Goal: Task Accomplishment & Management: Complete application form

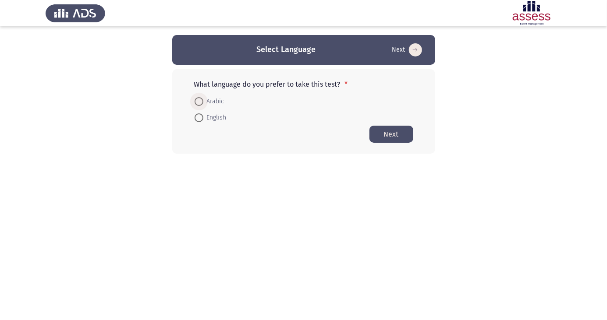
click at [199, 102] on span at bounding box center [199, 102] width 0 height 0
click at [199, 101] on input "Arabic" at bounding box center [199, 101] width 9 height 9
radio input "true"
click at [400, 140] on button "Next" at bounding box center [391, 133] width 44 height 17
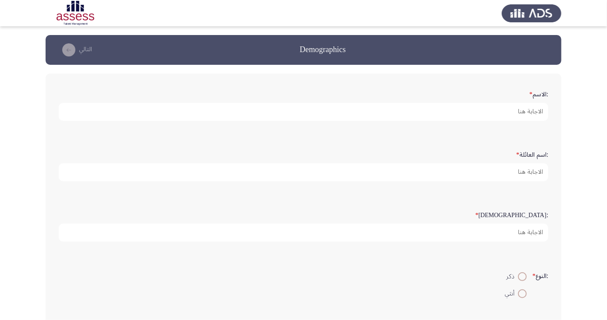
click at [585, 146] on app-assessment-container "Demographics التالي :الاسم * :اسم العائلة * :السن * :النوع * ذكر أنثي :البريد ا…" at bounding box center [303, 262] width 607 height 454
click at [521, 109] on input ":الاسم *" at bounding box center [304, 112] width 490 height 18
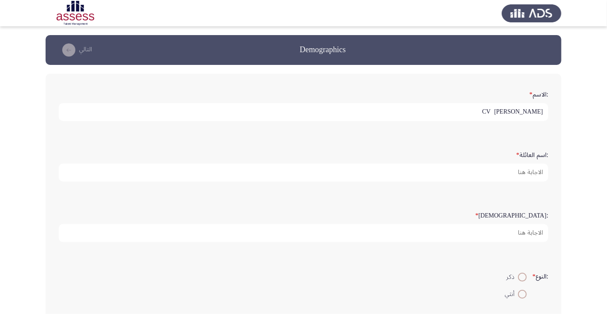
type input "CV [PERSON_NAME]"
click at [583, 115] on app-assessment-container "Demographics التالي :الاسم * CV [PERSON_NAME] :اسم العائلة * :السن * :النوع * ذ…" at bounding box center [303, 262] width 607 height 454
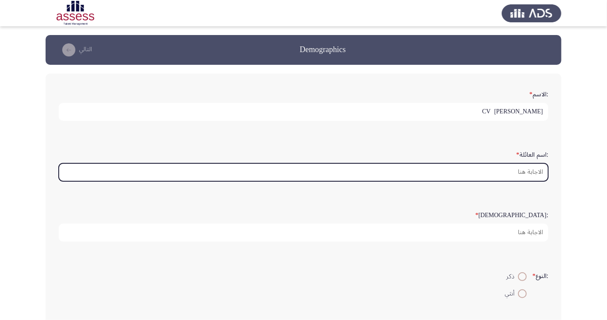
click at [517, 168] on input ":اسم العائلة *" at bounding box center [304, 172] width 490 height 18
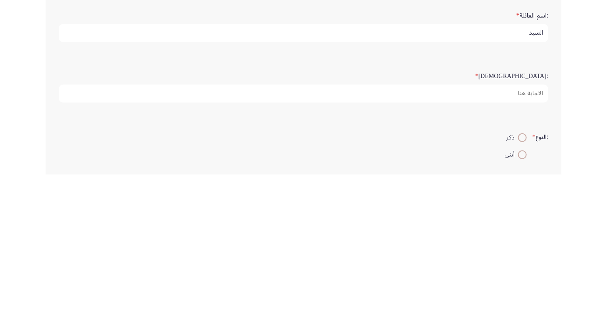
type input "السيد"
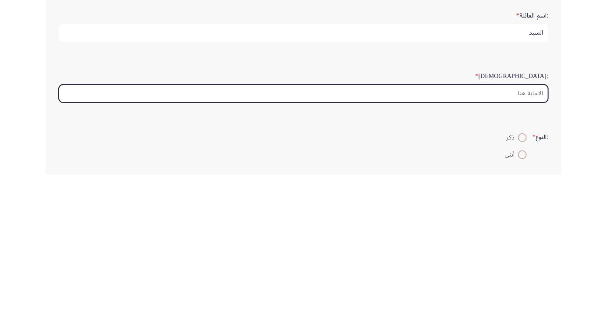
click at [518, 230] on input ":السن *" at bounding box center [304, 233] width 490 height 18
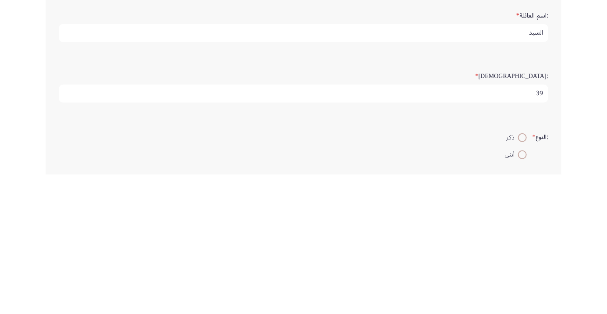
type input "39"
click at [586, 242] on app-assessment-container "Demographics التالي :الاسم * CV [PERSON_NAME] :اسم العائلة * السيد :السن * 39 :…" at bounding box center [303, 262] width 607 height 454
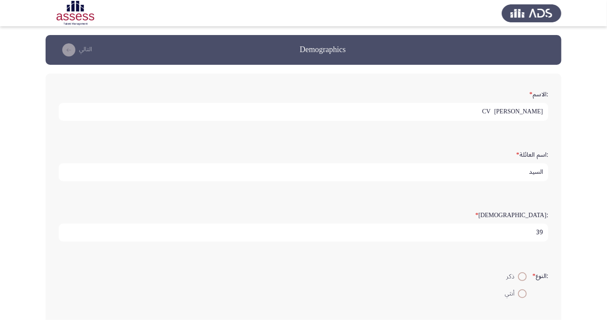
click at [511, 272] on span "ذكر" at bounding box center [512, 277] width 12 height 11
click at [518, 273] on input "ذكر" at bounding box center [522, 277] width 9 height 9
radio input "true"
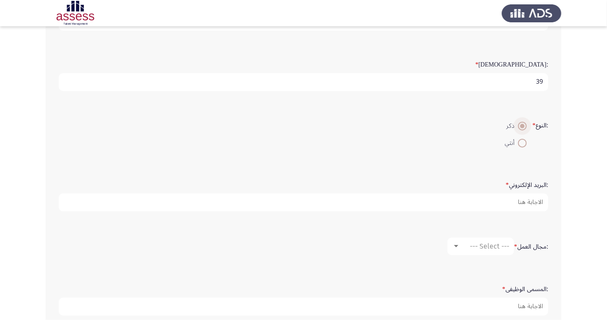
scroll to position [159, 0]
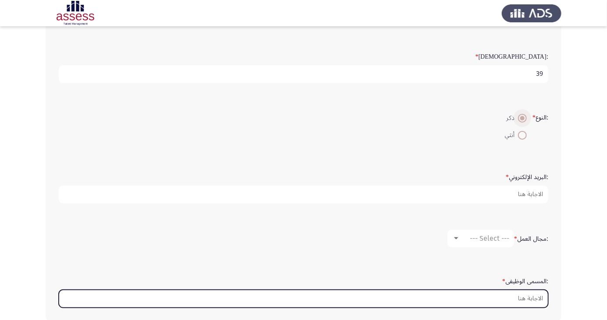
click at [518, 295] on input ":المسمى الوظيفى *" at bounding box center [304, 299] width 490 height 18
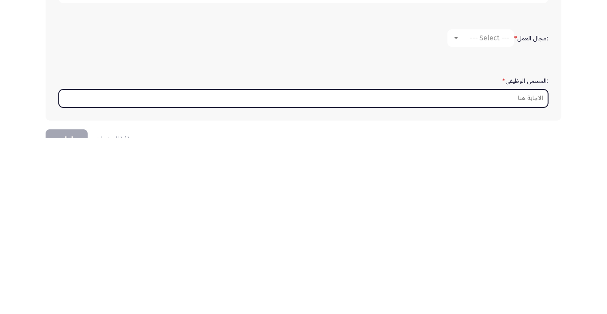
scroll to position [207, 0]
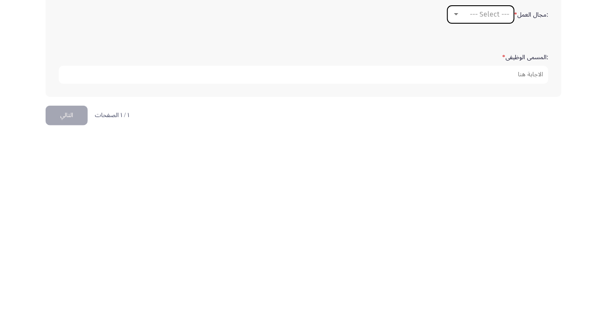
click at [460, 186] on div "--- Select ---" at bounding box center [484, 190] width 49 height 8
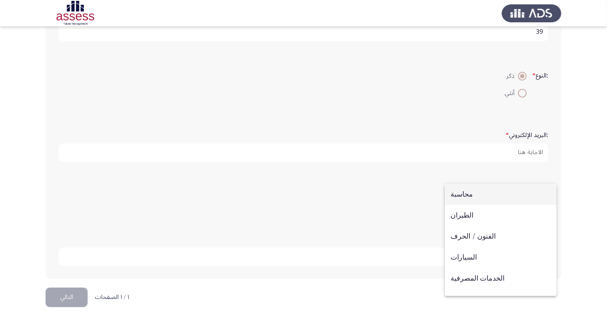
click at [604, 152] on div at bounding box center [303, 160] width 607 height 320
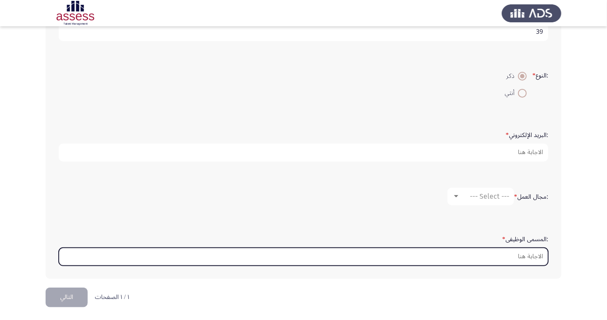
click at [513, 254] on input ":المسمى الوظيفى *" at bounding box center [304, 257] width 490 height 18
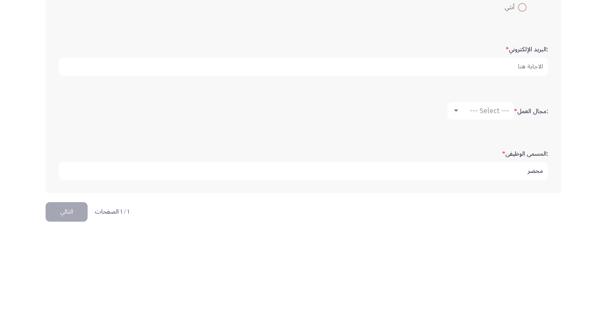
scroll to position [207, 0]
type input "محضر"
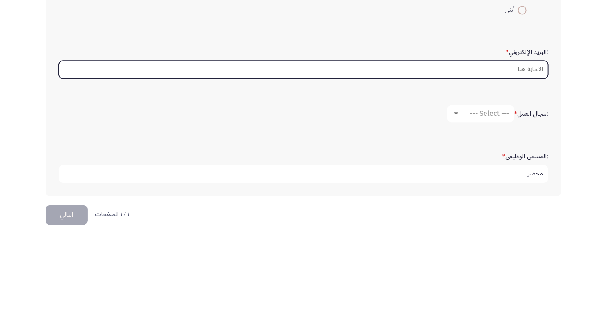
click at [520, 141] on input ":البريد الإلكتروني *" at bounding box center [304, 146] width 490 height 18
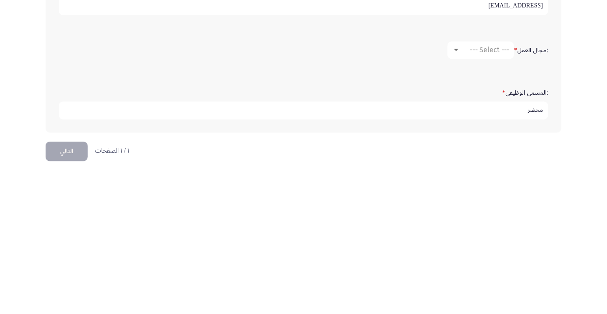
type input "[EMAIL_ADDRESS]"
click at [74, 283] on button "التالي" at bounding box center [67, 291] width 42 height 20
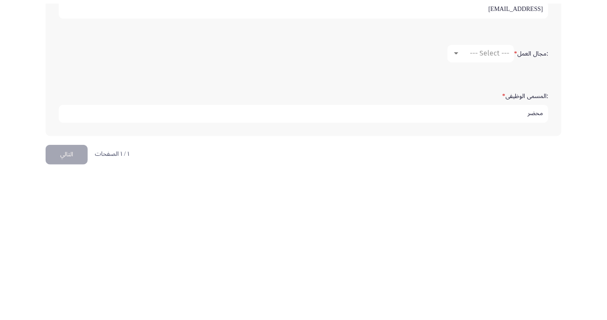
scroll to position [0, 0]
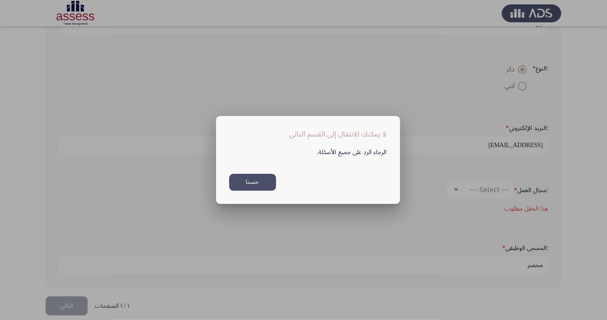
click at [257, 176] on button "حسنا" at bounding box center [252, 182] width 47 height 17
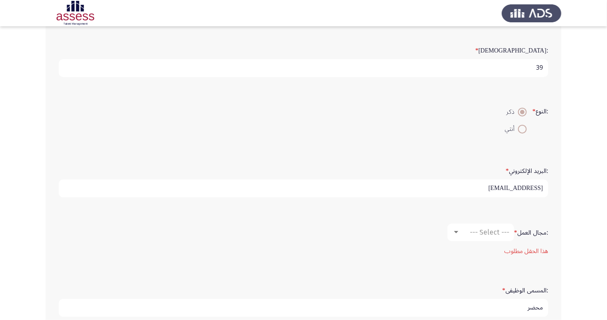
scroll to position [174, 0]
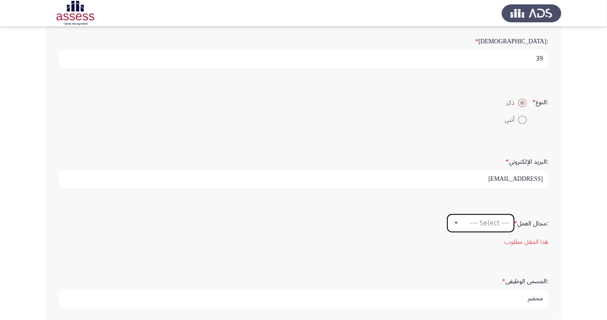
click at [484, 219] on span "--- Select ---" at bounding box center [489, 223] width 39 height 8
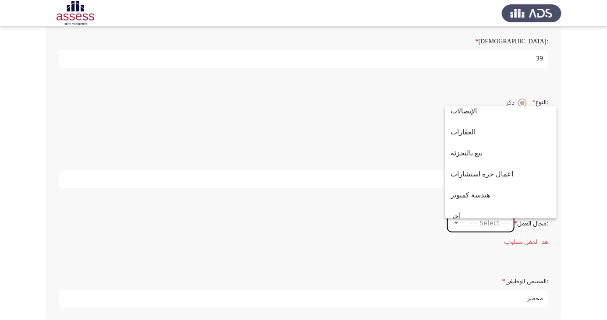
scroll to position [287, 0]
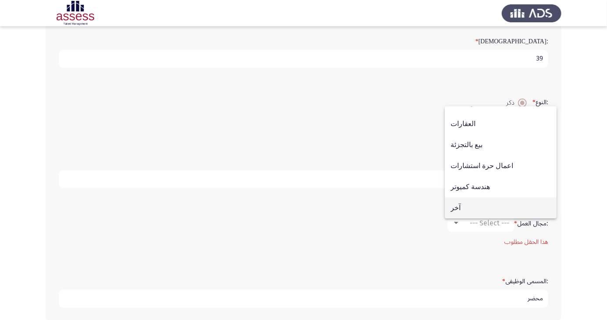
click at [461, 219] on span "آخر" at bounding box center [501, 208] width 100 height 21
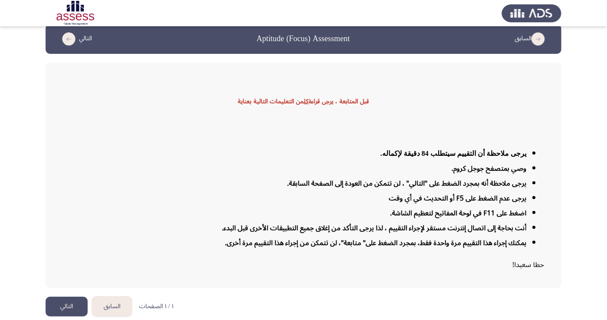
scroll to position [14, 0]
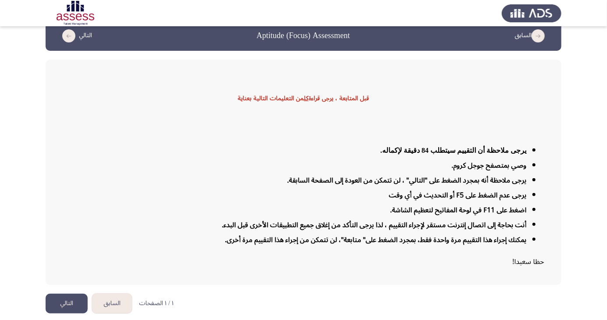
click at [68, 314] on button "التالي" at bounding box center [67, 304] width 42 height 20
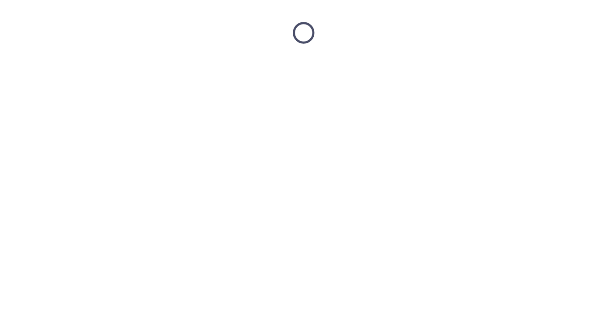
scroll to position [0, 0]
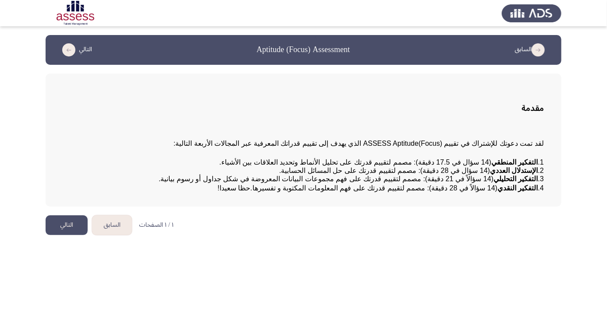
click at [75, 235] on button "التالي" at bounding box center [67, 226] width 42 height 20
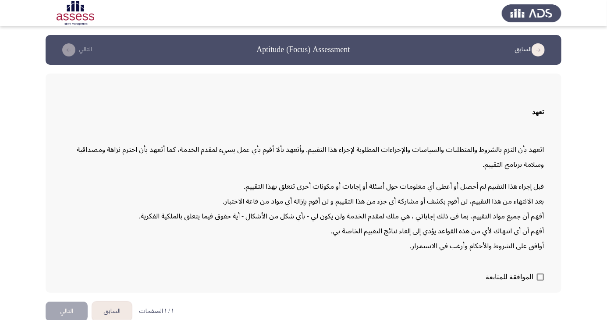
scroll to position [18, 0]
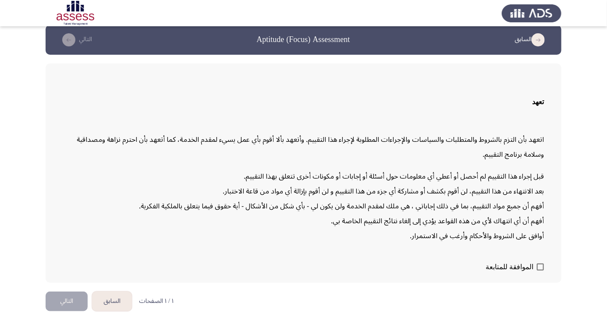
click at [61, 312] on button "التالي" at bounding box center [67, 302] width 42 height 20
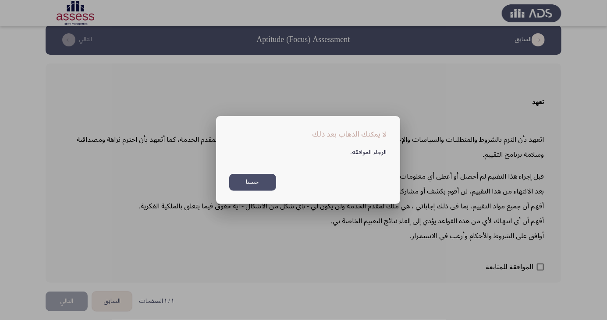
click at [247, 191] on button "حسنا" at bounding box center [252, 182] width 47 height 17
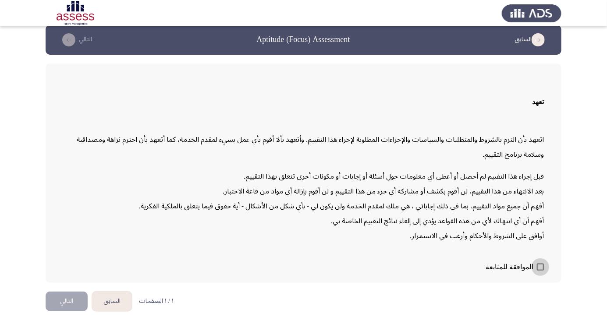
click at [538, 271] on span at bounding box center [540, 267] width 7 height 7
click at [540, 271] on input "الموافقة للمتابعة" at bounding box center [540, 271] width 0 height 0
checkbox input "true"
click at [70, 312] on button "التالي" at bounding box center [67, 302] width 42 height 20
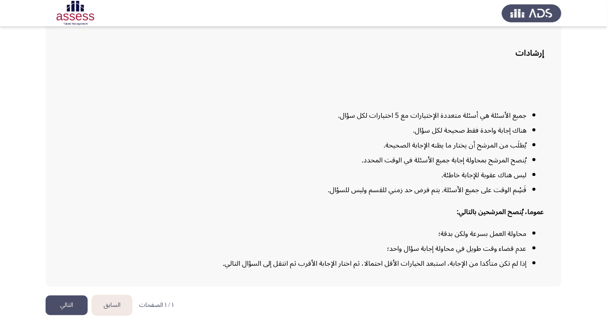
scroll to position [64, 0]
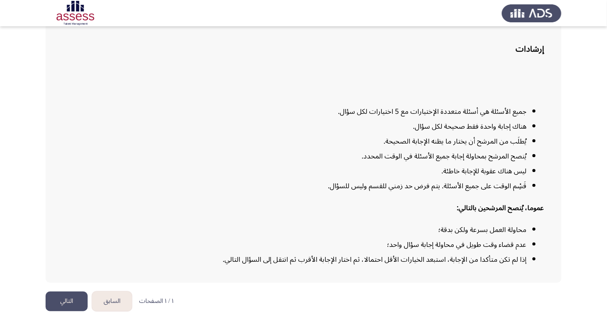
click at [75, 312] on button "التالي" at bounding box center [67, 302] width 42 height 20
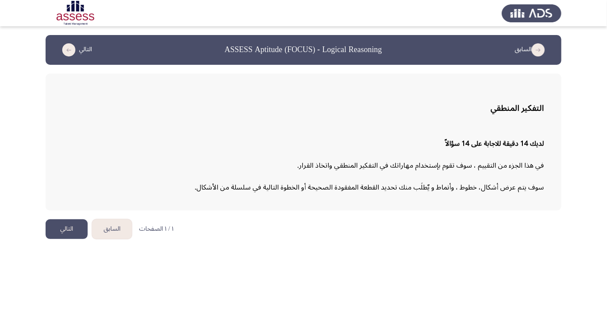
click at [62, 225] on button "التالي" at bounding box center [67, 230] width 42 height 20
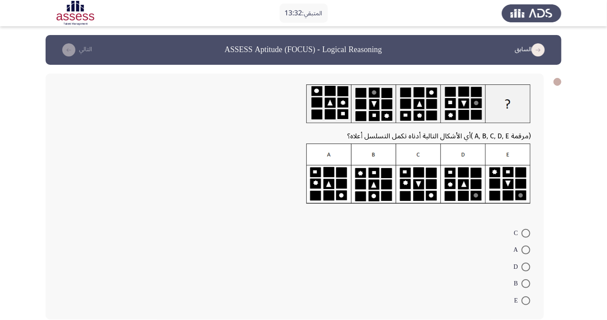
scroll to position [1, 0]
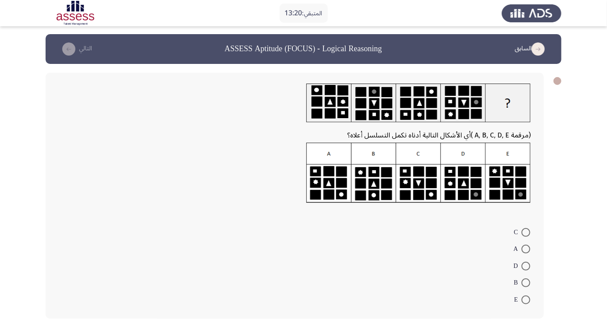
click at [526, 249] on span at bounding box center [526, 249] width 9 height 9
click at [526, 249] on input "A" at bounding box center [526, 249] width 9 height 9
radio input "true"
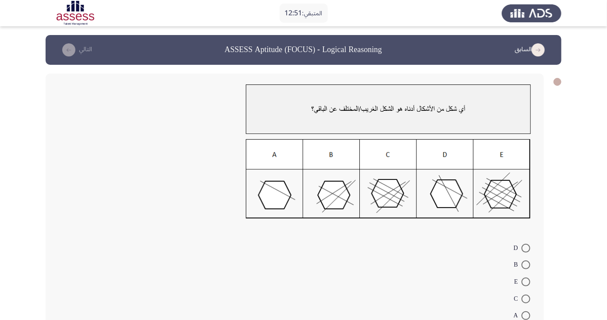
scroll to position [16, 0]
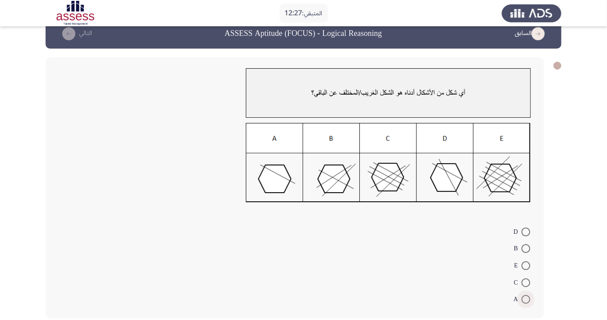
click at [526, 299] on span at bounding box center [526, 299] width 9 height 9
click at [526, 299] on input "A" at bounding box center [526, 299] width 9 height 9
radio input "true"
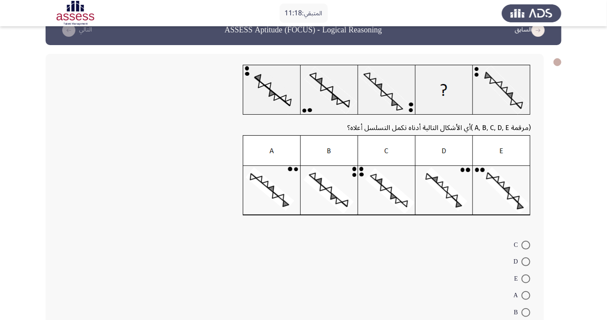
scroll to position [20, 0]
click at [526, 295] on span at bounding box center [526, 295] width 9 height 9
click at [526, 295] on input "A" at bounding box center [526, 295] width 9 height 9
radio input "true"
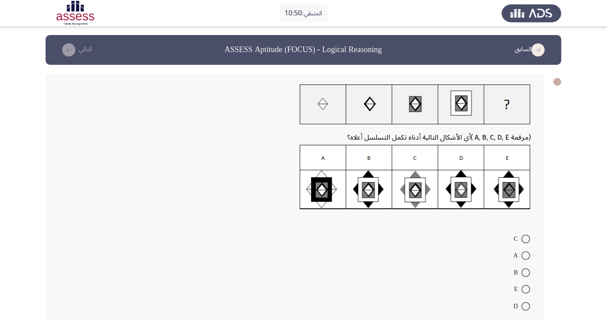
scroll to position [7, 0]
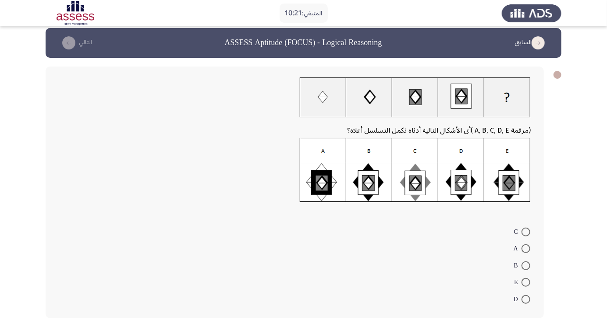
click at [526, 266] on span at bounding box center [526, 266] width 9 height 9
click at [526, 266] on input "B" at bounding box center [526, 266] width 9 height 9
radio input "true"
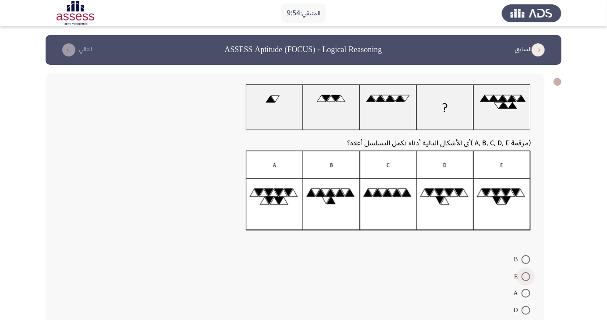
click at [526, 277] on span at bounding box center [526, 277] width 9 height 9
click at [526, 277] on input "E" at bounding box center [526, 277] width 9 height 9
radio input "true"
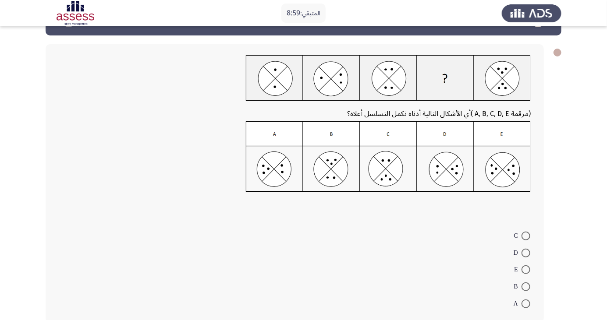
scroll to position [39, 0]
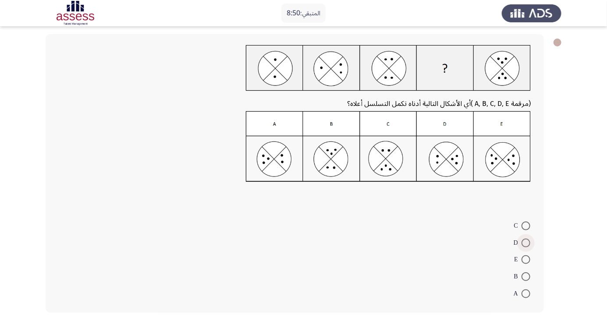
click at [526, 242] on span at bounding box center [526, 243] width 9 height 9
click at [526, 242] on input "D" at bounding box center [526, 243] width 9 height 9
radio input "true"
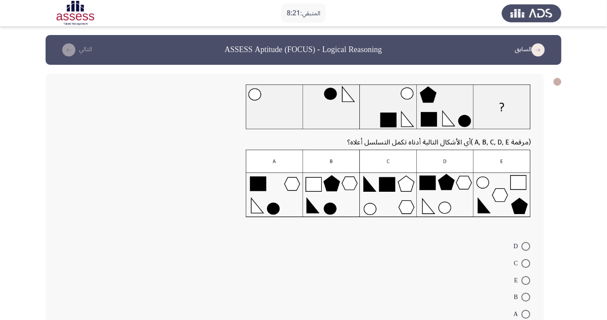
scroll to position [14, 0]
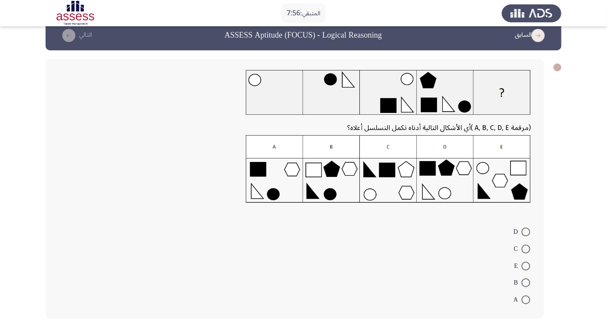
click at [527, 246] on span at bounding box center [526, 249] width 9 height 9
click at [527, 246] on input "C" at bounding box center [526, 249] width 9 height 9
radio input "true"
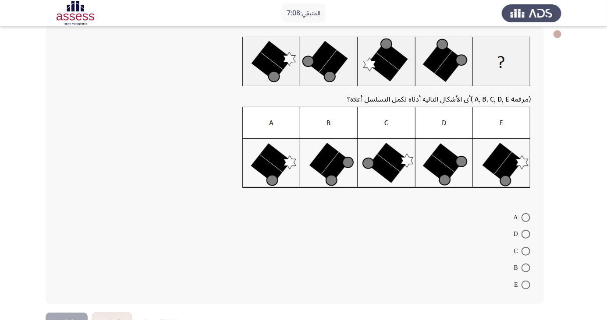
scroll to position [26, 0]
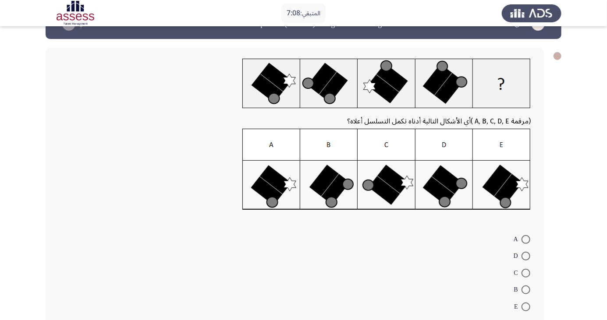
click at [526, 239] on span at bounding box center [526, 239] width 9 height 9
click at [526, 239] on input "A" at bounding box center [526, 239] width 9 height 9
radio input "true"
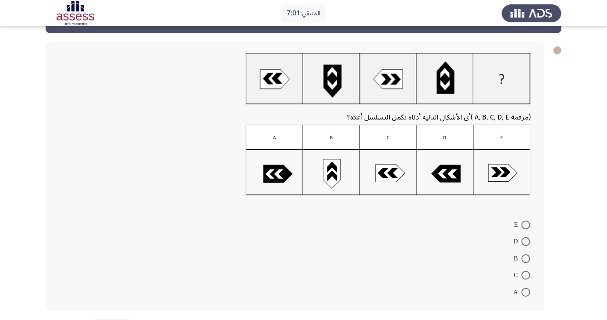
scroll to position [54, 0]
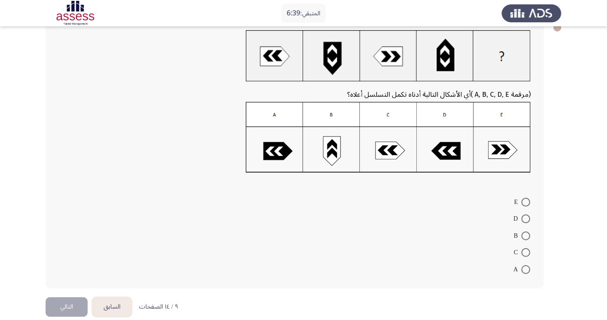
click at [526, 235] on span at bounding box center [526, 236] width 9 height 9
click at [526, 235] on input "B" at bounding box center [526, 236] width 9 height 9
radio input "true"
click at [67, 305] on button "التالي" at bounding box center [67, 306] width 42 height 20
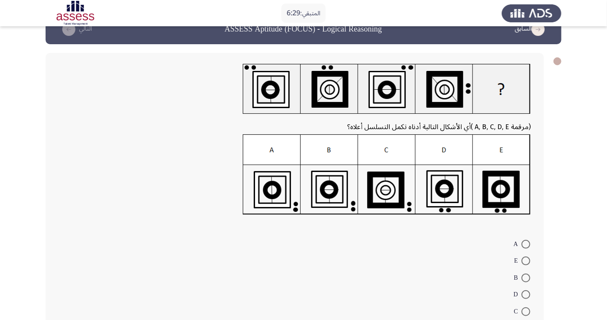
scroll to position [19, 0]
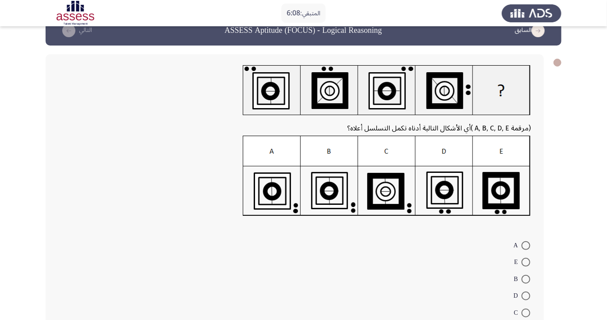
click at [526, 262] on span at bounding box center [526, 262] width 9 height 9
click at [526, 262] on input "E" at bounding box center [526, 262] width 9 height 9
radio input "true"
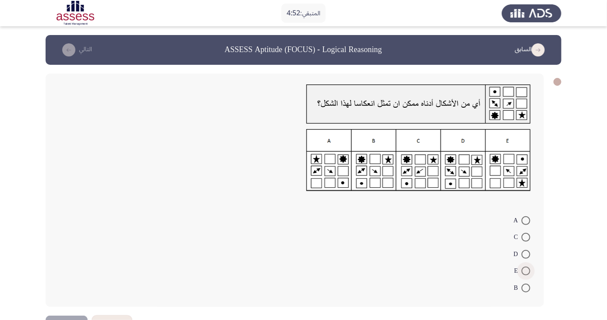
click at [526, 273] on span at bounding box center [526, 271] width 9 height 9
click at [526, 273] on input "E" at bounding box center [526, 271] width 9 height 9
radio input "true"
click at [70, 316] on button "التالي" at bounding box center [67, 325] width 42 height 20
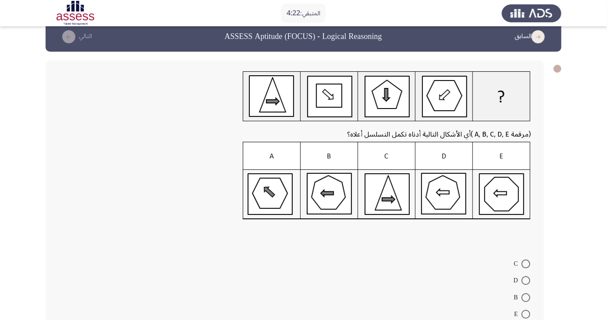
scroll to position [6, 0]
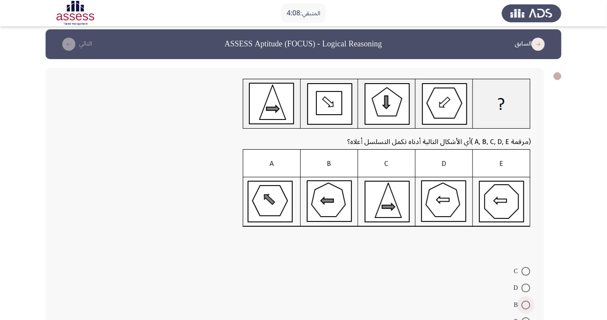
click at [526, 305] on span at bounding box center [526, 305] width 9 height 9
click at [526, 305] on input "B" at bounding box center [526, 305] width 9 height 9
radio input "true"
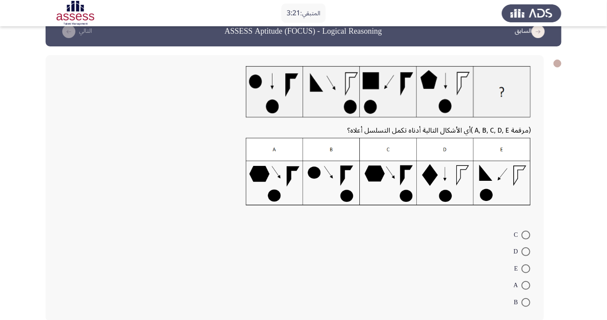
scroll to position [14, 0]
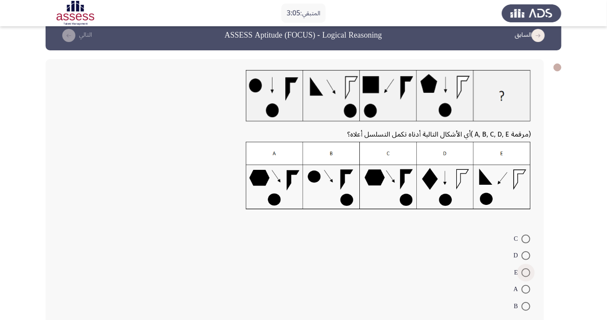
click at [526, 273] on span at bounding box center [526, 273] width 9 height 9
click at [526, 273] on input "E" at bounding box center [526, 273] width 9 height 9
radio input "true"
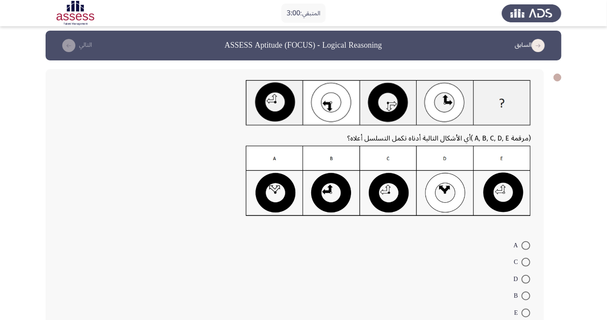
scroll to position [18, 0]
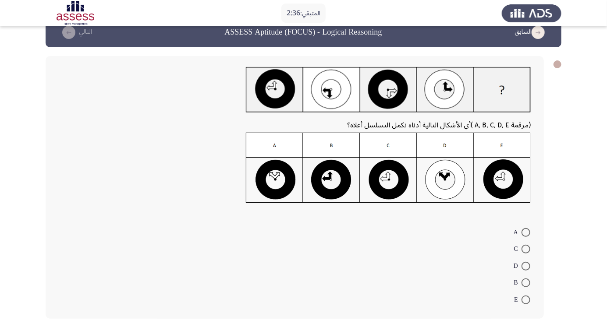
click at [526, 232] on span at bounding box center [526, 232] width 9 height 9
click at [526, 232] on input "A" at bounding box center [526, 232] width 9 height 9
radio input "true"
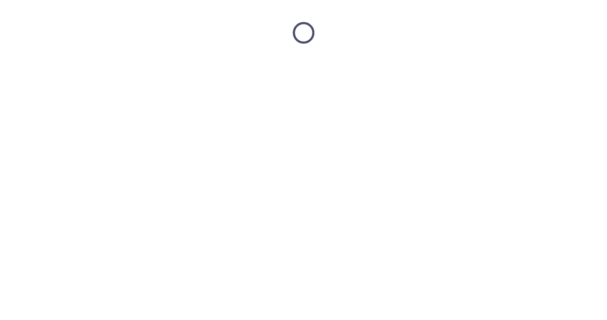
scroll to position [0, 0]
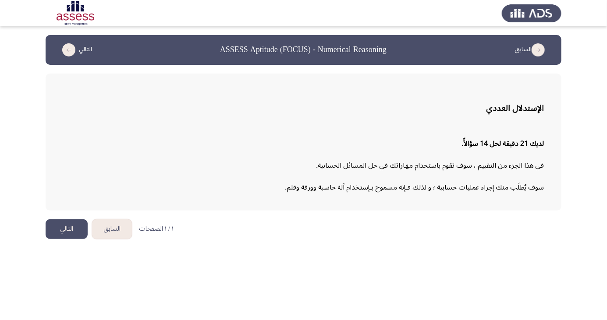
click at [67, 231] on button "التالي" at bounding box center [67, 230] width 42 height 20
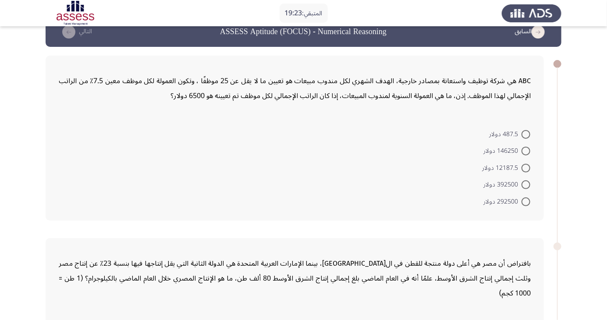
scroll to position [19, 0]
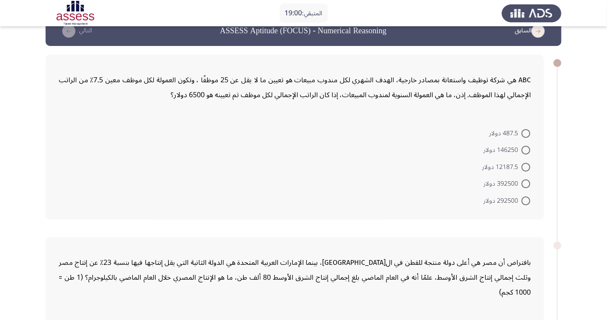
click at [526, 167] on span at bounding box center [526, 167] width 9 height 9
click at [526, 167] on input "12187.5 دولار" at bounding box center [526, 167] width 9 height 9
radio input "true"
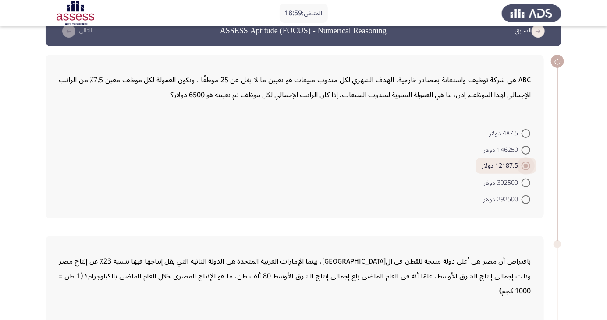
click at [87, 188] on form "487.5 دولار 146250 دولار 12187.5 دولار 392500 دولار 292500 دولار" at bounding box center [295, 165] width 472 height 83
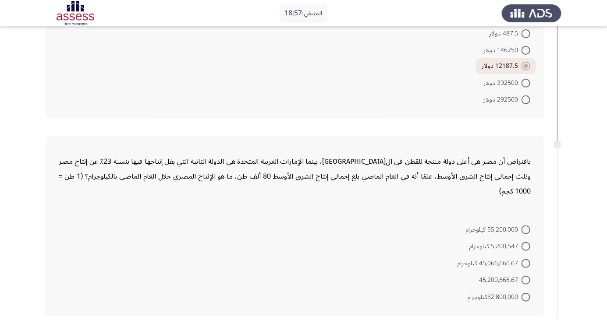
scroll to position [111, 0]
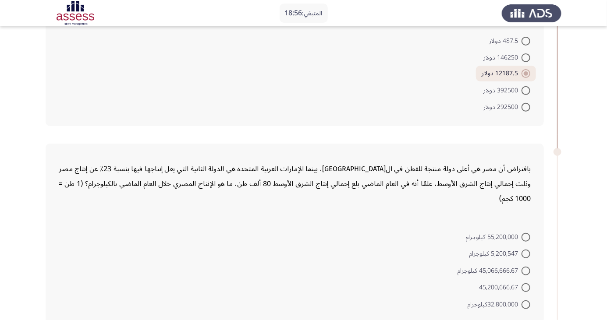
click at [524, 73] on span at bounding box center [526, 73] width 4 height 4
click at [524, 73] on input "12187.5 دولار" at bounding box center [526, 73] width 9 height 9
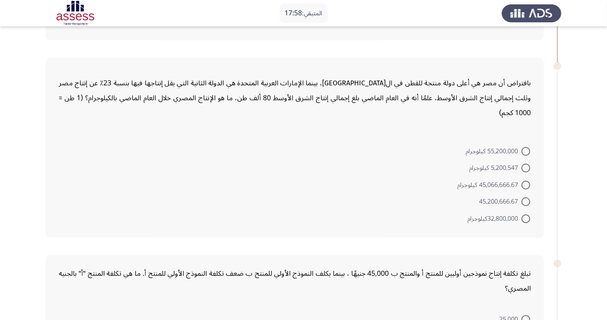
scroll to position [205, 0]
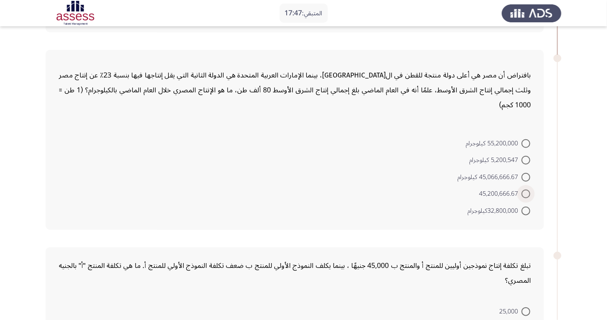
click at [526, 193] on span at bounding box center [526, 194] width 9 height 9
click at [526, 193] on input "45,200,666.67" at bounding box center [526, 194] width 9 height 9
radio input "true"
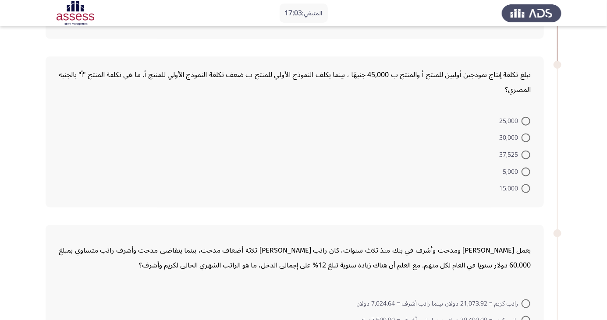
scroll to position [396, 0]
click at [523, 167] on span at bounding box center [526, 171] width 9 height 9
click at [523, 167] on input "5,000" at bounding box center [526, 171] width 9 height 9
radio input "true"
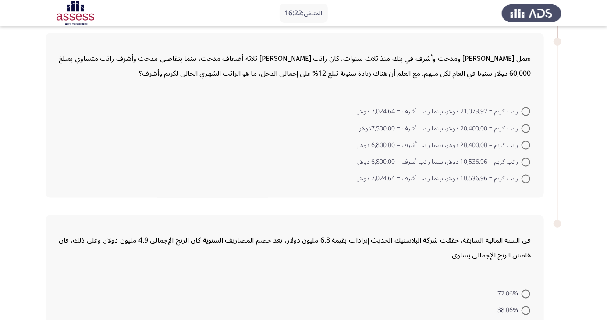
scroll to position [590, 0]
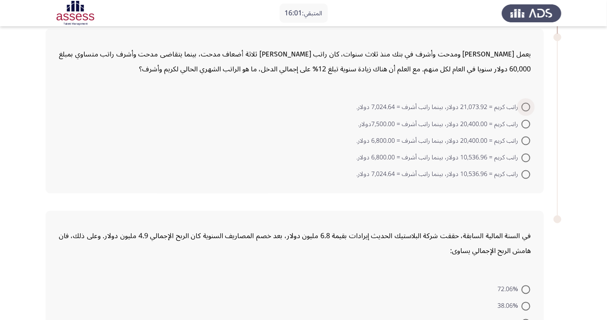
click at [522, 103] on span at bounding box center [526, 107] width 9 height 9
click at [522, 103] on input "راتب كريم = 21,073.92 دولار، بينما راتب أشرف = 7,024.64 دولار." at bounding box center [526, 107] width 9 height 9
radio input "true"
click at [526, 138] on span at bounding box center [526, 140] width 9 height 9
click at [526, 138] on input "راتب كريم = 20,400.00 دولار، بينما راتب أشرف = 6,800.00 دولار." at bounding box center [526, 140] width 9 height 9
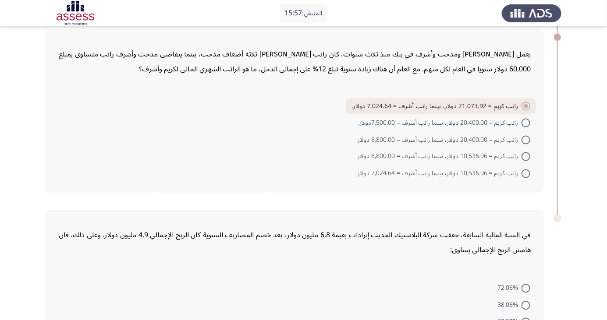
radio input "true"
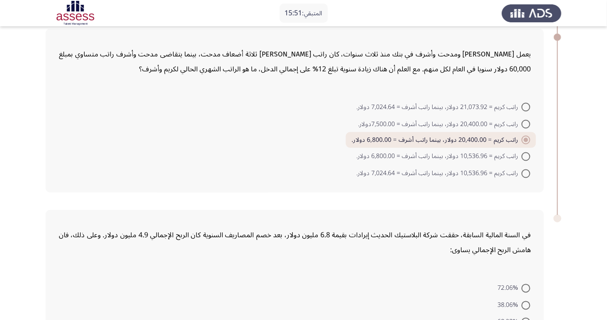
click at [526, 106] on span at bounding box center [526, 107] width 9 height 9
click at [526, 106] on input "راتب كريم = 21,073.92 دولار، بينما راتب أشرف = 7,024.64 دولار." at bounding box center [526, 107] width 9 height 9
radio input "true"
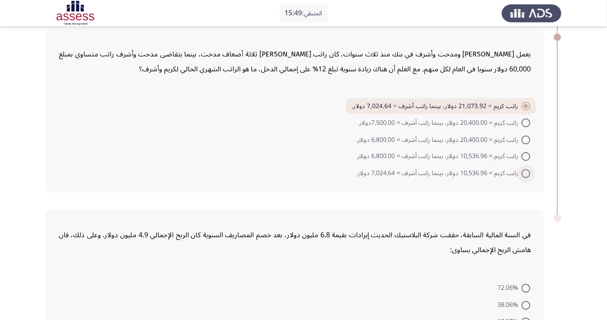
click at [522, 172] on span at bounding box center [526, 174] width 9 height 9
click at [522, 172] on input "راتب كريم = 10,536.96 دولار، بينما راتب أشرف = 7,024.64 دولار." at bounding box center [526, 174] width 9 height 9
radio input "true"
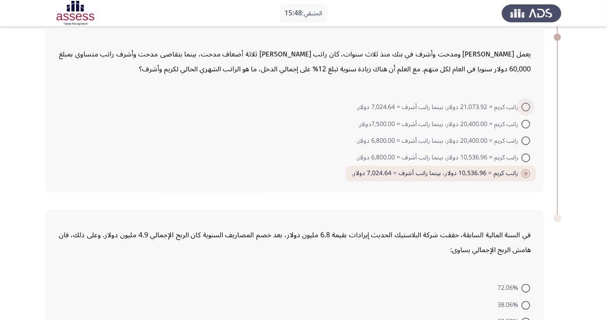
click at [526, 103] on span at bounding box center [526, 107] width 9 height 9
click at [526, 103] on input "راتب كريم = 21,073.92 دولار، بينما راتب أشرف = 7,024.64 دولار." at bounding box center [526, 107] width 9 height 9
radio input "true"
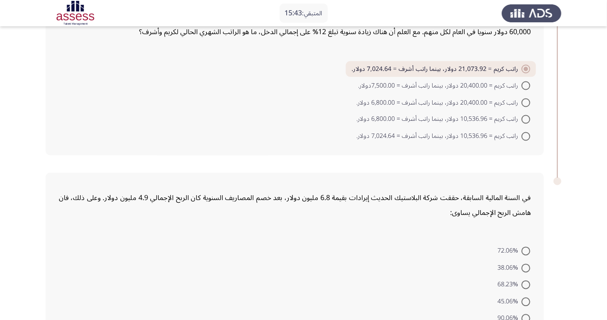
scroll to position [646, 0]
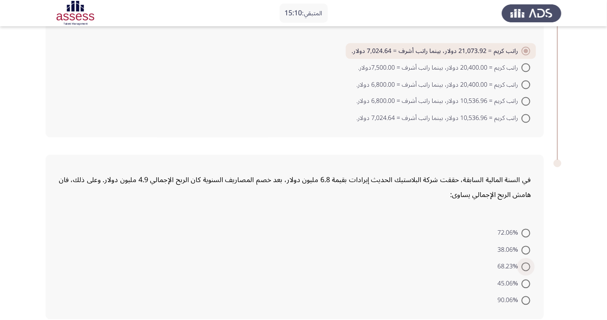
click at [526, 266] on span at bounding box center [526, 267] width 9 height 9
click at [526, 266] on input "68.23%" at bounding box center [526, 267] width 9 height 9
radio input "true"
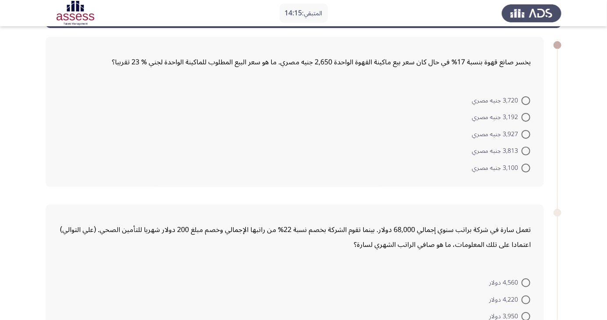
scroll to position [37, 0]
click at [526, 117] on span at bounding box center [526, 117] width 9 height 9
click at [526, 117] on input "3,192 جنيه مصري" at bounding box center [526, 117] width 9 height 9
radio input "true"
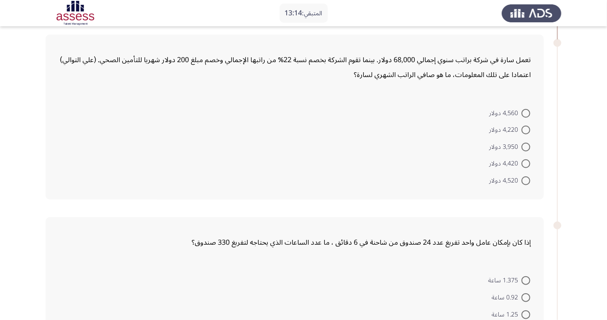
scroll to position [194, 0]
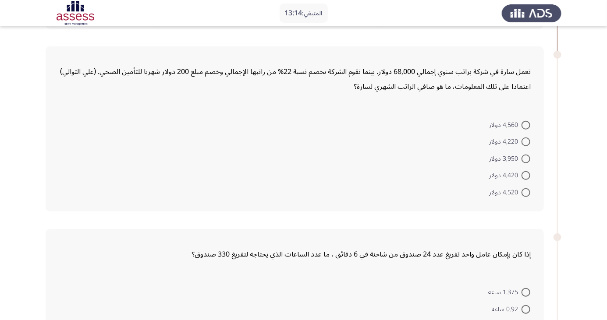
click at [522, 121] on span at bounding box center [526, 125] width 9 height 9
click at [522, 121] on input "4,560 دولار" at bounding box center [526, 125] width 9 height 9
radio input "true"
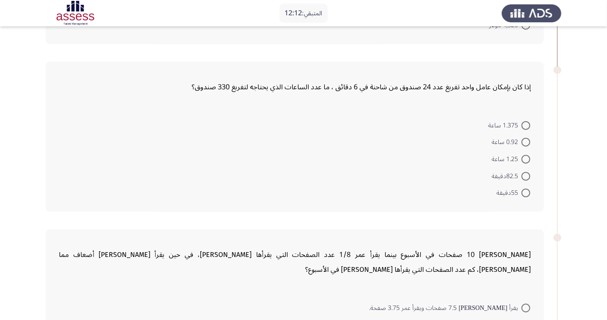
scroll to position [355, 0]
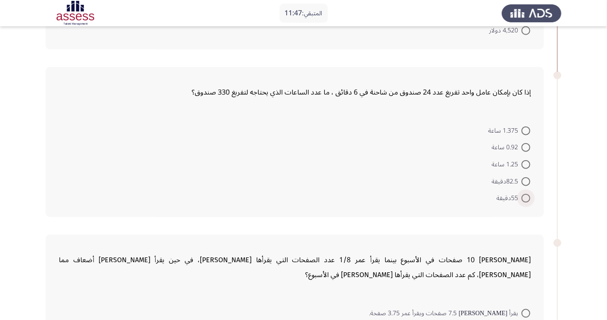
click at [523, 199] on span at bounding box center [526, 198] width 9 height 9
click at [523, 199] on input "55دقيقة" at bounding box center [526, 198] width 9 height 9
radio input "true"
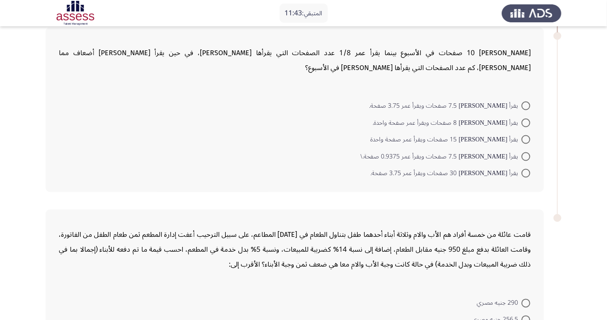
scroll to position [563, 0]
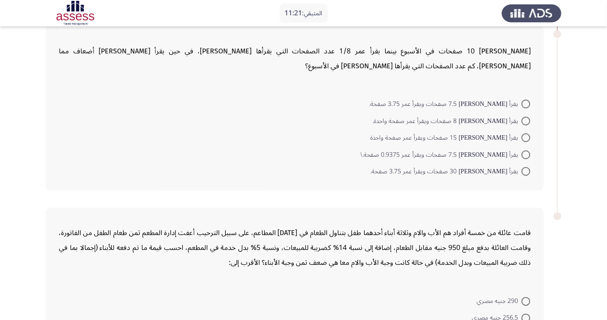
click at [526, 103] on span at bounding box center [526, 104] width 9 height 9
click at [526, 103] on input "يقرأ [PERSON_NAME] 7.5 صفحات ويقرأ عمر 3.75 صفحة." at bounding box center [526, 104] width 9 height 9
radio input "true"
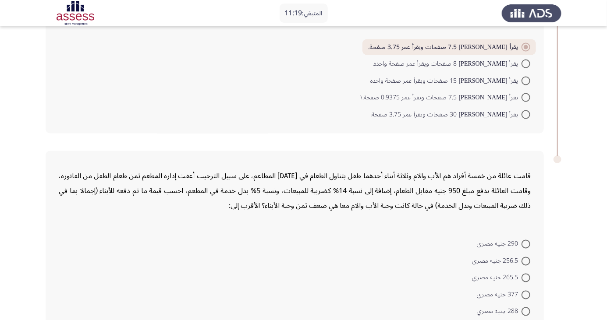
scroll to position [630, 0]
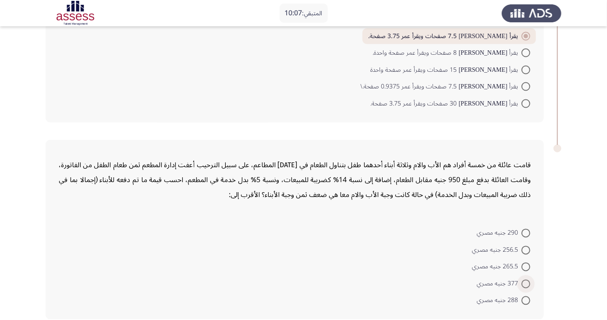
click at [523, 281] on span at bounding box center [526, 284] width 9 height 9
click at [523, 281] on input "377 جنيه مصري" at bounding box center [526, 284] width 9 height 9
radio input "true"
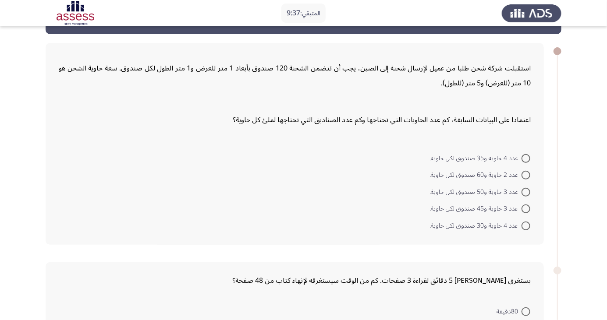
scroll to position [50, 0]
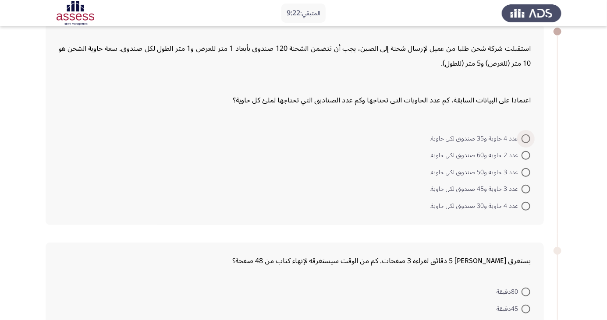
click at [522, 135] on span at bounding box center [526, 139] width 9 height 9
click at [522, 135] on input "عدد 4 حاوية و35 صندوق لكل حاوية." at bounding box center [526, 139] width 9 height 9
radio input "true"
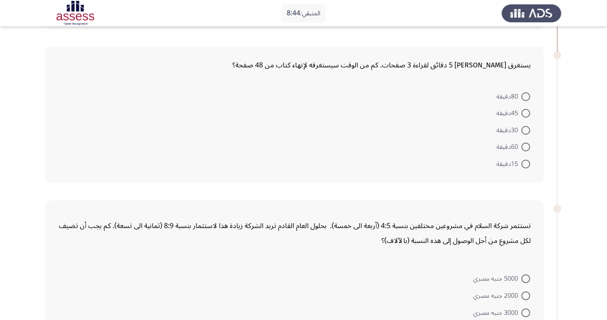
scroll to position [269, 0]
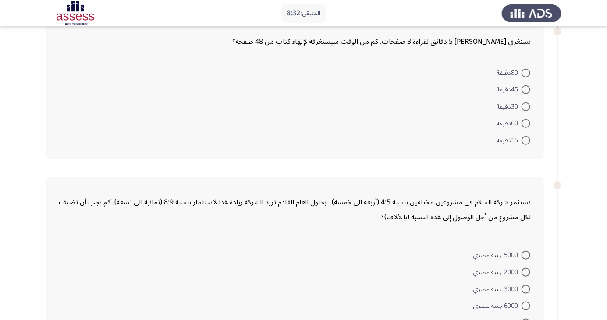
click at [526, 106] on span at bounding box center [526, 107] width 9 height 9
click at [526, 106] on input "30دقيقة" at bounding box center [526, 107] width 9 height 9
radio input "true"
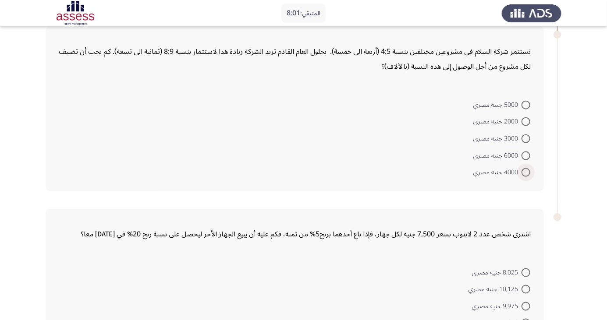
scroll to position [419, 0]
click at [523, 170] on span at bounding box center [526, 172] width 9 height 9
click at [523, 170] on input "4000 جنيه مصري" at bounding box center [526, 172] width 9 height 9
radio input "true"
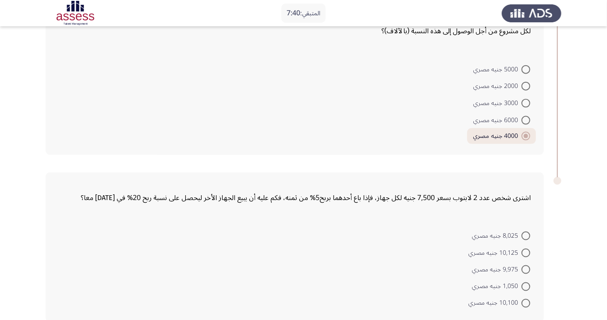
scroll to position [457, 0]
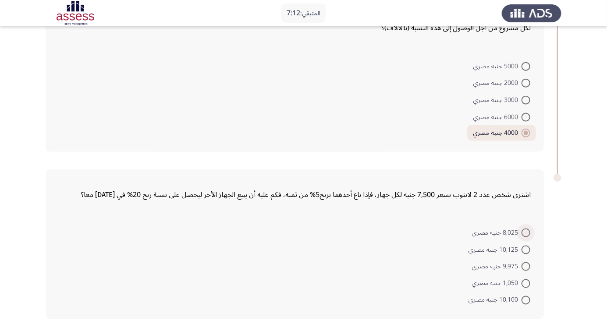
click at [515, 234] on span "8,025 جنيه مصري" at bounding box center [497, 233] width 50 height 11
click at [522, 234] on input "8,025 جنيه مصري" at bounding box center [526, 233] width 9 height 9
radio input "true"
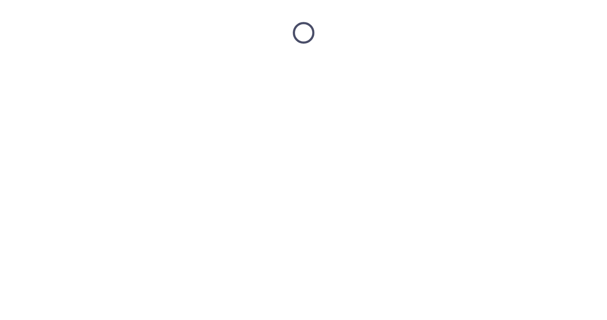
scroll to position [0, 0]
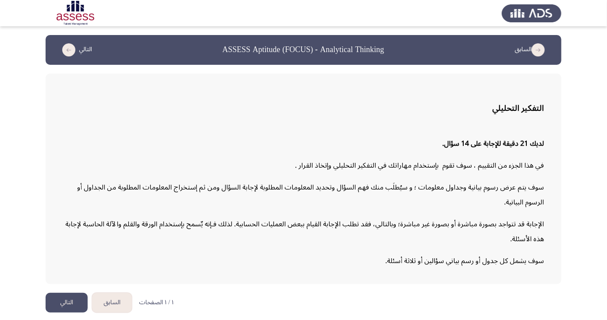
click at [60, 313] on button "التالي" at bounding box center [67, 303] width 42 height 20
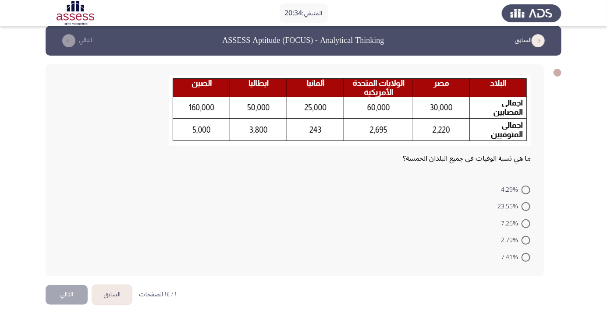
click at [295, 211] on form "4.29% 23.55% 7.26% 2.79% 7.41%" at bounding box center [295, 223] width 472 height 85
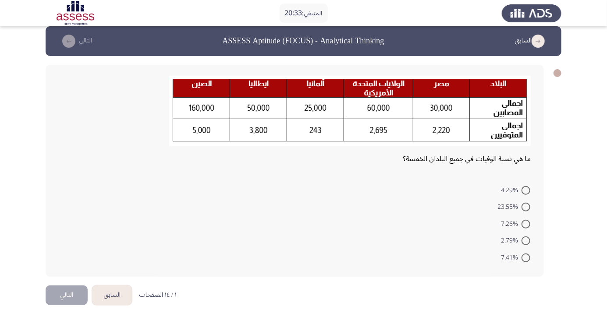
scroll to position [8, 0]
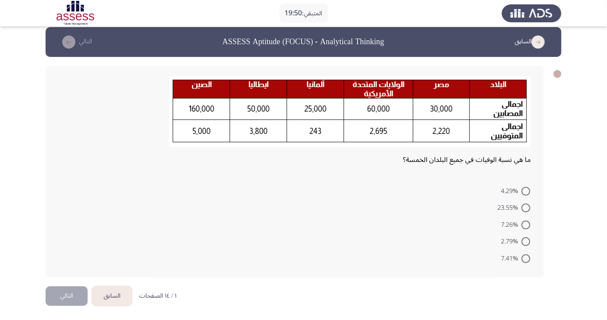
click at [522, 189] on span at bounding box center [526, 191] width 9 height 9
click at [522, 189] on input "4.29%" at bounding box center [526, 191] width 9 height 9
radio input "true"
click at [63, 296] on button "التالي" at bounding box center [67, 295] width 42 height 20
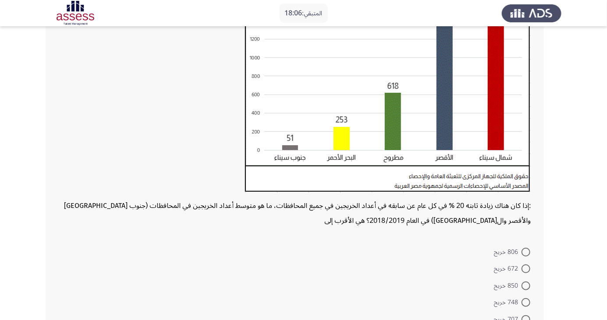
scroll to position [154, 0]
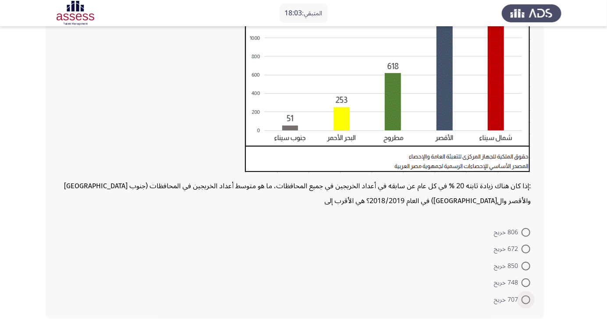
click at [526, 299] on span at bounding box center [526, 300] width 9 height 9
click at [526, 299] on input "707 خريج" at bounding box center [526, 300] width 9 height 9
radio input "true"
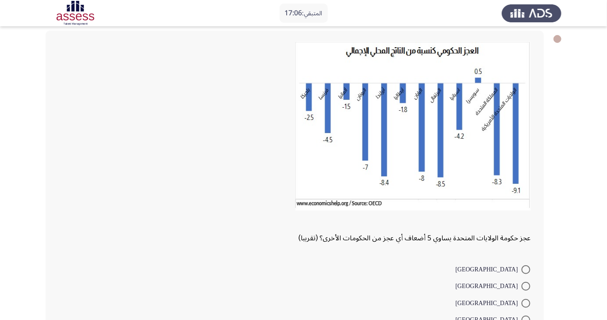
scroll to position [44, 0]
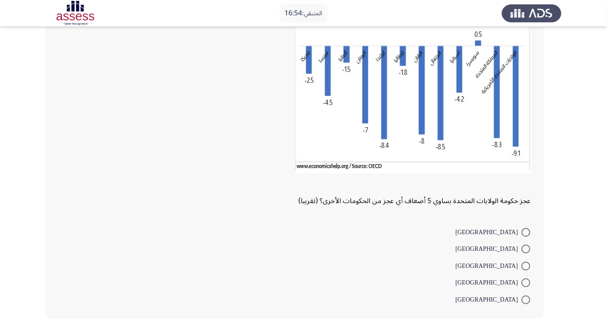
click at [518, 305] on span "[GEOGRAPHIC_DATA]" at bounding box center [488, 300] width 66 height 11
click at [522, 305] on input "[GEOGRAPHIC_DATA]" at bounding box center [526, 300] width 9 height 9
radio input "true"
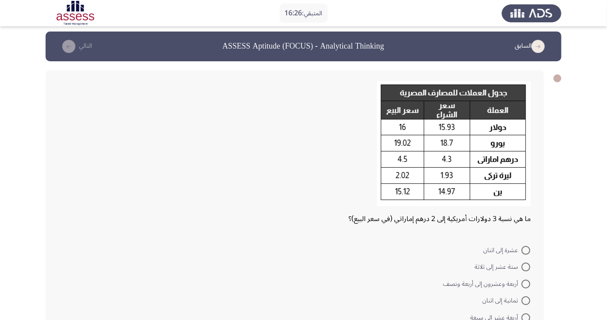
scroll to position [21, 0]
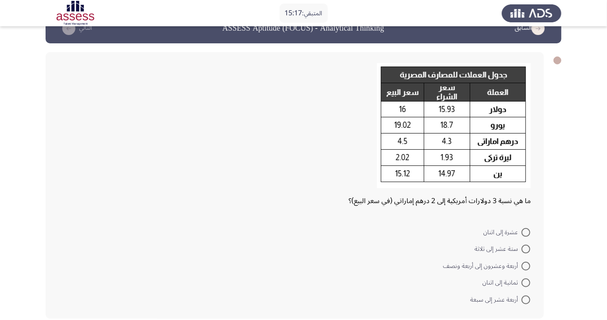
click at [523, 248] on span at bounding box center [526, 249] width 9 height 9
click at [523, 248] on input "ستة عشر إلى ثلاثة" at bounding box center [526, 249] width 9 height 9
radio input "true"
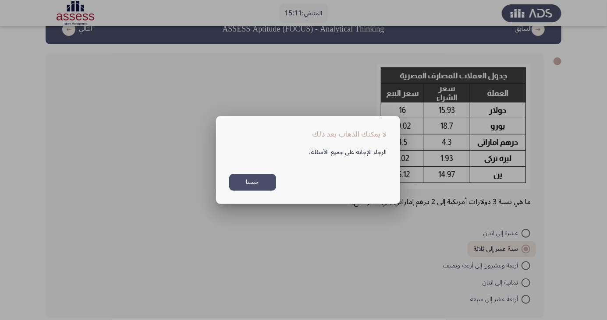
click at [252, 191] on button "حسنا" at bounding box center [252, 182] width 47 height 17
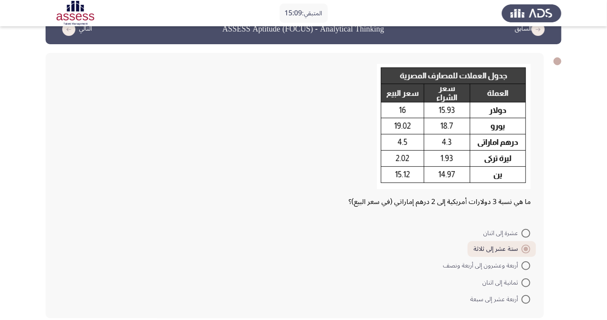
click at [523, 232] on span at bounding box center [526, 233] width 9 height 9
click at [523, 232] on input "عشرة إلى اثنان" at bounding box center [526, 233] width 9 height 9
radio input "true"
click at [526, 283] on span at bounding box center [526, 283] width 9 height 9
click at [526, 283] on input "ثمانية إلى اثنان" at bounding box center [526, 283] width 9 height 9
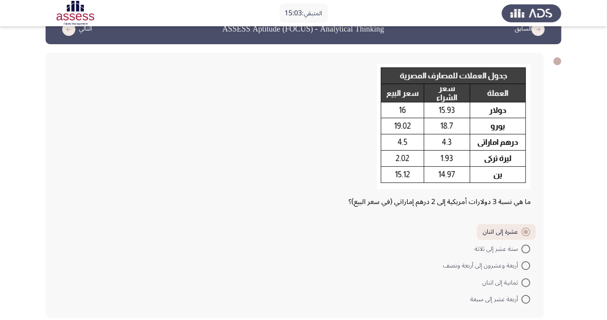
radio input "true"
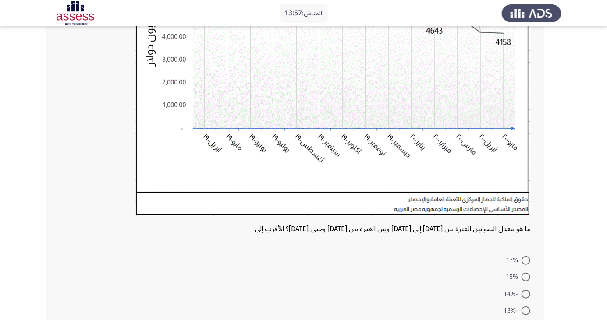
scroll to position [180, 0]
click at [526, 309] on span at bounding box center [526, 309] width 9 height 9
click at [526, 309] on input "-13%" at bounding box center [526, 309] width 9 height 9
radio input "true"
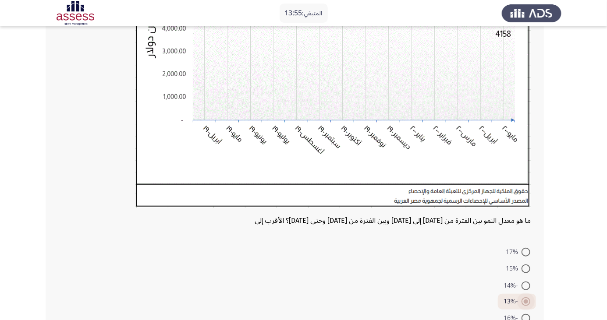
scroll to position [206, 0]
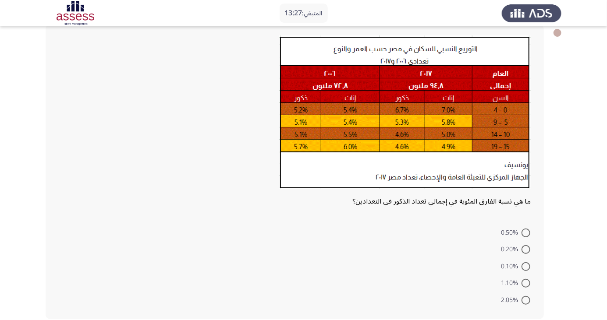
scroll to position [50, 0]
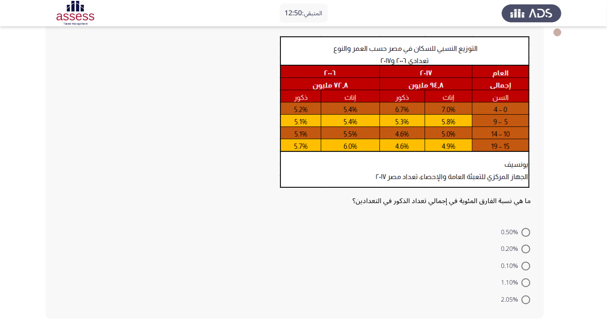
click at [523, 298] on span at bounding box center [526, 300] width 9 height 9
click at [523, 298] on input "2.05%" at bounding box center [526, 300] width 9 height 9
radio input "true"
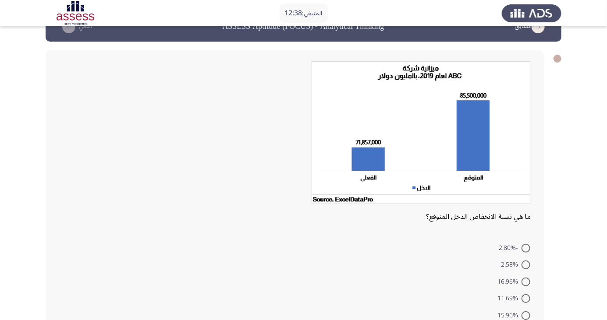
scroll to position [39, 0]
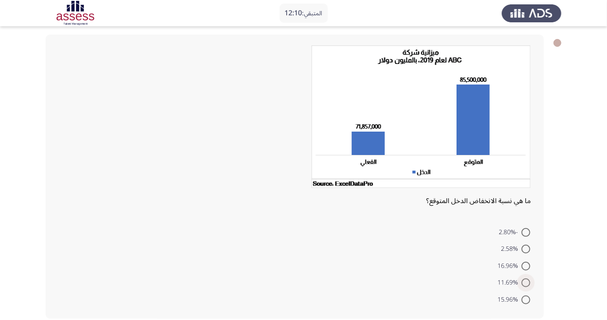
click at [526, 283] on span at bounding box center [526, 283] width 9 height 9
click at [526, 283] on input "11.69%" at bounding box center [526, 283] width 9 height 9
radio input "true"
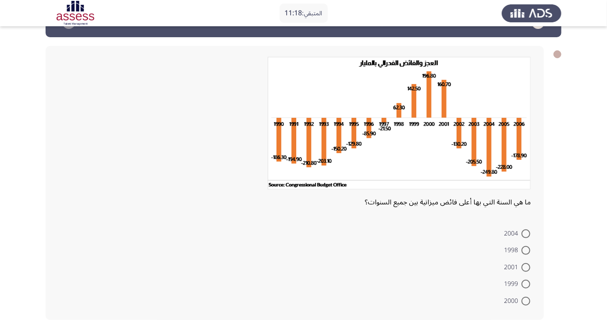
scroll to position [29, 0]
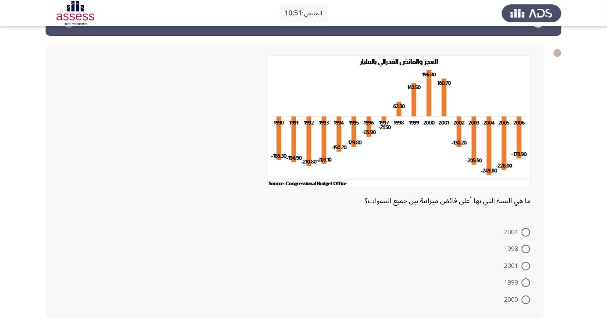
click at [526, 299] on span at bounding box center [526, 300] width 9 height 9
click at [526, 299] on input "2000" at bounding box center [526, 300] width 9 height 9
radio input "true"
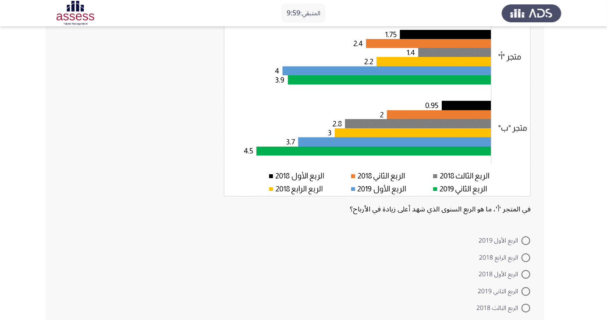
scroll to position [88, 0]
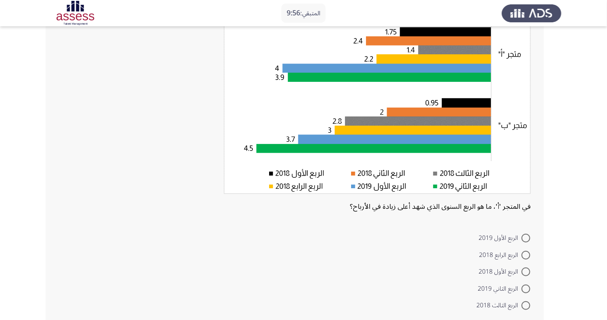
click at [511, 289] on span "الربع الثاني 2019" at bounding box center [500, 289] width 44 height 11
click at [522, 289] on input "الربع الثاني 2019" at bounding box center [526, 289] width 9 height 9
radio input "true"
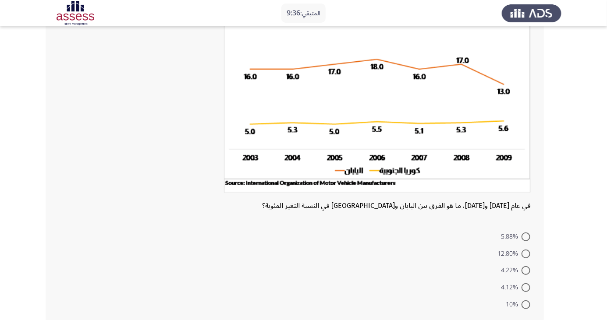
scroll to position [85, 0]
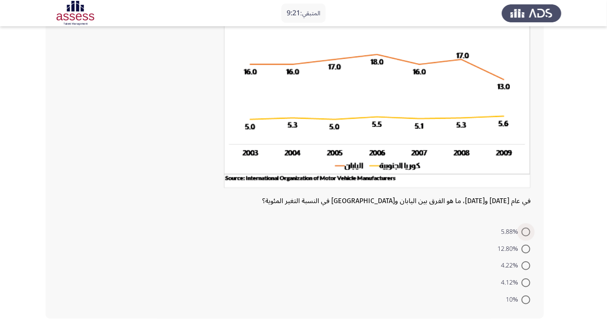
click at [526, 232] on span at bounding box center [526, 232] width 9 height 9
click at [526, 232] on input "5.88%" at bounding box center [526, 232] width 9 height 9
radio input "true"
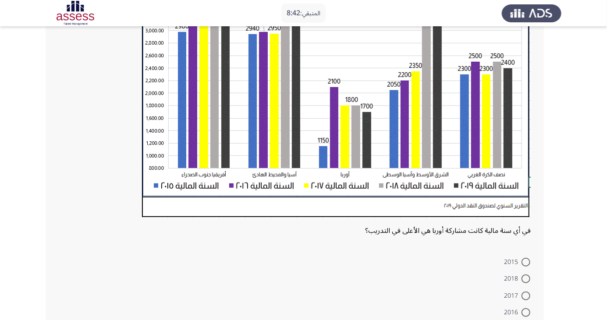
scroll to position [190, 0]
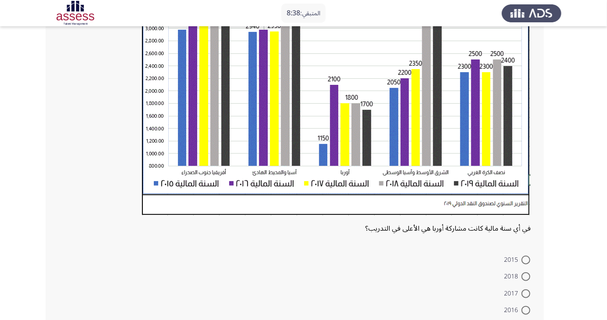
click at [524, 274] on span at bounding box center [526, 277] width 9 height 9
click at [524, 274] on input "2018" at bounding box center [526, 277] width 9 height 9
radio input "true"
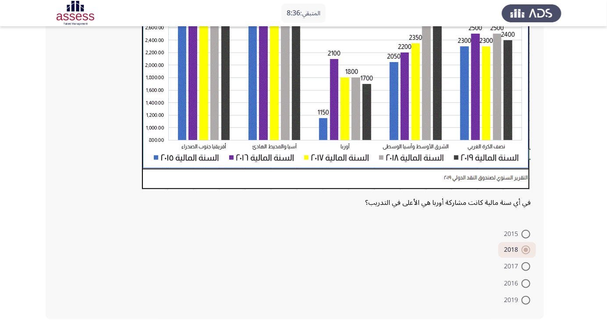
scroll to position [216, 0]
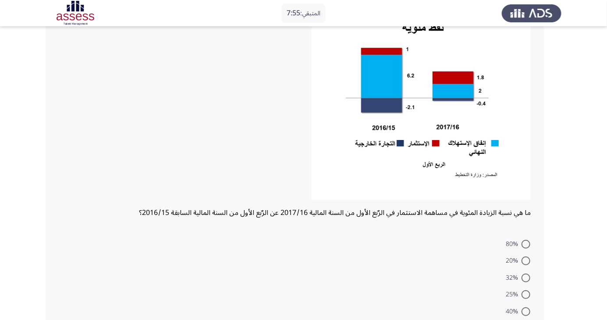
scroll to position [102, 0]
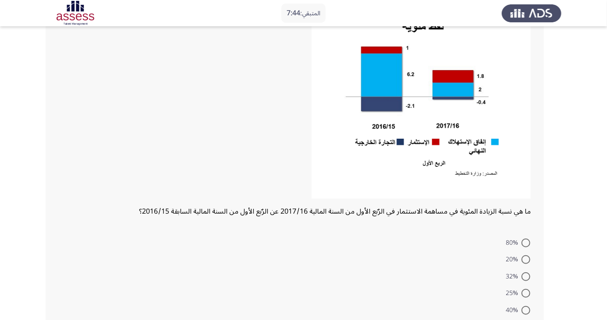
click at [526, 259] on span at bounding box center [526, 259] width 9 height 9
click at [526, 259] on input "20%" at bounding box center [526, 259] width 9 height 9
radio input "true"
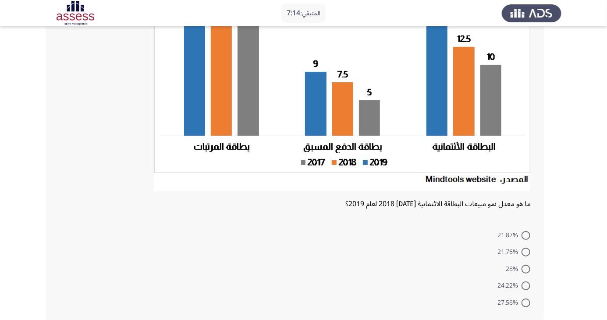
scroll to position [118, 0]
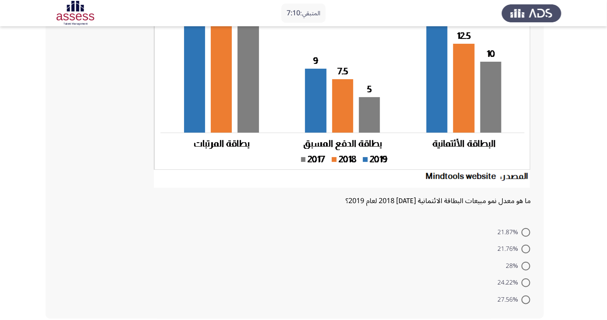
click at [516, 245] on span "21.76%" at bounding box center [509, 249] width 24 height 11
click at [522, 245] on input "21.76%" at bounding box center [526, 249] width 9 height 9
radio input "true"
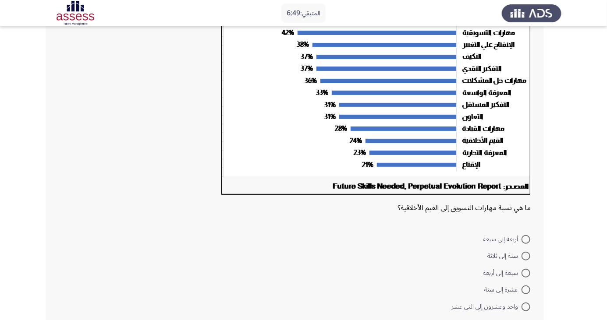
scroll to position [125, 0]
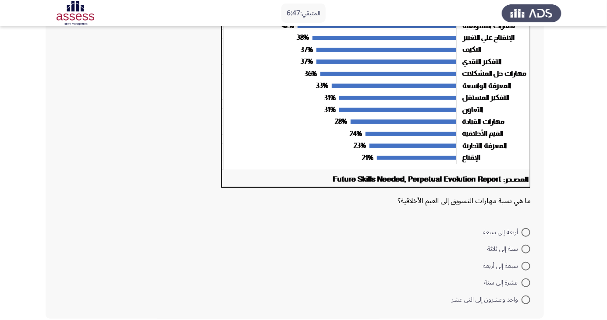
click at [510, 227] on span "أربعة إلى سبعة" at bounding box center [502, 232] width 39 height 11
click at [522, 228] on input "أربعة إلى سبعة" at bounding box center [526, 232] width 9 height 9
radio input "true"
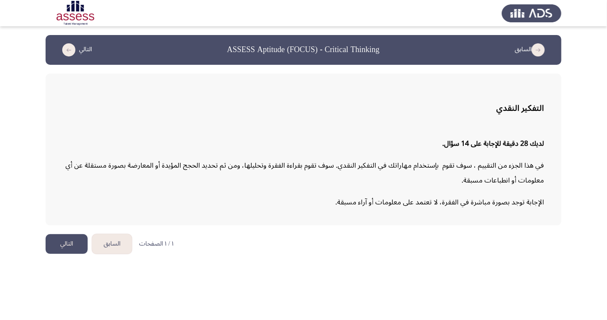
click at [60, 246] on button "التالي" at bounding box center [67, 244] width 42 height 20
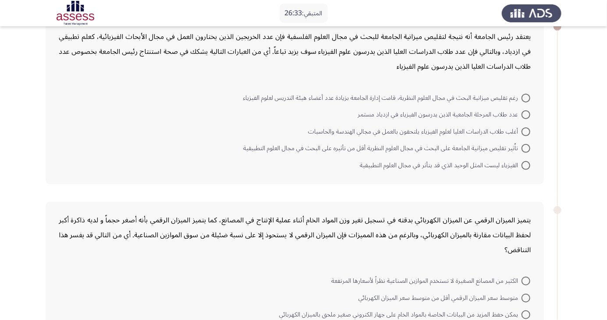
scroll to position [56, 0]
click at [506, 98] on span "رغم تقليص ميزانية البحث في مجال العلوم النظرية، قامت إدارة الجامعة بزيادة عدد أ…" at bounding box center [382, 97] width 279 height 11
click at [522, 98] on input "رغم تقليص ميزانية البحث في مجال العلوم النظرية، قامت إدارة الجامعة بزيادة عدد أ…" at bounding box center [526, 97] width 9 height 9
radio input "true"
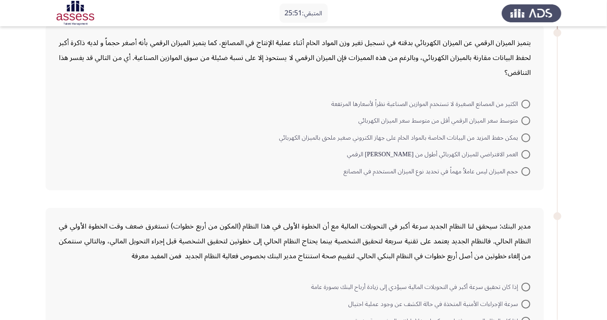
scroll to position [228, 0]
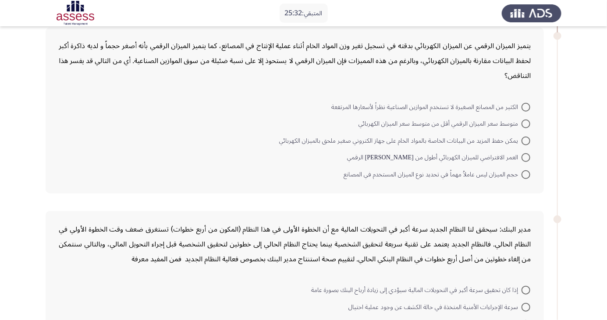
click at [512, 119] on span "متوسط سعر الميزان الرقمي أقل من متوسط سعر الميزان الكهربائي" at bounding box center [439, 124] width 163 height 11
click at [522, 120] on input "متوسط سعر الميزان الرقمي أقل من متوسط سعر الميزان الكهربائي" at bounding box center [526, 124] width 9 height 9
radio input "true"
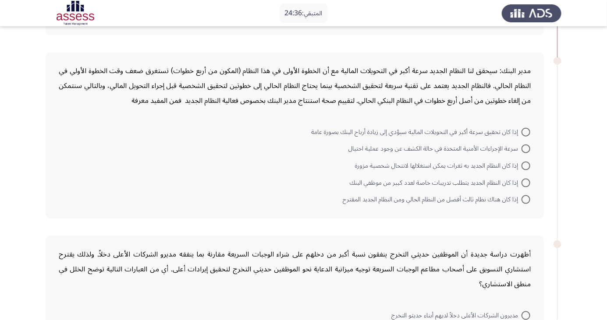
scroll to position [405, 0]
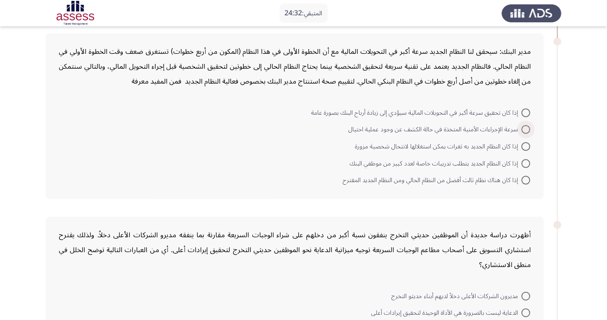
click at [525, 126] on span at bounding box center [526, 129] width 9 height 9
click at [525, 126] on input "سرعة الإجراءات الأمنية المتخذة في حالة الكشف عن وجود عملية احتيال" at bounding box center [526, 129] width 9 height 9
radio input "true"
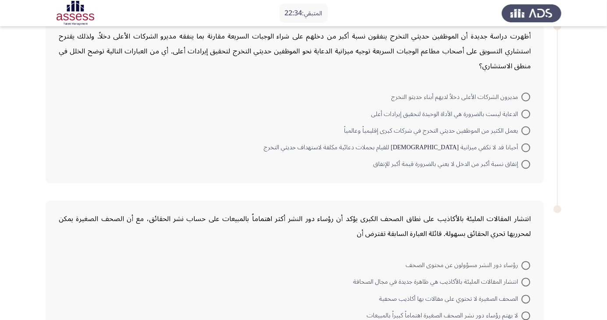
scroll to position [595, 0]
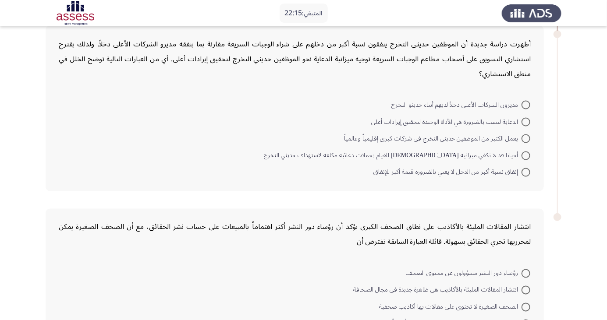
click at [517, 134] on span "يعمل الكثير من الموظفين حديثي التخرج في شركات كبرى إقليمياً وعالمياً" at bounding box center [432, 139] width 177 height 11
click at [522, 135] on input "يعمل الكثير من الموظفين حديثي التخرج في شركات كبرى إقليمياً وعالمياً" at bounding box center [526, 139] width 9 height 9
radio input "true"
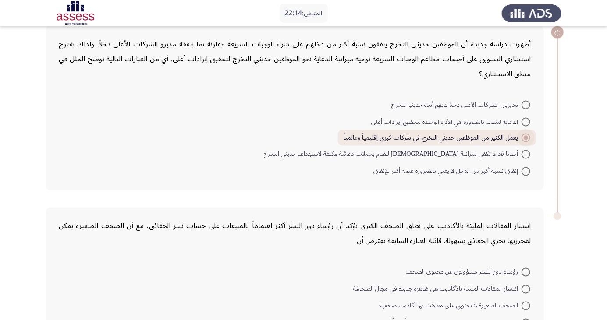
scroll to position [634, 0]
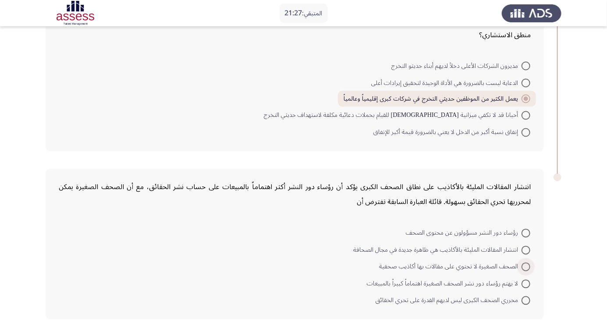
click at [526, 266] on span at bounding box center [526, 267] width 9 height 9
click at [526, 266] on input "الصحف الصغيرة لا تحتوي على مقالات بها أكاذيب صحفية" at bounding box center [526, 267] width 9 height 9
radio input "true"
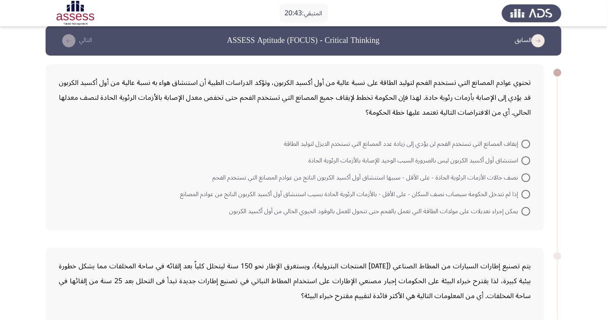
scroll to position [0, 0]
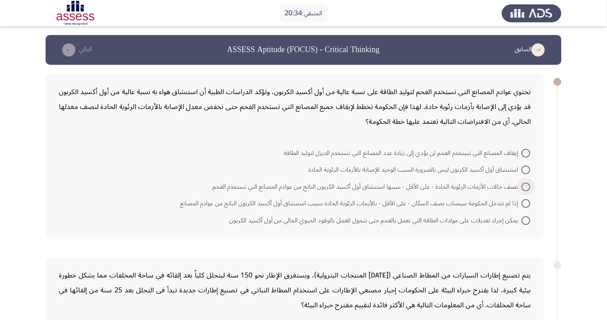
click at [522, 185] on span at bounding box center [526, 187] width 9 height 9
click at [522, 185] on input "نصف حالات الأزمات الرئوية الحادة - على الأقل - سببها استنشاق أول أكسيد الكربون …" at bounding box center [526, 187] width 9 height 9
radio input "true"
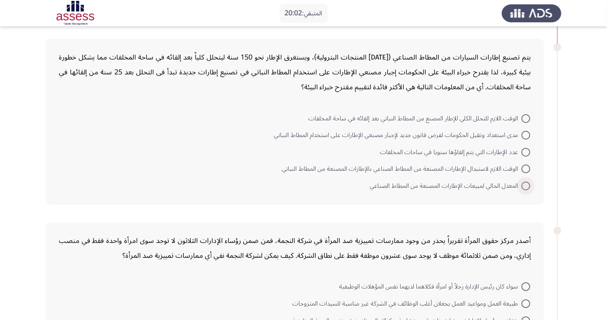
scroll to position [218, 0]
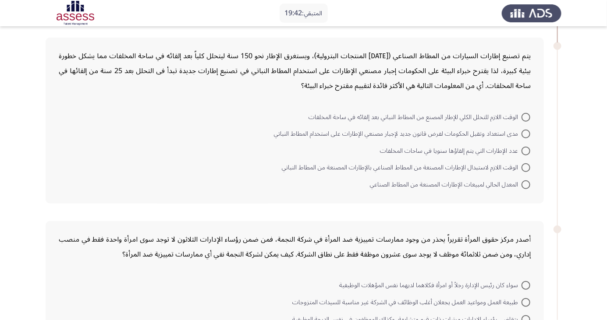
click at [526, 133] on span at bounding box center [526, 134] width 9 height 9
click at [526, 133] on input "مدى استعداد وتقبل الحكومات لفرض قانون جديد لإجبار مصنعي الإطارات على استخدام ال…" at bounding box center [526, 134] width 9 height 9
radio input "true"
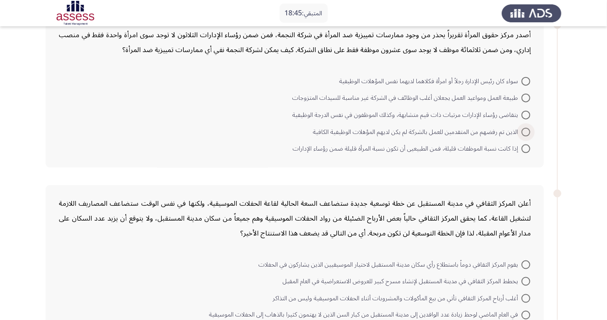
scroll to position [415, 0]
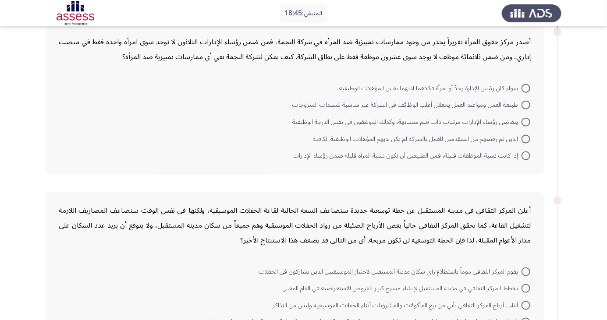
click at [514, 88] on span "سواء كان رئيس الإدارة رجلاً أو امرأة فكلاهما لديهما نفس المؤهلات الوظيفية" at bounding box center [430, 88] width 182 height 11
click at [522, 88] on input "سواء كان رئيس الإدارة رجلاً أو امرأة فكلاهما لديهما نفس المؤهلات الوظيفية" at bounding box center [526, 88] width 9 height 9
radio input "true"
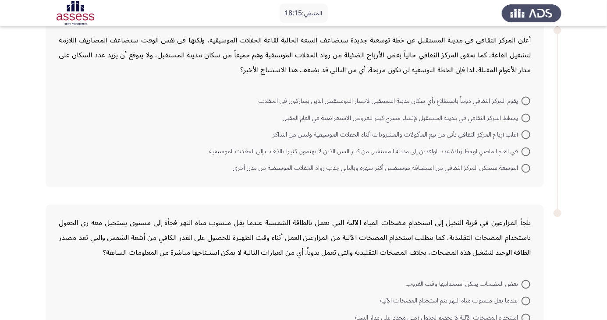
scroll to position [582, 0]
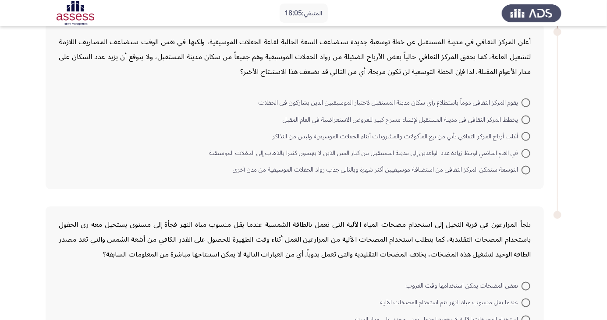
click at [526, 102] on span at bounding box center [526, 103] width 9 height 9
click at [526, 102] on input "يقوم المركز الثقافي دوماً باستطلاع رأي سكان مدينة المستقبل لاختيار الموسيقيين ا…" at bounding box center [526, 103] width 9 height 9
radio input "true"
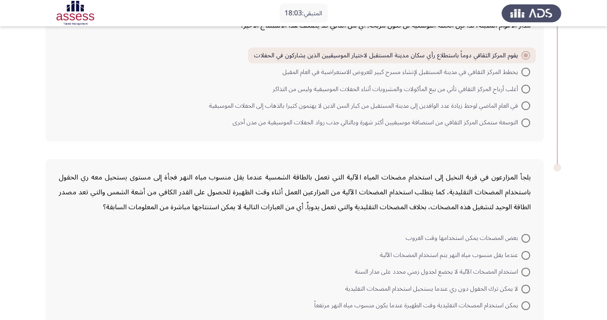
scroll to position [634, 0]
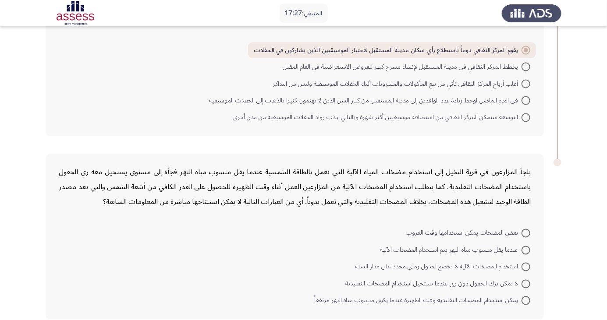
click at [516, 228] on span "بعض المضخات يمكن استخدامها وقت الغروب" at bounding box center [464, 233] width 116 height 11
click at [522, 229] on input "بعض المضخات يمكن استخدامها وقت الغروب" at bounding box center [526, 233] width 9 height 9
radio input "true"
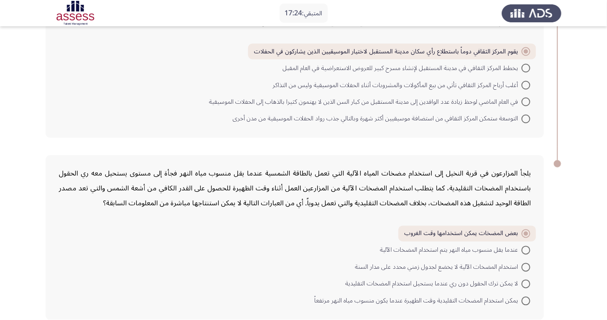
click at [515, 231] on span "بعض المضخات يمكن استخدامها وقت الغروب" at bounding box center [462, 234] width 117 height 11
click at [522, 231] on input "بعض المضخات يمكن استخدامها وقت الغروب" at bounding box center [526, 234] width 9 height 9
click at [515, 263] on span "استخدام المضخات الآلية لا يخضع لجدول زمني محدد على مدار السنة" at bounding box center [438, 268] width 167 height 11
click at [522, 263] on input "استخدام المضخات الآلية لا يخضع لجدول زمني محدد على مدار السنة" at bounding box center [526, 267] width 9 height 9
radio input "true"
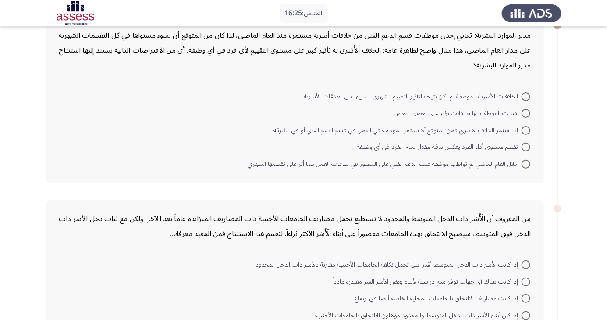
scroll to position [57, 0]
click at [525, 149] on span at bounding box center [526, 146] width 9 height 9
click at [525, 149] on input "تقييم مستوى أداء الفرد يعكس بدقة مقدار نجاح الفرد في أي وظيفة" at bounding box center [526, 146] width 9 height 9
radio input "true"
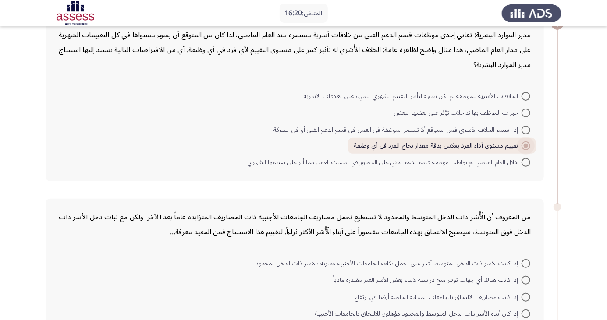
click at [522, 161] on span at bounding box center [526, 162] width 9 height 9
click at [522, 161] on input "خلال العام الماضي لم تواظب موظفة قسم الدعم الفني على الحضور في ساعات العمل مما …" at bounding box center [526, 162] width 9 height 9
radio input "true"
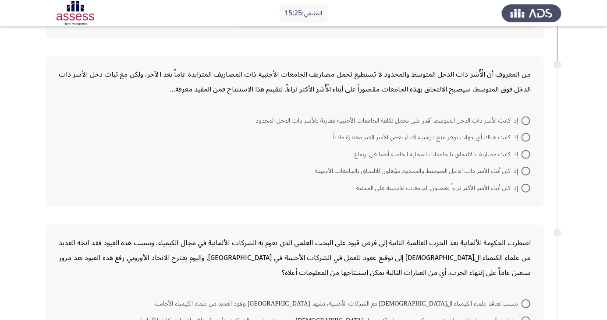
scroll to position [201, 0]
click at [526, 186] on span at bounding box center [526, 187] width 9 height 9
click at [526, 186] on input "إذا كان أبناء الأسر الأكثر ثراءاً يفضلون الجامعات الأجنبية على المحلية" at bounding box center [526, 187] width 9 height 9
radio input "true"
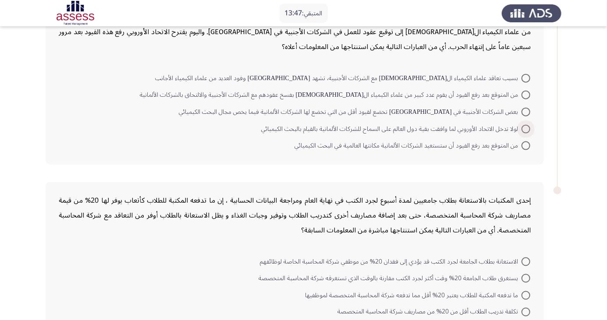
scroll to position [423, 0]
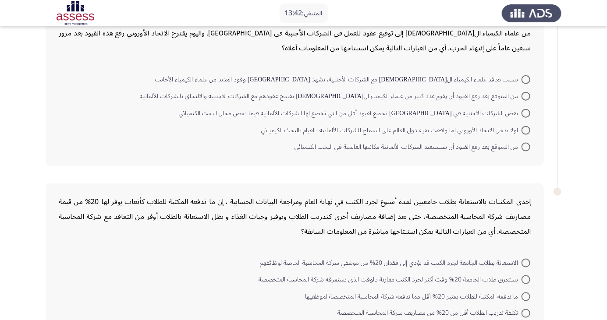
click at [523, 145] on span at bounding box center [526, 147] width 9 height 9
click at [523, 145] on input "من المتوقع بعد رفع القيود أن ستستعيد الشركات الألمانية مكانتها العالمية في البح…" at bounding box center [526, 147] width 9 height 9
radio input "true"
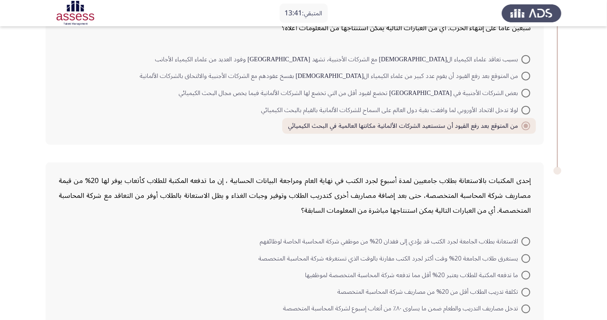
scroll to position [452, 0]
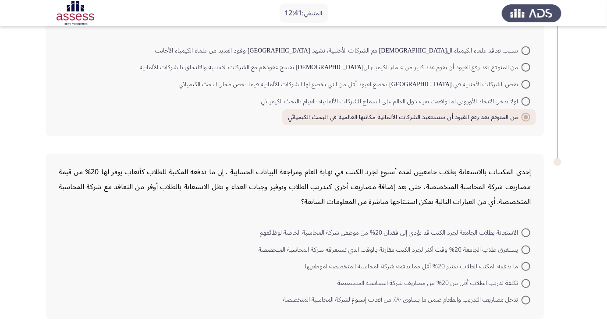
click at [525, 246] on span at bounding box center [526, 250] width 9 height 9
click at [525, 246] on input "يستغرق طلاب الجامعة 20% وقت أكثر لجرد الكتب مقارنة بالوقت الذي تستغرقه شركة الم…" at bounding box center [526, 250] width 9 height 9
radio input "true"
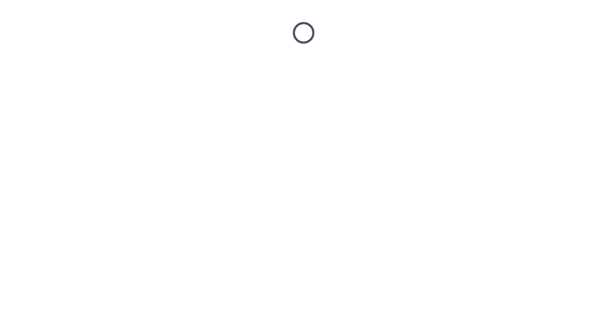
scroll to position [0, 0]
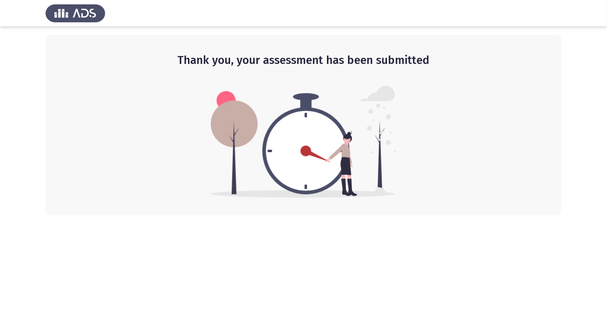
click at [386, 167] on img at bounding box center [303, 142] width 185 height 112
click at [405, 216] on html "Thank you, your assessment has been submitted" at bounding box center [303, 108] width 607 height 216
click at [0, 139] on app-default-page "Thank you, your assessment has been submitted" at bounding box center [303, 108] width 607 height 216
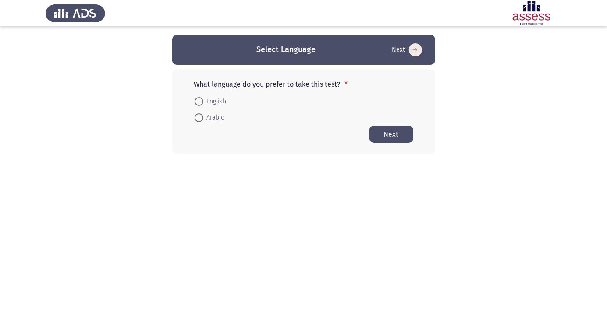
click at [199, 118] on span at bounding box center [199, 118] width 0 height 0
click at [199, 117] on input "Arabic" at bounding box center [199, 118] width 9 height 9
radio input "true"
click at [393, 132] on button "Next" at bounding box center [391, 133] width 44 height 17
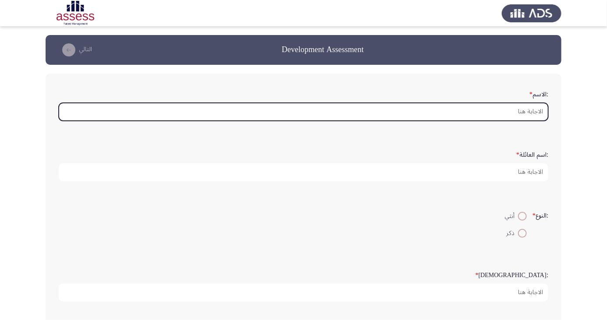
click at [508, 114] on input ":الاسم *" at bounding box center [304, 112] width 490 height 18
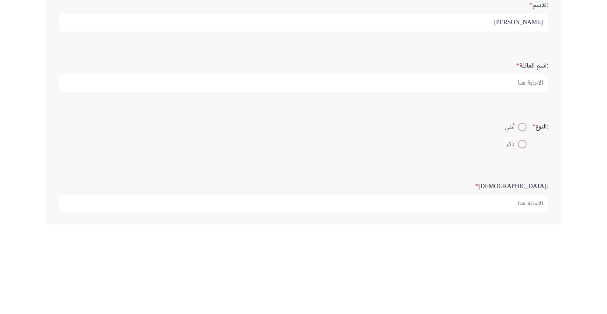
type input "عماد سعيد محمد"
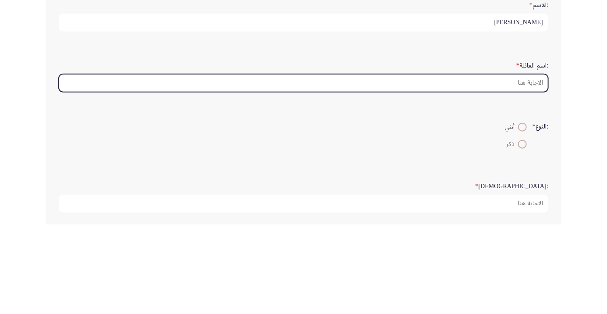
click at [511, 170] on input ":اسم العائلة *" at bounding box center [304, 172] width 490 height 18
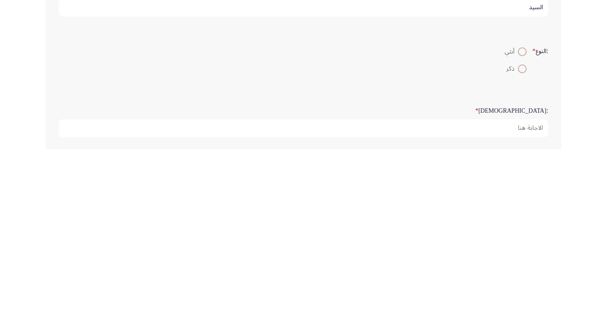
type input "السيد"
click at [522, 234] on span at bounding box center [522, 234] width 0 height 0
click at [521, 232] on input "ذكر" at bounding box center [522, 233] width 9 height 9
radio input "true"
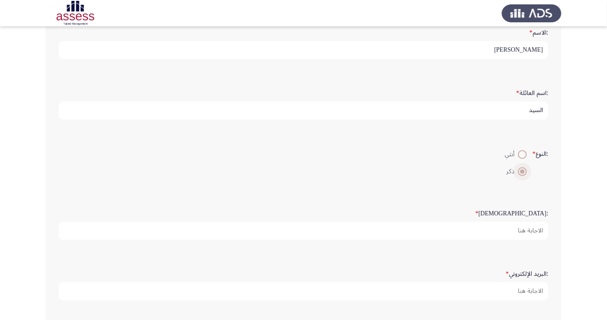
scroll to position [70, 0]
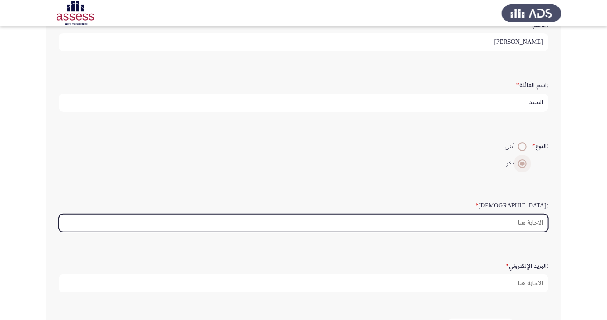
click at [518, 231] on input ":السن *" at bounding box center [304, 223] width 490 height 18
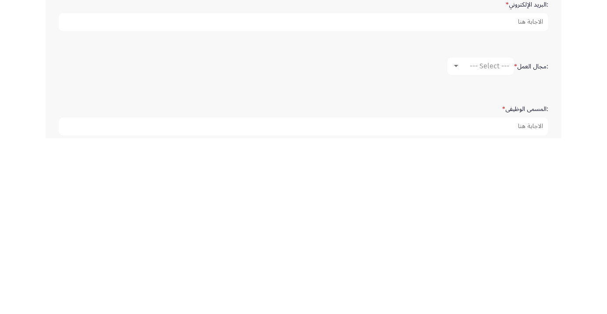
scroll to position [159, 0]
type input "39"
click at [482, 239] on span "--- Select ---" at bounding box center [489, 238] width 39 height 8
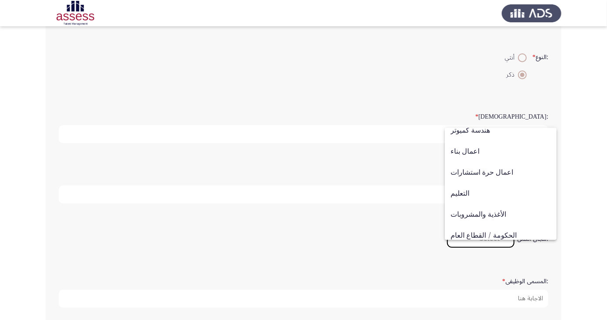
scroll to position [287, 0]
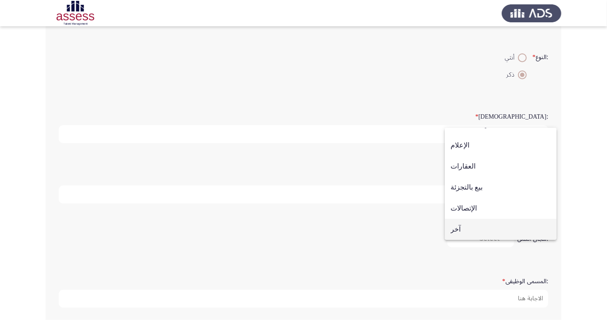
click at [482, 233] on span "آخر" at bounding box center [501, 229] width 100 height 21
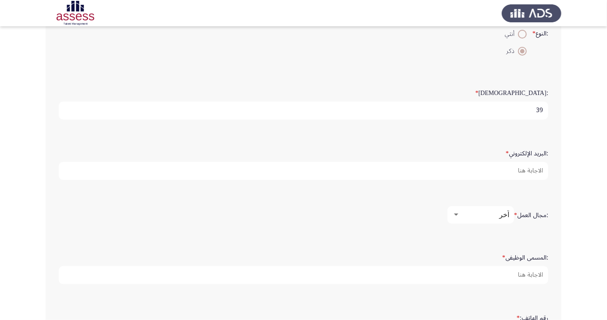
scroll to position [218, 0]
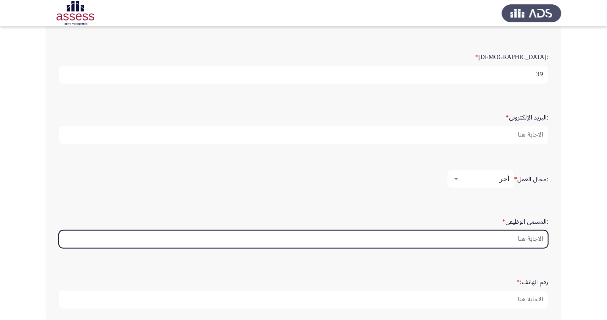
click at [517, 234] on input ":المسمى الوظيفى *" at bounding box center [304, 240] width 490 height 18
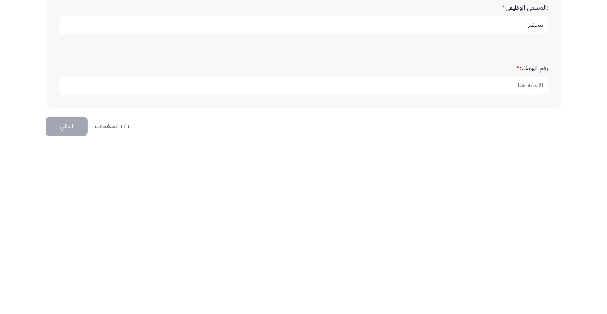
scroll to position [267, 0]
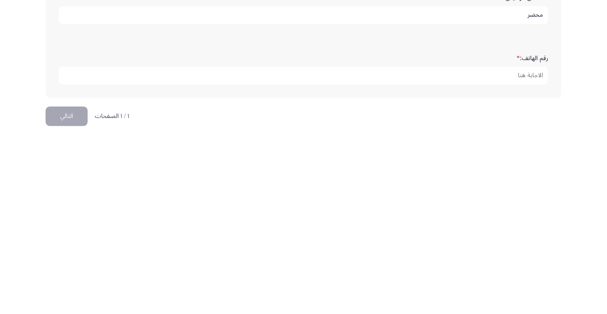
type input "محضر"
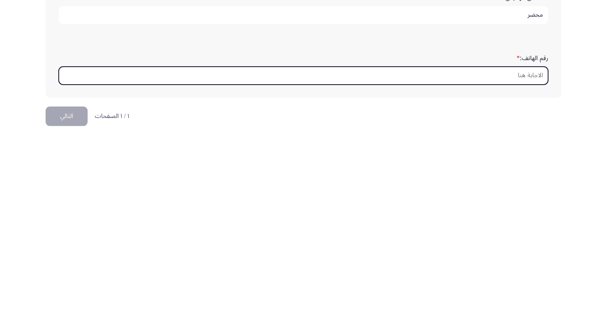
click at [506, 248] on input "رقم الهاتف: *" at bounding box center [304, 251] width 490 height 18
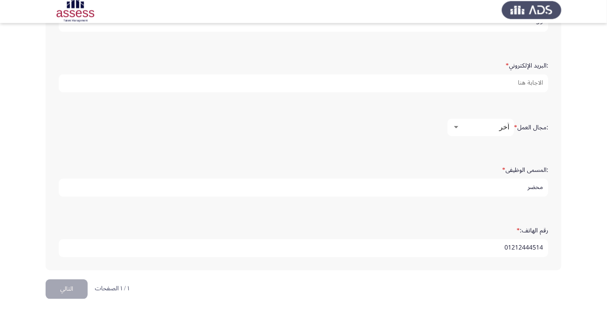
type input "01212444514"
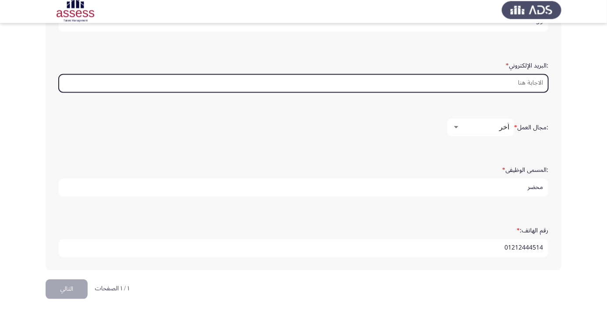
click at [500, 78] on input ":البريد الإلكتروني *" at bounding box center [304, 87] width 490 height 18
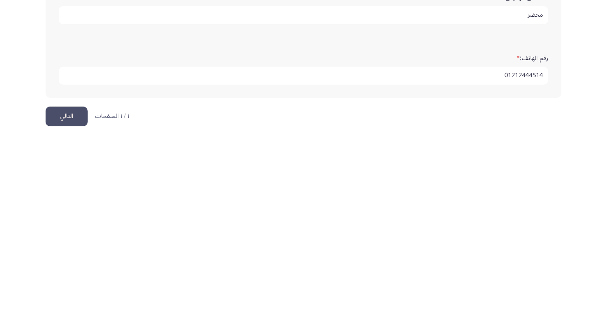
type input "qqqqqzxvnn@mail"
click at [74, 284] on button "التالي" at bounding box center [67, 292] width 42 height 20
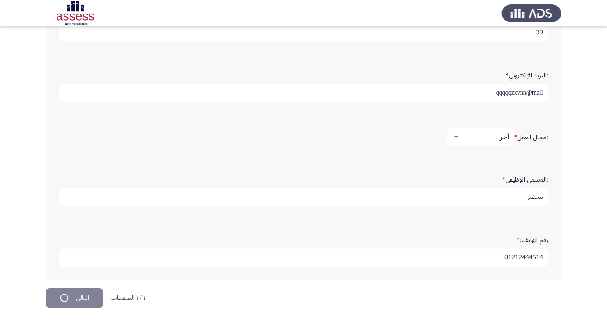
scroll to position [0, 0]
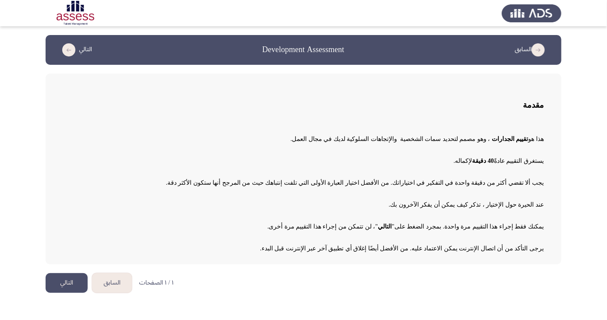
click at [67, 288] on button "التالي" at bounding box center [67, 283] width 42 height 20
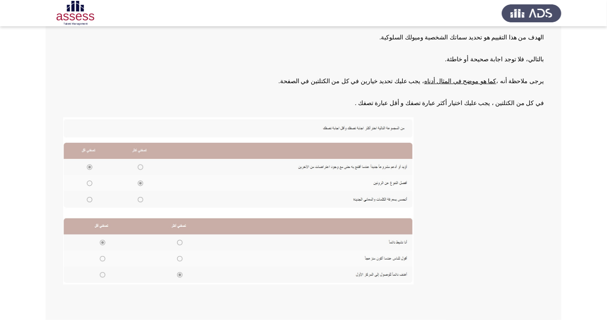
scroll to position [90, 0]
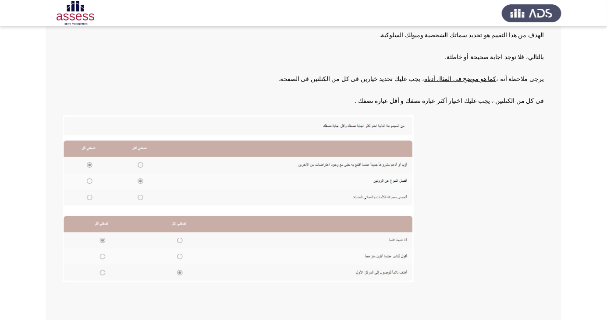
click at [147, 183] on img at bounding box center [238, 198] width 351 height 167
click at [179, 174] on img at bounding box center [238, 198] width 351 height 167
click at [165, 259] on img at bounding box center [238, 198] width 351 height 167
click at [100, 259] on img at bounding box center [238, 198] width 351 height 167
click at [101, 256] on img at bounding box center [238, 198] width 351 height 167
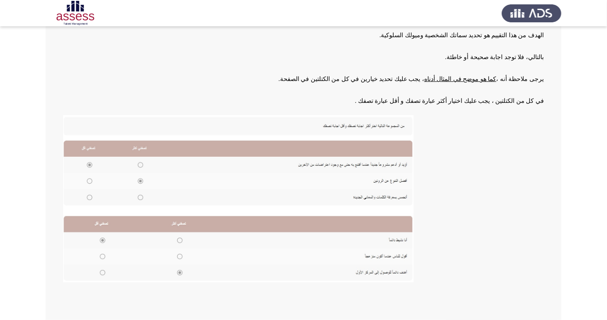
click at [172, 231] on img at bounding box center [238, 198] width 351 height 167
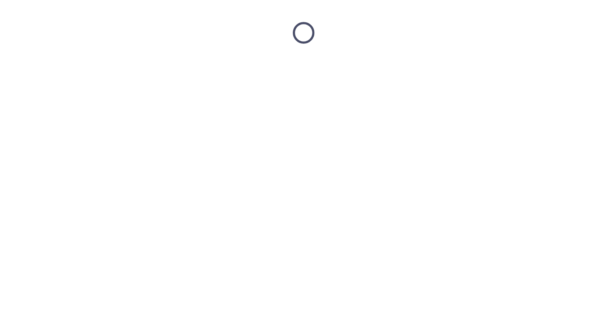
scroll to position [0, 0]
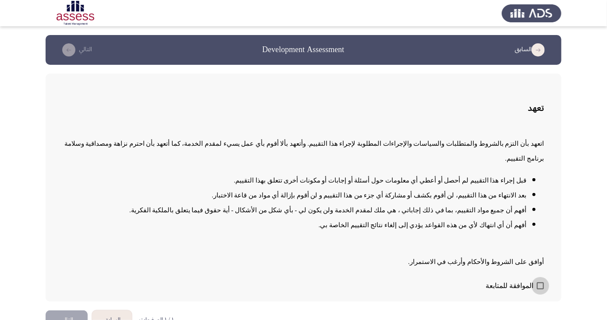
click at [538, 290] on span at bounding box center [540, 286] width 7 height 7
click at [540, 290] on input "الموافقة للمتابعة" at bounding box center [540, 290] width 0 height 0
checkbox input "true"
click at [74, 320] on button "التالي" at bounding box center [67, 321] width 42 height 20
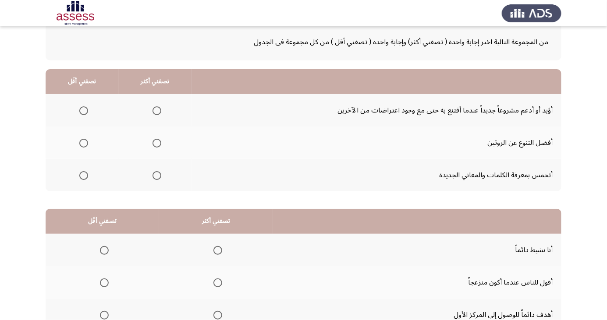
scroll to position [50, 0]
click at [157, 111] on span "Select an option" at bounding box center [157, 111] width 0 height 0
click at [156, 110] on input "Select an option" at bounding box center [157, 110] width 9 height 9
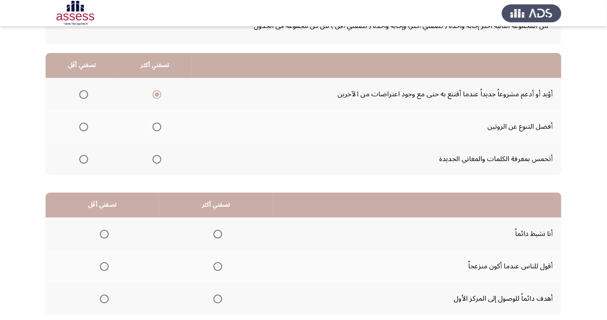
scroll to position [80, 0]
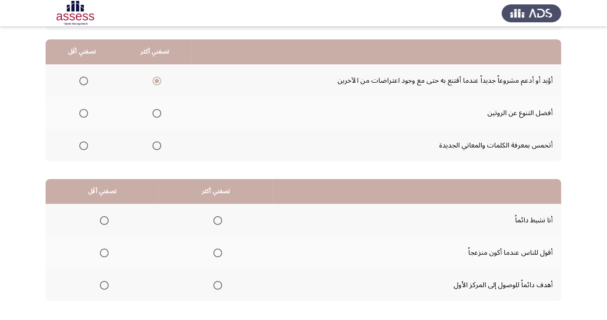
click at [82, 116] on span "Select an option" at bounding box center [83, 113] width 9 height 9
click at [82, 116] on input "Select an option" at bounding box center [83, 113] width 9 height 9
click at [157, 146] on span "Select an option" at bounding box center [157, 146] width 0 height 0
click at [156, 145] on input "Select an option" at bounding box center [157, 146] width 9 height 9
click at [218, 221] on span "Select an option" at bounding box center [218, 221] width 0 height 0
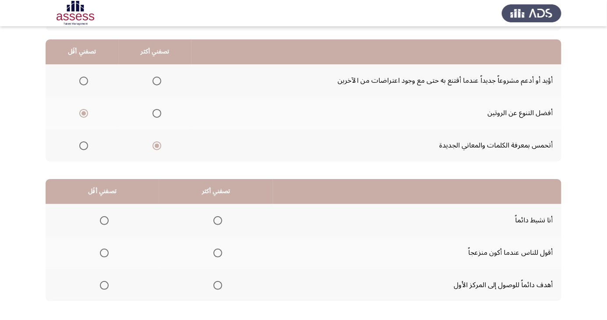
click at [216, 220] on input "Select an option" at bounding box center [217, 220] width 9 height 9
click at [213, 252] on span "Select an option" at bounding box center [217, 253] width 9 height 9
click at [213, 252] on input "Select an option" at bounding box center [217, 253] width 9 height 9
click at [218, 221] on span "Select an option" at bounding box center [218, 221] width 0 height 0
click at [216, 220] on input "Select an option" at bounding box center [217, 220] width 9 height 9
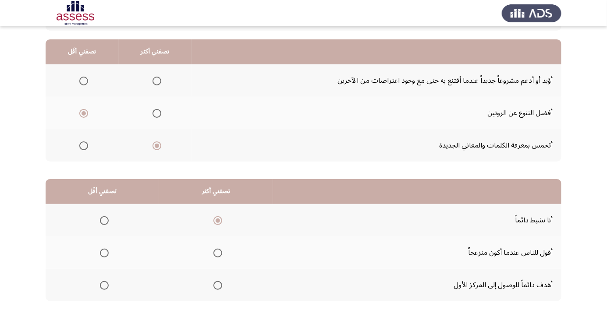
click at [218, 286] on span "Select an option" at bounding box center [218, 286] width 0 height 0
click at [216, 285] on input "Select an option" at bounding box center [217, 285] width 9 height 9
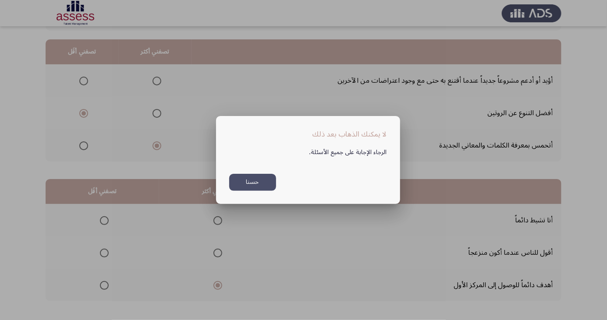
click at [263, 191] on button "حسنا" at bounding box center [252, 182] width 47 height 17
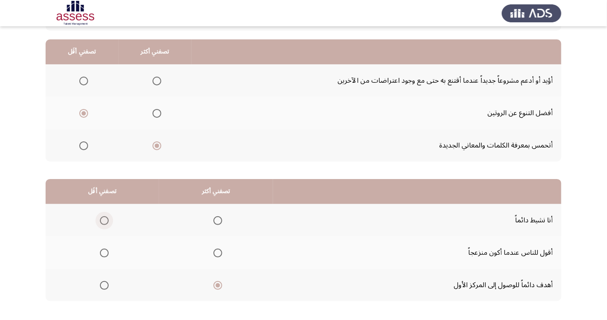
click at [103, 220] on span "Select an option" at bounding box center [104, 220] width 9 height 9
click at [103, 220] on input "Select an option" at bounding box center [104, 220] width 9 height 9
click at [103, 220] on span "Select an option" at bounding box center [104, 221] width 4 height 4
click at [103, 220] on input "Select an option" at bounding box center [104, 220] width 9 height 9
click at [103, 220] on span "Select an option" at bounding box center [104, 221] width 4 height 4
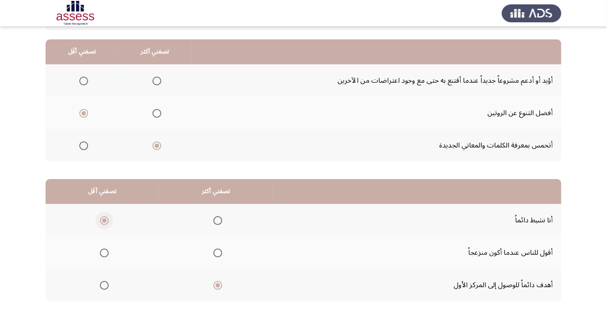
click at [103, 220] on input "Select an option" at bounding box center [104, 220] width 9 height 9
click at [218, 218] on span "Select an option" at bounding box center [217, 220] width 9 height 9
click at [218, 218] on input "Select an option" at bounding box center [217, 220] width 9 height 9
click at [155, 83] on span "Select an option" at bounding box center [157, 81] width 9 height 9
click at [155, 83] on input "Select an option" at bounding box center [157, 81] width 9 height 9
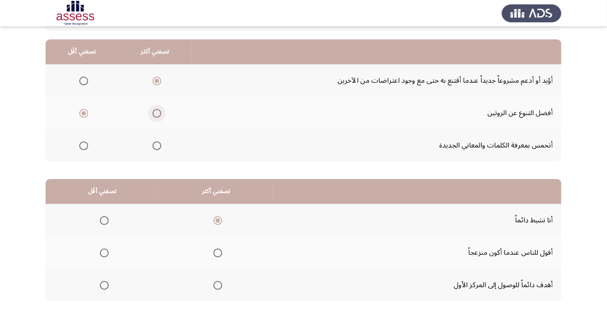
click at [157, 114] on span "Select an option" at bounding box center [157, 114] width 0 height 0
click at [156, 113] on input "Select an option" at bounding box center [157, 113] width 9 height 9
click at [154, 143] on span "Select an option" at bounding box center [157, 146] width 9 height 9
click at [154, 143] on input "Select an option" at bounding box center [157, 146] width 9 height 9
click at [151, 89] on th at bounding box center [155, 80] width 73 height 32
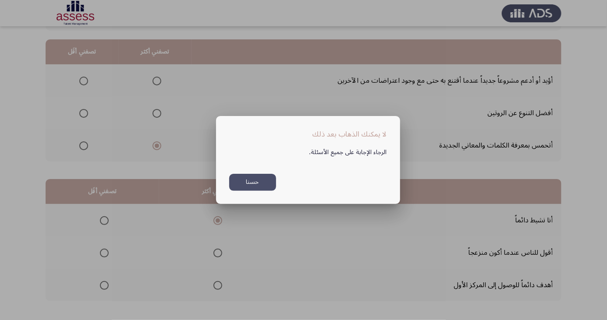
click at [273, 190] on div "الرجاء الإجابة على جميع الأسئلة. حسنا" at bounding box center [308, 165] width 179 height 51
click at [253, 191] on button "حسنا" at bounding box center [252, 182] width 47 height 17
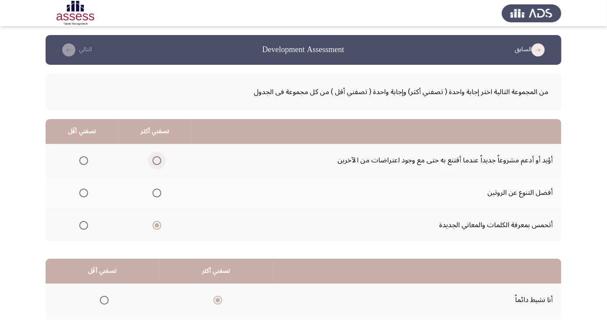
click at [157, 161] on span "Select an option" at bounding box center [157, 161] width 0 height 0
click at [156, 160] on input "Select an option" at bounding box center [157, 160] width 9 height 9
click at [77, 195] on label "Select an option" at bounding box center [82, 193] width 12 height 9
click at [79, 195] on input "Select an option" at bounding box center [83, 193] width 9 height 9
click at [157, 226] on span "Select an option" at bounding box center [157, 226] width 0 height 0
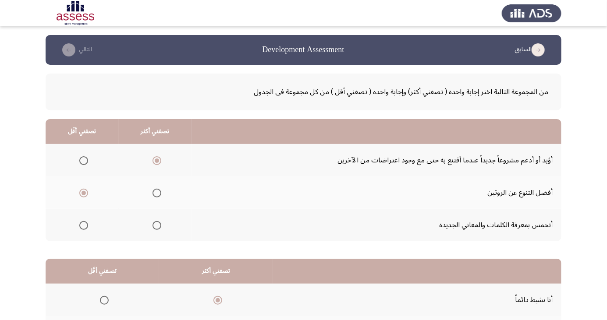
click at [156, 225] on input "Select an option" at bounding box center [157, 225] width 9 height 9
click at [157, 157] on span "Select an option" at bounding box center [157, 160] width 9 height 9
click at [157, 157] on input "Select an option" at bounding box center [157, 160] width 9 height 9
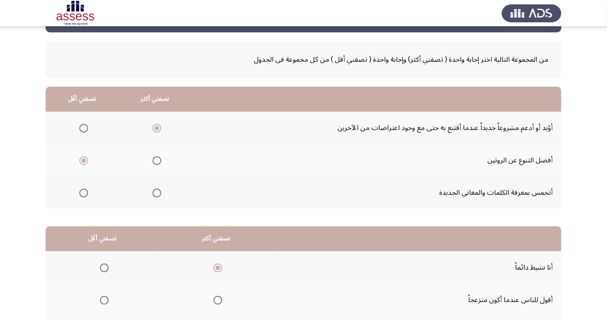
scroll to position [80, 0]
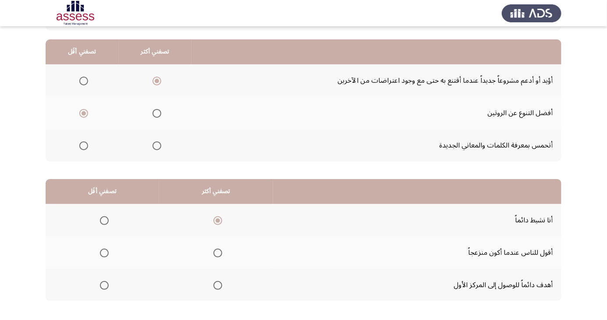
click at [104, 253] on span "Select an option" at bounding box center [104, 253] width 0 height 0
click at [103, 252] on input "Select an option" at bounding box center [104, 253] width 9 height 9
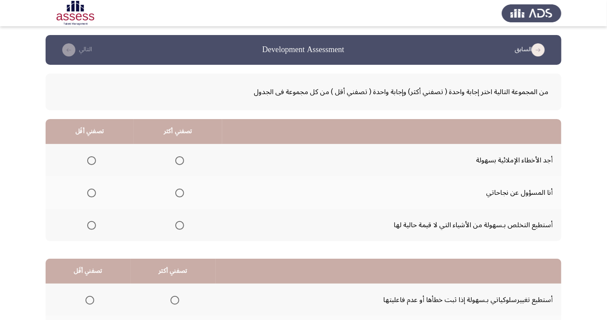
click at [180, 161] on span "Select an option" at bounding box center [180, 161] width 0 height 0
click at [178, 160] on input "Select an option" at bounding box center [179, 160] width 9 height 9
click at [180, 193] on span "Select an option" at bounding box center [180, 193] width 0 height 0
click at [178, 193] on input "Select an option" at bounding box center [179, 193] width 9 height 9
click at [175, 162] on span "Select an option" at bounding box center [179, 160] width 9 height 9
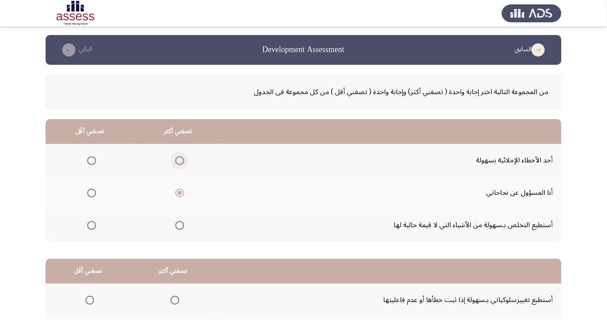
click at [175, 162] on input "Select an option" at bounding box center [179, 160] width 9 height 9
click at [180, 193] on span "Select an option" at bounding box center [180, 193] width 0 height 0
click at [178, 193] on input "Select an option" at bounding box center [179, 193] width 9 height 9
click at [180, 226] on span "Select an option" at bounding box center [180, 226] width 0 height 0
click at [178, 225] on input "Select an option" at bounding box center [179, 225] width 9 height 9
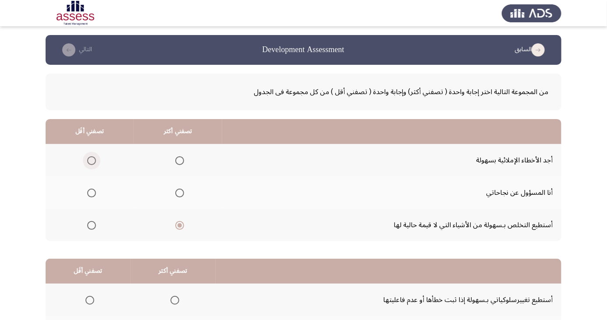
click at [91, 160] on span "Select an option" at bounding box center [91, 160] width 9 height 9
click at [91, 160] on input "Select an option" at bounding box center [91, 160] width 9 height 9
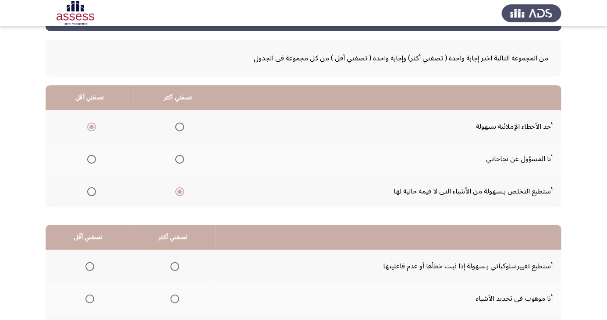
scroll to position [80, 0]
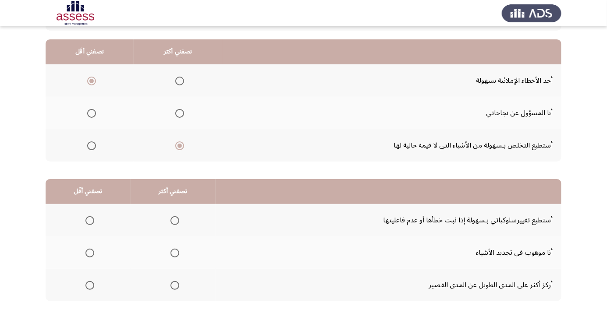
click at [174, 217] on span "Select an option" at bounding box center [174, 220] width 9 height 9
click at [174, 217] on input "Select an option" at bounding box center [174, 220] width 9 height 9
click at [173, 252] on span "Select an option" at bounding box center [174, 253] width 9 height 9
click at [173, 252] on input "Select an option" at bounding box center [174, 253] width 9 height 9
click at [177, 283] on span "Select an option" at bounding box center [174, 285] width 9 height 9
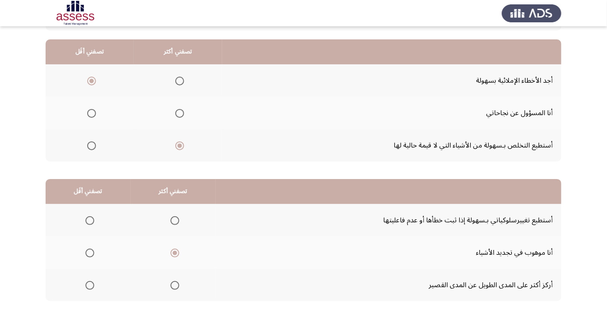
click at [177, 283] on input "Select an option" at bounding box center [174, 285] width 9 height 9
click at [90, 221] on span "Select an option" at bounding box center [90, 221] width 0 height 0
click at [89, 220] on input "Select an option" at bounding box center [89, 220] width 9 height 9
click at [92, 252] on span "Select an option" at bounding box center [89, 253] width 9 height 9
click at [92, 252] on input "Select an option" at bounding box center [89, 253] width 9 height 9
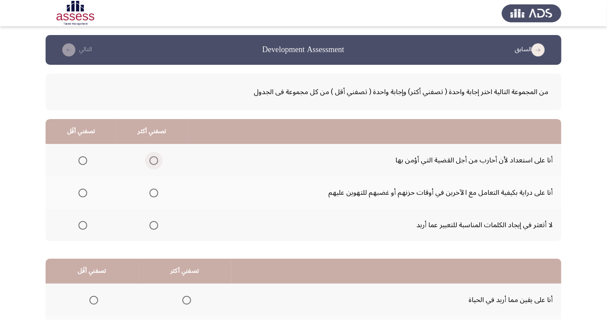
click at [154, 157] on span "Select an option" at bounding box center [153, 160] width 9 height 9
click at [154, 157] on input "Select an option" at bounding box center [153, 160] width 9 height 9
click at [79, 190] on span "Select an option" at bounding box center [82, 193] width 9 height 9
click at [79, 190] on input "Select an option" at bounding box center [82, 193] width 9 height 9
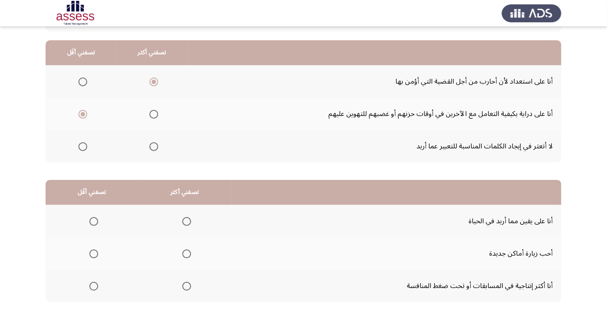
scroll to position [80, 0]
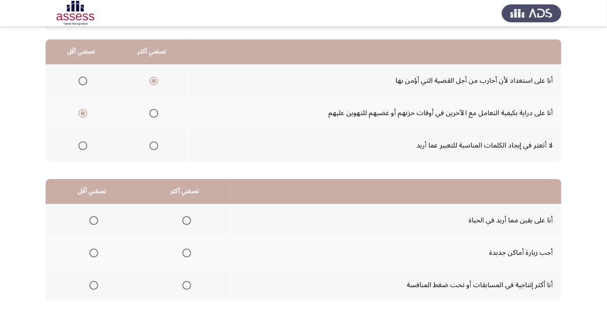
click at [185, 220] on span "Select an option" at bounding box center [186, 220] width 9 height 9
click at [185, 220] on input "Select an option" at bounding box center [186, 220] width 9 height 9
click at [188, 281] on span "Select an option" at bounding box center [186, 285] width 9 height 9
click at [188, 281] on input "Select an option" at bounding box center [186, 285] width 9 height 9
click at [185, 220] on span "Select an option" at bounding box center [186, 220] width 9 height 9
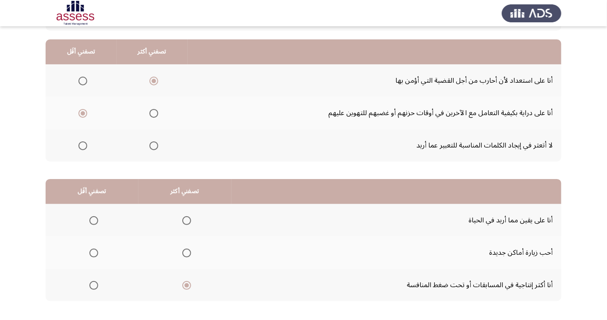
click at [185, 220] on input "Select an option" at bounding box center [186, 220] width 9 height 9
click at [93, 252] on span "Select an option" at bounding box center [93, 253] width 9 height 9
click at [93, 252] on input "Select an option" at bounding box center [93, 253] width 9 height 9
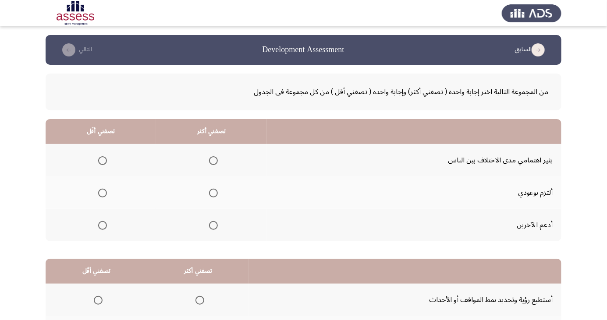
click at [210, 196] on span "Select an option" at bounding box center [213, 193] width 9 height 9
click at [210, 196] on input "Select an option" at bounding box center [213, 193] width 9 height 9
click at [211, 225] on span "Select an option" at bounding box center [213, 225] width 9 height 9
click at [211, 225] on input "Select an option" at bounding box center [213, 225] width 9 height 9
click at [102, 160] on span "Select an option" at bounding box center [102, 160] width 9 height 9
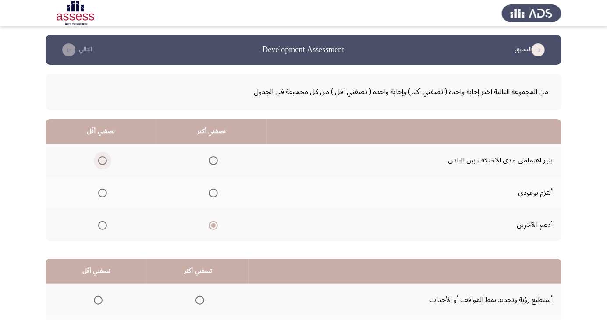
click at [102, 160] on input "Select an option" at bounding box center [102, 160] width 9 height 9
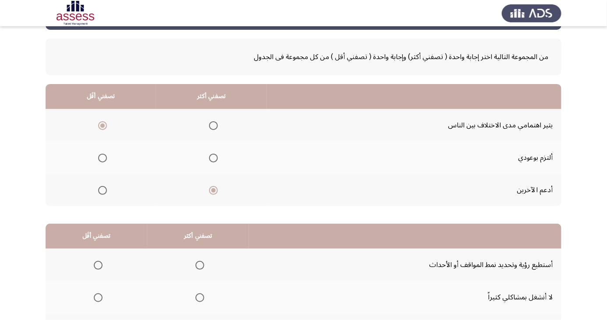
scroll to position [80, 0]
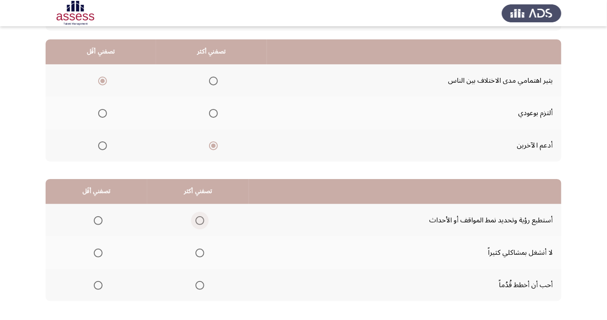
click at [200, 221] on span "Select an option" at bounding box center [200, 221] width 0 height 0
click at [197, 220] on input "Select an option" at bounding box center [199, 220] width 9 height 9
click at [98, 253] on span "Select an option" at bounding box center [98, 253] width 0 height 0
click at [97, 252] on input "Select an option" at bounding box center [98, 253] width 9 height 9
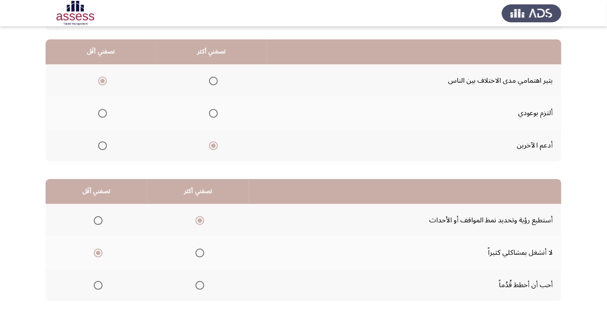
scroll to position [0, 0]
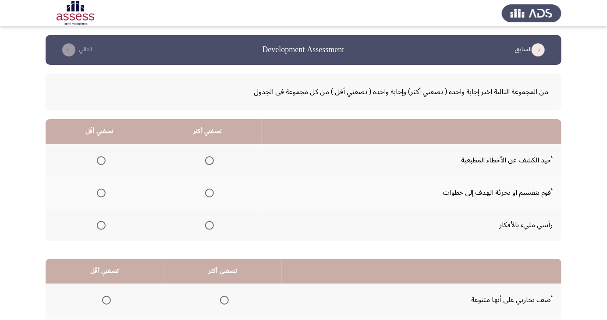
click at [208, 229] on span "Select an option" at bounding box center [209, 225] width 9 height 9
click at [208, 229] on input "Select an option" at bounding box center [209, 225] width 9 height 9
click at [105, 151] on th at bounding box center [100, 160] width 108 height 32
click at [100, 160] on span "Select an option" at bounding box center [101, 160] width 9 height 9
click at [100, 160] on input "Select an option" at bounding box center [101, 160] width 9 height 9
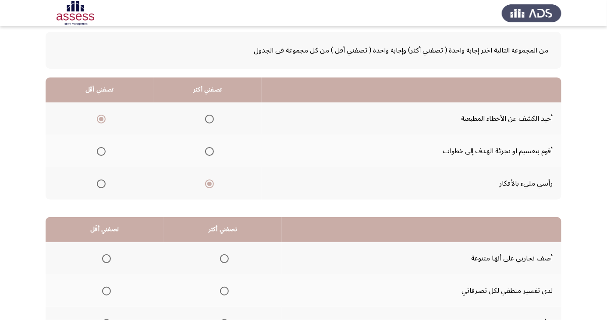
scroll to position [80, 0]
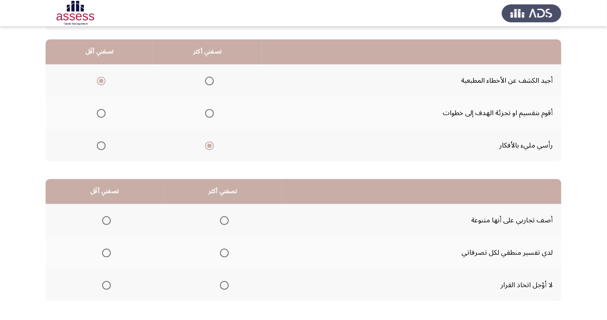
click at [106, 217] on span "Select an option" at bounding box center [106, 220] width 9 height 9
click at [106, 217] on input "Select an option" at bounding box center [106, 220] width 9 height 9
click at [224, 252] on span "Select an option" at bounding box center [224, 253] width 9 height 9
click at [224, 252] on input "Select an option" at bounding box center [224, 253] width 9 height 9
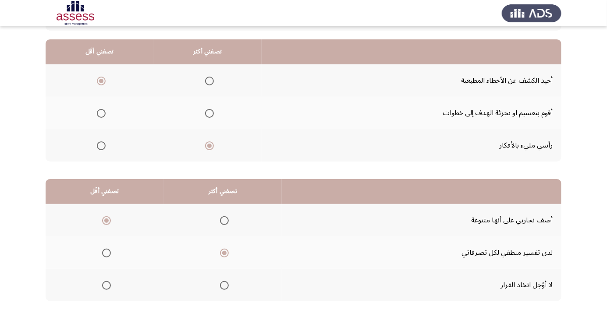
scroll to position [0, 0]
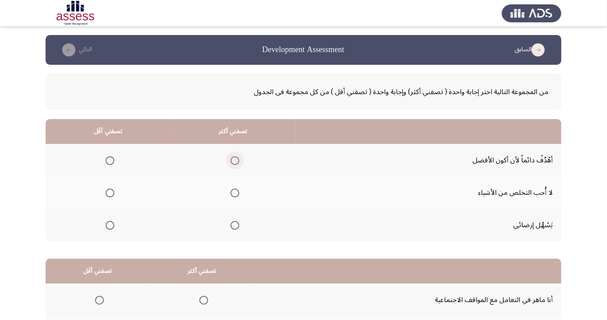
click at [235, 161] on span "Select an option" at bounding box center [235, 161] width 0 height 0
click at [234, 160] on input "Select an option" at bounding box center [235, 160] width 9 height 9
click at [105, 238] on th at bounding box center [108, 225] width 125 height 32
click at [107, 224] on span "Select an option" at bounding box center [110, 225] width 9 height 9
click at [107, 224] on input "Select an option" at bounding box center [110, 225] width 9 height 9
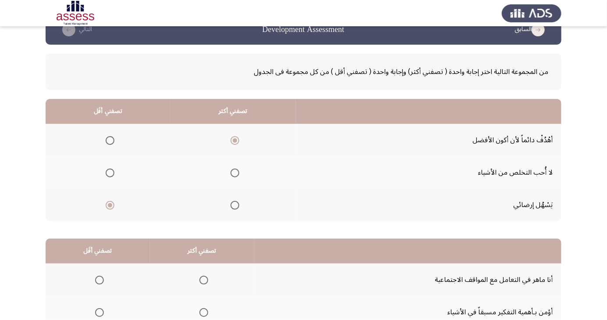
scroll to position [80, 0]
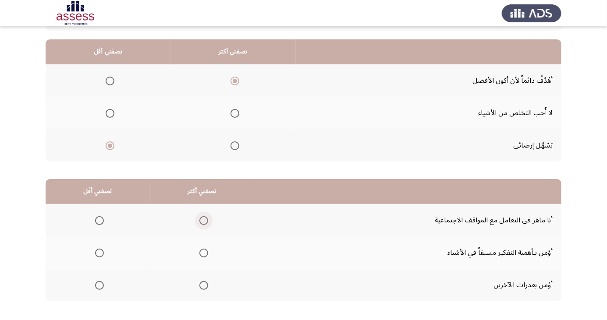
click at [206, 216] on span "Select an option" at bounding box center [203, 220] width 9 height 9
click at [206, 216] on input "Select an option" at bounding box center [203, 220] width 9 height 9
click at [97, 288] on span "Select an option" at bounding box center [99, 285] width 9 height 9
click at [97, 288] on input "Select an option" at bounding box center [99, 285] width 9 height 9
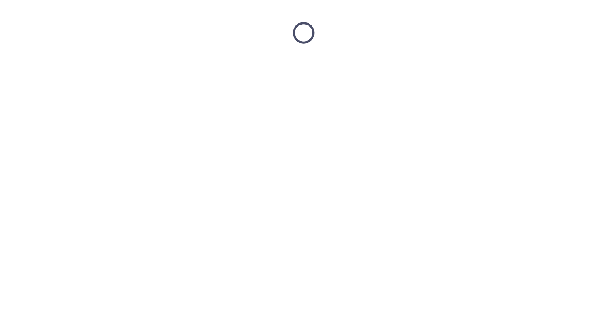
scroll to position [0, 0]
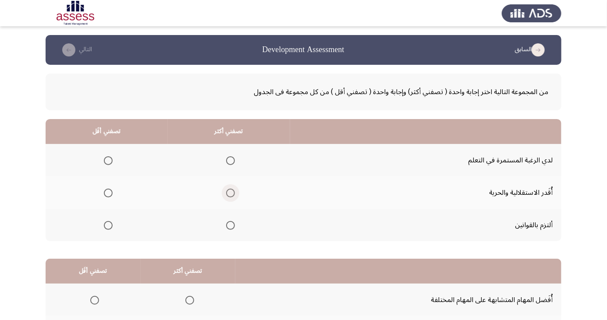
click at [229, 193] on span "Select an option" at bounding box center [230, 193] width 9 height 9
click at [229, 193] on input "Select an option" at bounding box center [230, 193] width 9 height 9
click at [108, 226] on span "Select an option" at bounding box center [108, 226] width 0 height 0
click at [108, 225] on input "Select an option" at bounding box center [108, 225] width 9 height 9
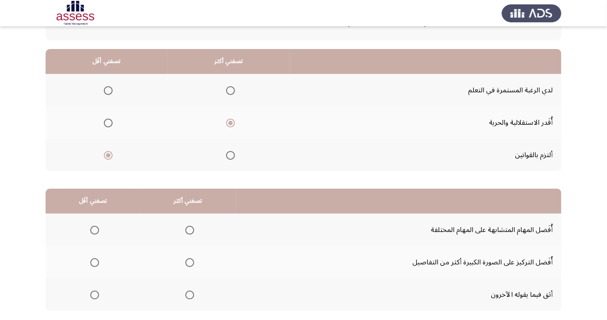
scroll to position [80, 0]
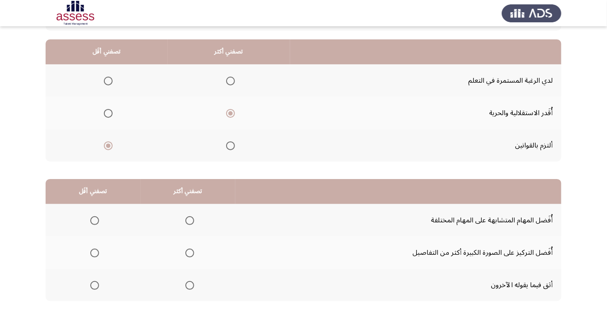
click at [189, 255] on span "Select an option" at bounding box center [189, 253] width 9 height 9
click at [189, 255] on input "Select an option" at bounding box center [189, 253] width 9 height 9
click at [94, 285] on span "Select an option" at bounding box center [94, 285] width 9 height 9
click at [94, 285] on input "Select an option" at bounding box center [94, 285] width 9 height 9
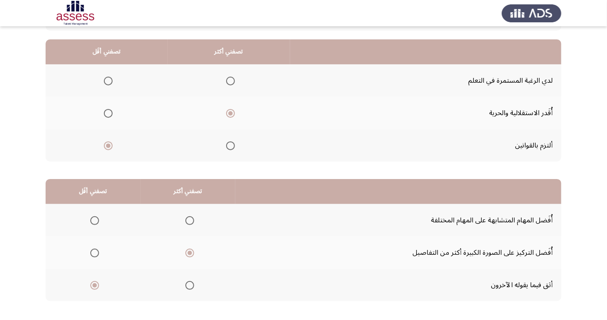
scroll to position [0, 0]
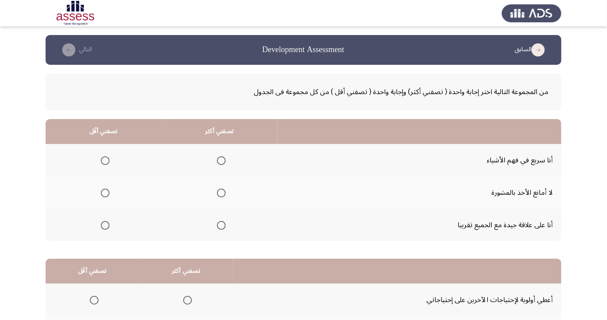
click at [221, 226] on span "Select an option" at bounding box center [221, 226] width 0 height 0
click at [219, 225] on input "Select an option" at bounding box center [221, 225] width 9 height 9
click at [45, 176] on app-assessment-container "السابق Development Assessment التالي من المجموعة التالية اختر إجابة واحدة ( تصف…" at bounding box center [303, 221] width 607 height 373
click at [106, 157] on span "Select an option" at bounding box center [105, 160] width 9 height 9
click at [106, 157] on input "Select an option" at bounding box center [105, 160] width 9 height 9
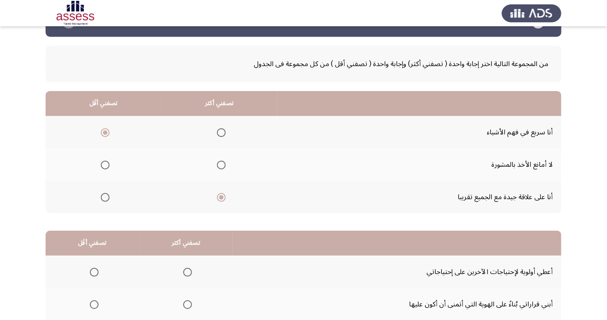
scroll to position [80, 0]
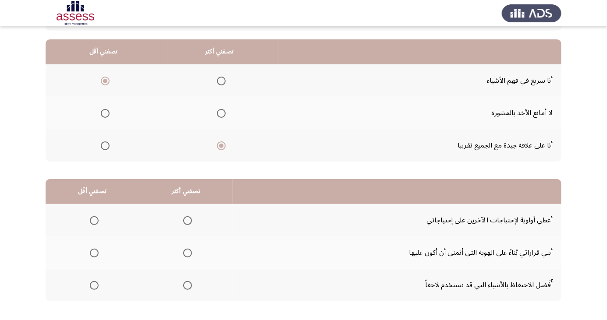
click at [188, 286] on span "Select an option" at bounding box center [188, 286] width 0 height 0
click at [187, 285] on input "Select an option" at bounding box center [187, 285] width 9 height 9
click at [90, 217] on span "Select an option" at bounding box center [94, 220] width 9 height 9
click at [90, 217] on input "Select an option" at bounding box center [94, 220] width 9 height 9
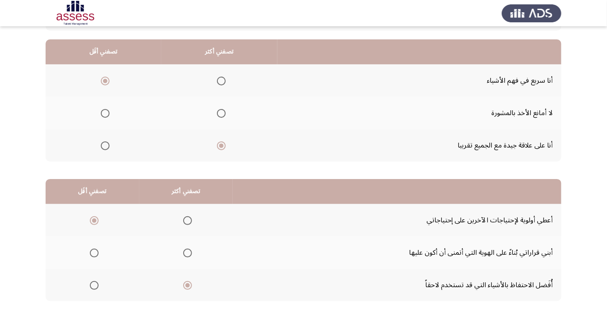
scroll to position [0, 0]
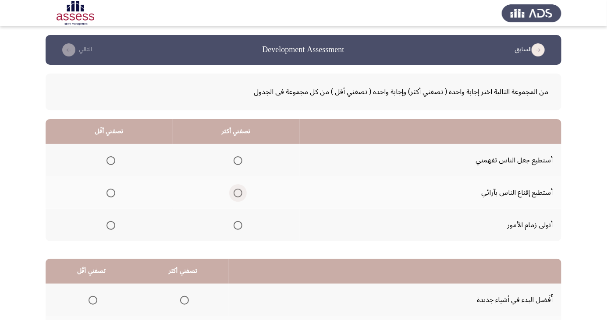
click at [230, 195] on label "Select an option" at bounding box center [236, 193] width 12 height 9
click at [234, 195] on input "Select an option" at bounding box center [238, 193] width 9 height 9
click at [112, 157] on span "Select an option" at bounding box center [110, 160] width 9 height 9
click at [112, 157] on input "Select an option" at bounding box center [110, 160] width 9 height 9
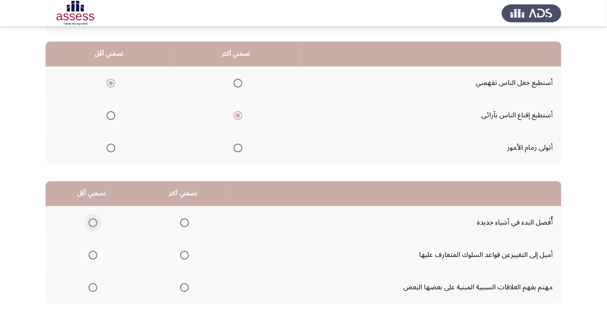
scroll to position [80, 0]
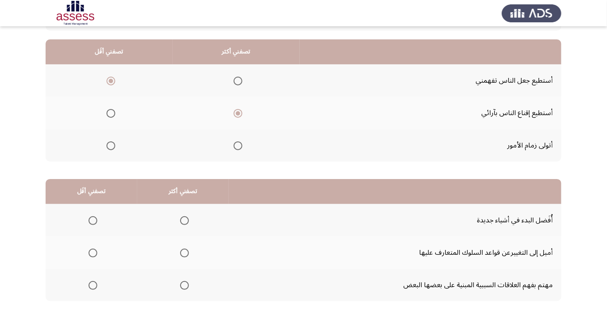
click at [185, 223] on span "Select an option" at bounding box center [184, 220] width 9 height 9
click at [185, 223] on input "Select an option" at bounding box center [184, 220] width 9 height 9
click at [93, 253] on span "Select an option" at bounding box center [93, 253] width 0 height 0
click at [92, 252] on input "Select an option" at bounding box center [93, 253] width 9 height 9
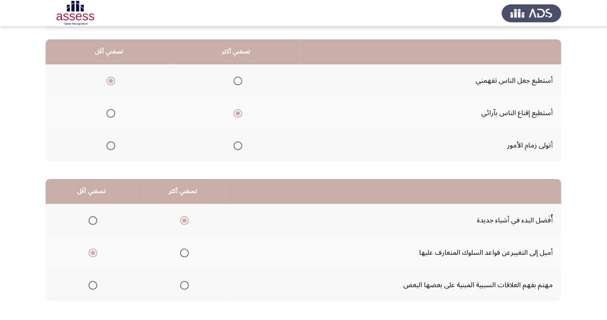
scroll to position [0, 0]
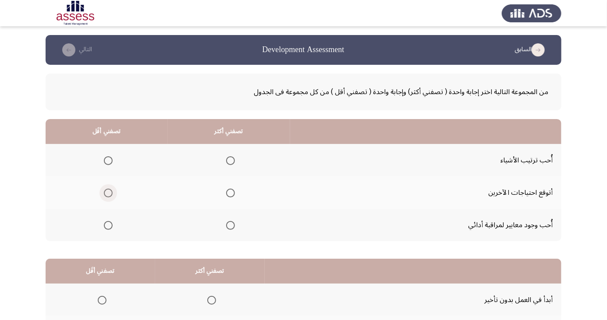
click at [108, 193] on span "Select an option" at bounding box center [108, 193] width 0 height 0
click at [108, 193] on input "Select an option" at bounding box center [108, 193] width 9 height 9
click at [231, 161] on span "Select an option" at bounding box center [231, 161] width 0 height 0
click at [229, 160] on input "Select an option" at bounding box center [230, 160] width 9 height 9
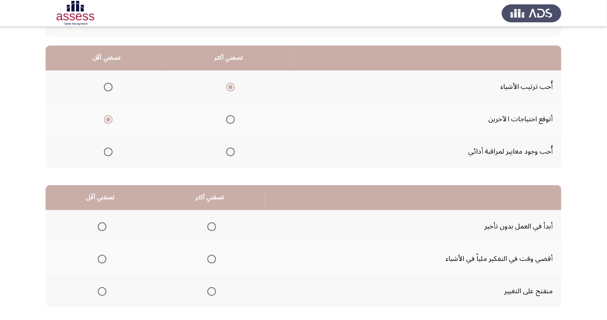
scroll to position [80, 0]
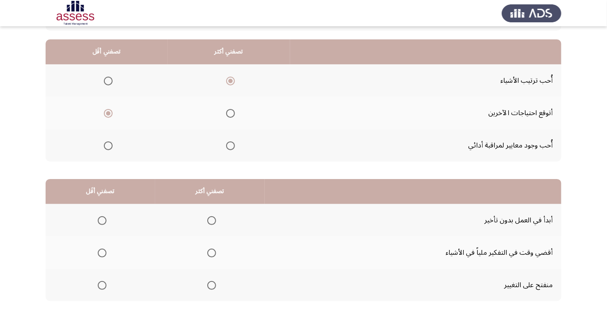
click at [212, 216] on mat-radio-button "Select an option" at bounding box center [210, 220] width 12 height 9
click at [214, 216] on span "Select an option" at bounding box center [211, 220] width 9 height 9
click at [214, 216] on input "Select an option" at bounding box center [211, 220] width 9 height 9
click at [98, 286] on span "Select an option" at bounding box center [102, 285] width 9 height 9
click at [98, 286] on input "Select an option" at bounding box center [102, 285] width 9 height 9
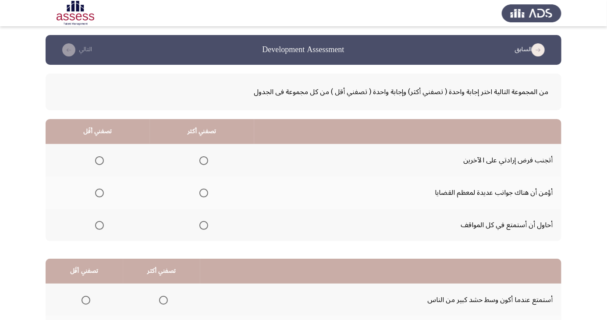
click at [201, 225] on span "Select an option" at bounding box center [203, 225] width 9 height 9
click at [201, 225] on input "Select an option" at bounding box center [203, 225] width 9 height 9
click at [98, 160] on span "Select an option" at bounding box center [99, 160] width 9 height 9
click at [98, 160] on input "Select an option" at bounding box center [99, 160] width 9 height 9
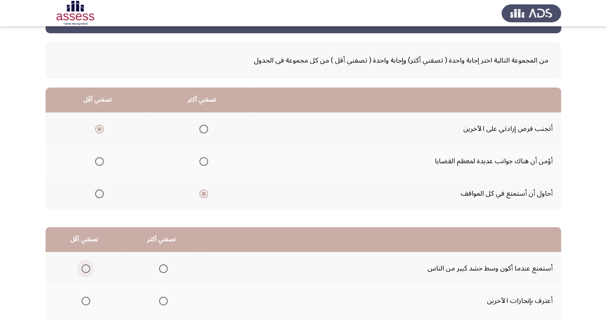
scroll to position [80, 0]
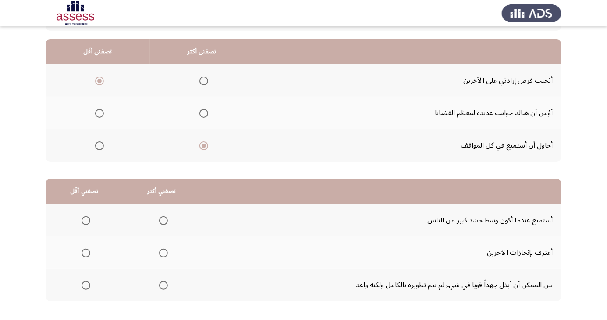
click at [86, 253] on span "Select an option" at bounding box center [86, 253] width 0 height 0
click at [85, 252] on input "Select an option" at bounding box center [86, 253] width 9 height 9
click at [163, 221] on span "Select an option" at bounding box center [163, 221] width 0 height 0
click at [162, 220] on input "Select an option" at bounding box center [163, 220] width 9 height 9
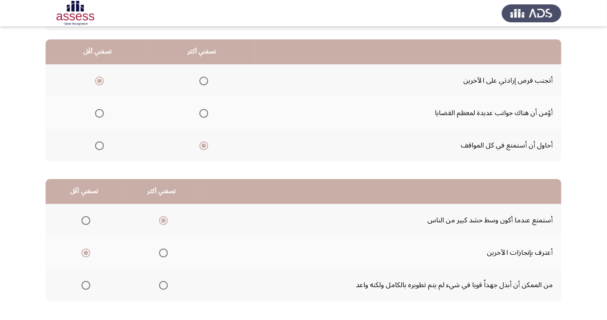
scroll to position [0, 0]
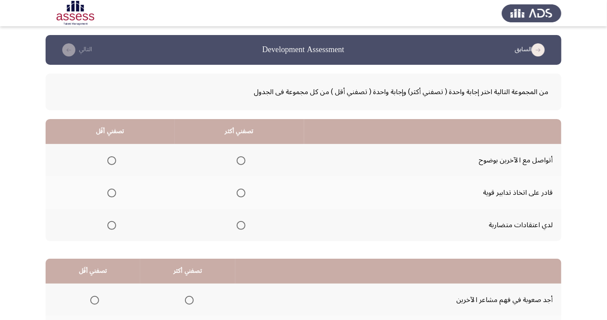
click at [107, 196] on span "Select an option" at bounding box center [111, 193] width 9 height 9
click at [107, 196] on input "Select an option" at bounding box center [111, 193] width 9 height 9
click at [241, 157] on span "Select an option" at bounding box center [241, 160] width 9 height 9
click at [241, 157] on input "Select an option" at bounding box center [241, 160] width 9 height 9
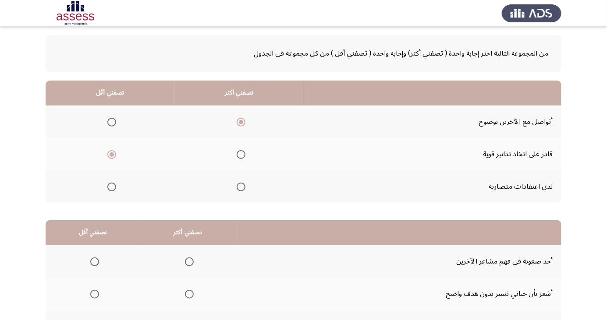
scroll to position [80, 0]
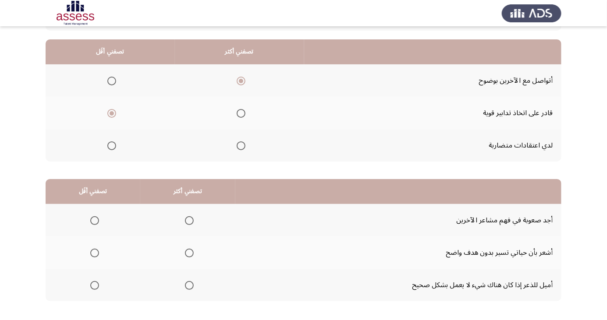
click at [94, 252] on span "Select an option" at bounding box center [94, 253] width 9 height 9
click at [94, 252] on input "Select an option" at bounding box center [94, 253] width 9 height 9
click at [179, 300] on th at bounding box center [187, 285] width 95 height 32
click at [187, 283] on span "Select an option" at bounding box center [189, 285] width 9 height 9
click at [187, 283] on input "Select an option" at bounding box center [189, 285] width 9 height 9
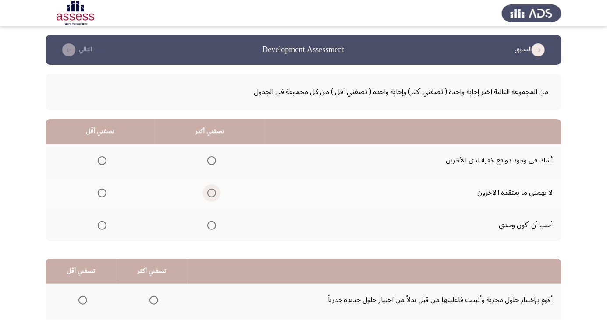
click at [212, 193] on span "Select an option" at bounding box center [212, 193] width 0 height 0
click at [210, 193] on input "Select an option" at bounding box center [211, 193] width 9 height 9
click at [209, 190] on span "Select an option" at bounding box center [211, 193] width 9 height 9
click at [209, 190] on input "Select an option" at bounding box center [211, 193] width 9 height 9
click at [212, 226] on span "Select an option" at bounding box center [212, 226] width 0 height 0
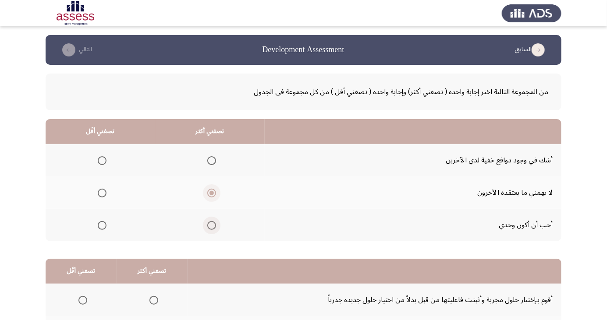
click at [210, 225] on input "Select an option" at bounding box center [211, 225] width 9 height 9
click at [97, 150] on th at bounding box center [101, 160] width 110 height 32
click at [102, 161] on span "Select an option" at bounding box center [102, 161] width 0 height 0
click at [101, 160] on input "Select an option" at bounding box center [102, 160] width 9 height 9
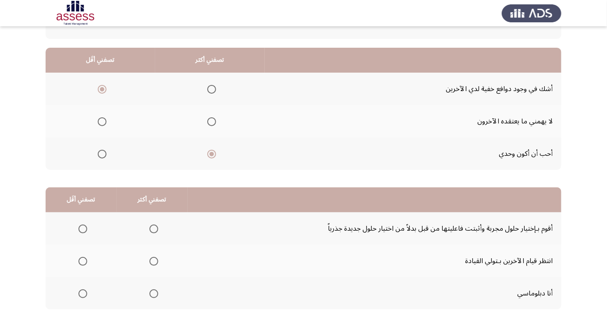
scroll to position [80, 0]
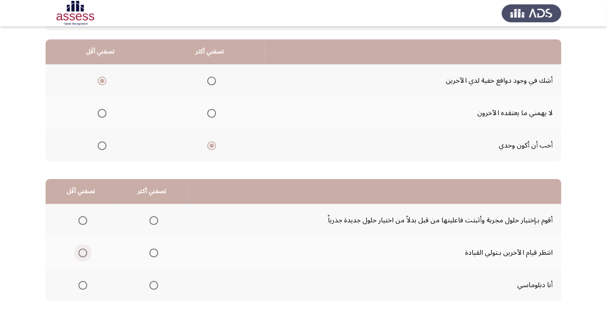
click at [83, 253] on span "Select an option" at bounding box center [83, 253] width 0 height 0
click at [82, 252] on input "Select an option" at bounding box center [82, 253] width 9 height 9
click at [146, 294] on th at bounding box center [152, 285] width 71 height 32
click at [152, 285] on span "Select an option" at bounding box center [153, 285] width 9 height 9
click at [152, 285] on input "Select an option" at bounding box center [153, 285] width 9 height 9
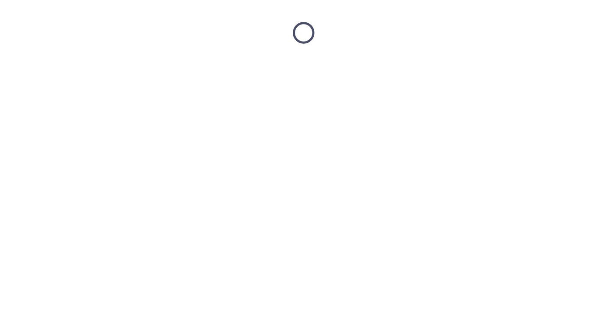
scroll to position [0, 0]
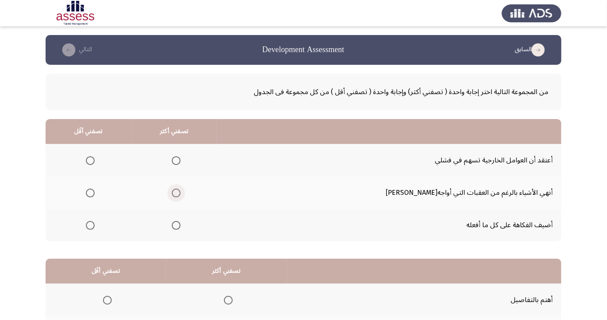
click at [176, 193] on span "Select an option" at bounding box center [176, 193] width 0 height 0
click at [181, 193] on input "Select an option" at bounding box center [176, 193] width 9 height 9
click at [95, 157] on span "Select an option" at bounding box center [90, 160] width 9 height 9
click at [95, 157] on input "Select an option" at bounding box center [90, 160] width 9 height 9
click at [95, 157] on span "Select an option" at bounding box center [90, 160] width 9 height 9
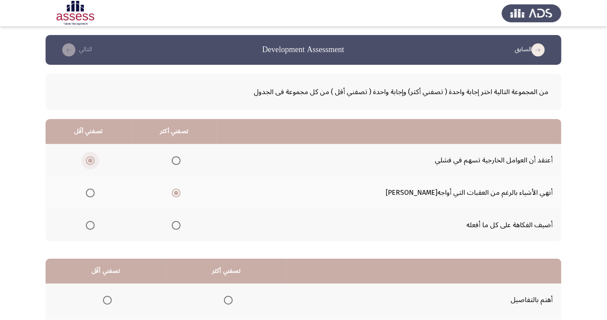
click at [95, 157] on input "Select an option" at bounding box center [90, 160] width 9 height 9
click at [90, 226] on span "Select an option" at bounding box center [90, 226] width 0 height 0
click at [95, 225] on input "Select an option" at bounding box center [90, 225] width 9 height 9
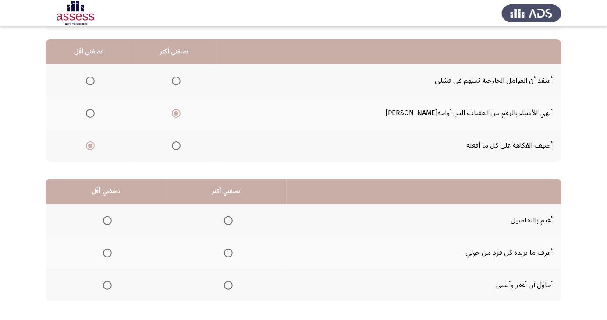
click at [227, 255] on span "Select an option" at bounding box center [228, 253] width 9 height 9
click at [227, 255] on input "Select an option" at bounding box center [228, 253] width 9 height 9
click at [107, 221] on span "Select an option" at bounding box center [107, 221] width 0 height 0
click at [107, 220] on input "Select an option" at bounding box center [107, 220] width 9 height 9
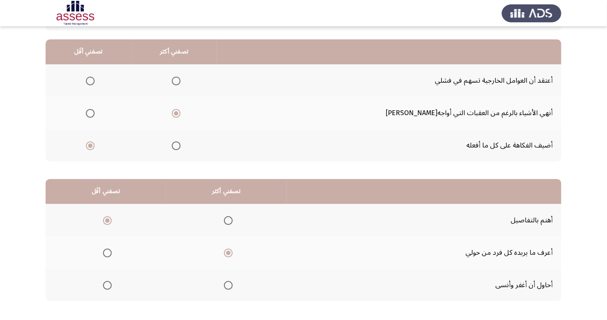
scroll to position [0, 0]
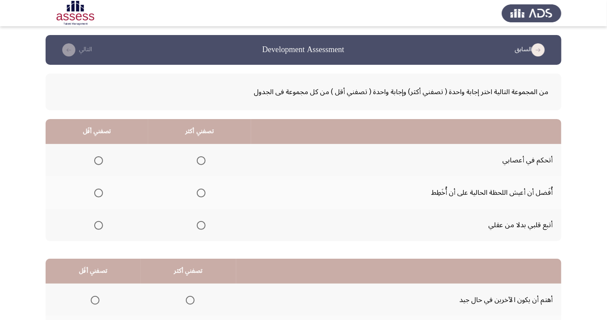
click at [99, 161] on span "Select an option" at bounding box center [99, 161] width 0 height 0
click at [98, 160] on input "Select an option" at bounding box center [98, 160] width 9 height 9
click at [201, 161] on span "Select an option" at bounding box center [201, 161] width 0 height 0
click at [199, 160] on input "Select an option" at bounding box center [201, 160] width 9 height 9
click at [201, 193] on span "Select an option" at bounding box center [201, 193] width 0 height 0
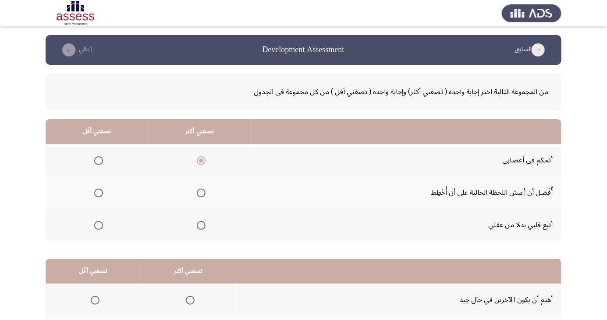
click at [199, 193] on input "Select an option" at bounding box center [201, 193] width 9 height 9
click at [197, 160] on span "Select an option" at bounding box center [201, 160] width 9 height 9
click at [197, 160] on input "Select an option" at bounding box center [201, 160] width 9 height 9
click at [99, 226] on span "Select an option" at bounding box center [99, 226] width 0 height 0
click at [98, 225] on input "Select an option" at bounding box center [98, 225] width 9 height 9
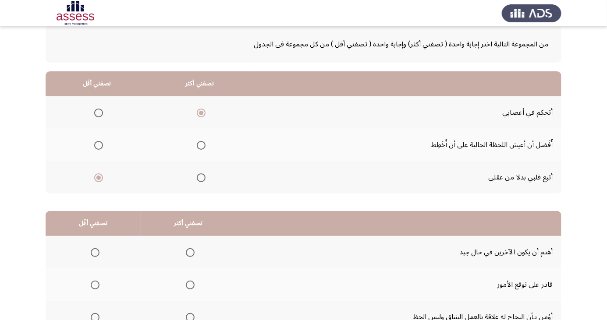
scroll to position [80, 0]
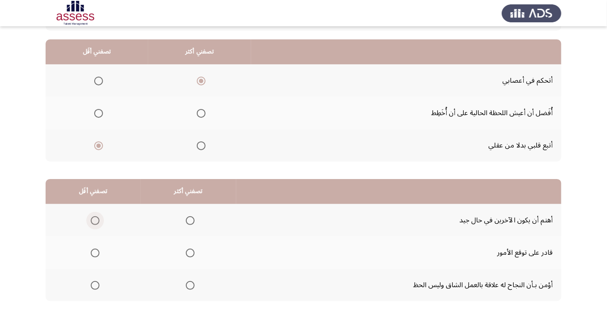
click at [95, 221] on span "Select an option" at bounding box center [95, 221] width 0 height 0
click at [94, 220] on input "Select an option" at bounding box center [95, 220] width 9 height 9
click at [190, 286] on span "Select an option" at bounding box center [190, 286] width 0 height 0
click at [188, 285] on input "Select an option" at bounding box center [190, 285] width 9 height 9
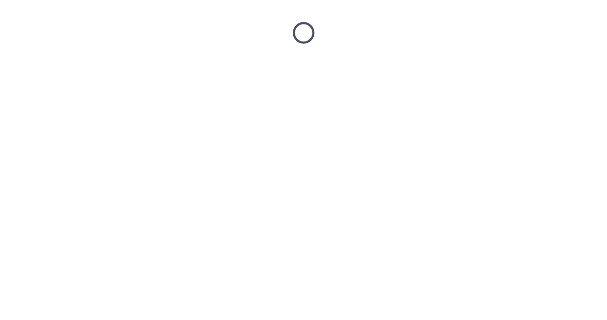
scroll to position [0, 0]
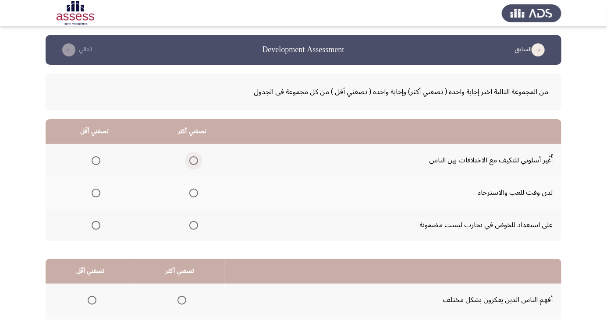
click at [192, 160] on span "Select an option" at bounding box center [193, 160] width 9 height 9
click at [192, 160] on input "Select an option" at bounding box center [193, 160] width 9 height 9
click at [96, 193] on span "Select an option" at bounding box center [96, 193] width 0 height 0
click at [96, 193] on input "Select an option" at bounding box center [96, 193] width 9 height 9
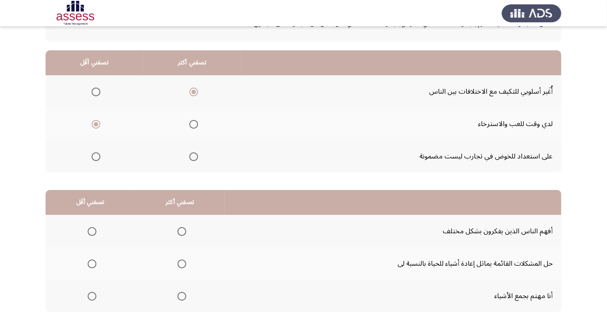
scroll to position [80, 0]
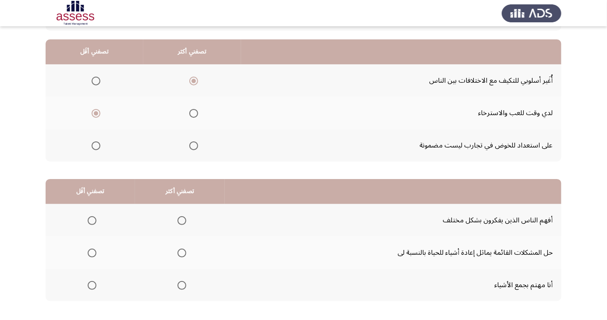
click at [182, 221] on span "Select an option" at bounding box center [182, 221] width 0 height 0
click at [179, 220] on input "Select an option" at bounding box center [181, 220] width 9 height 9
click at [91, 252] on span "Select an option" at bounding box center [92, 253] width 9 height 9
click at [91, 252] on input "Select an option" at bounding box center [92, 253] width 9 height 9
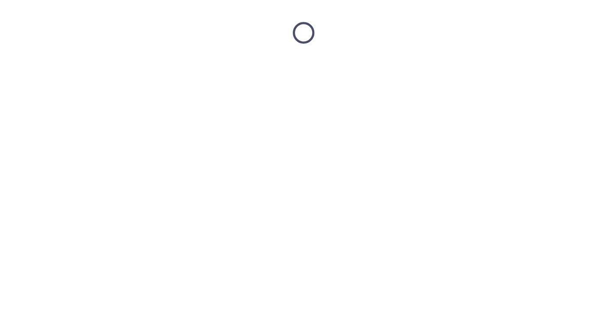
scroll to position [0, 0]
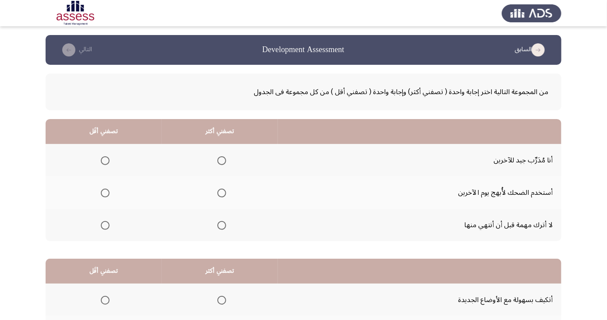
click at [105, 226] on span "Select an option" at bounding box center [105, 226] width 0 height 0
click at [105, 225] on input "Select an option" at bounding box center [105, 225] width 9 height 9
click at [219, 158] on span "Select an option" at bounding box center [221, 160] width 9 height 9
click at [219, 158] on input "Select an option" at bounding box center [221, 160] width 9 height 9
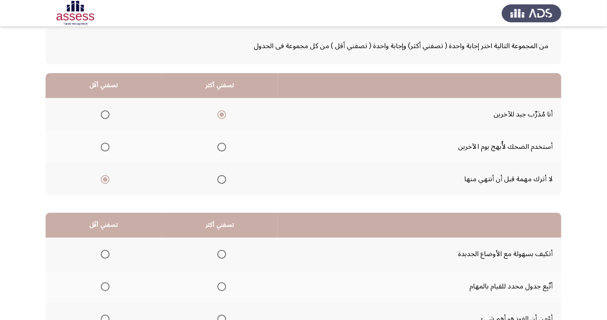
scroll to position [80, 0]
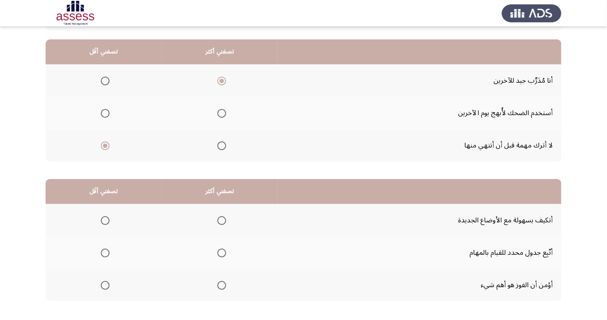
click at [225, 281] on span "Select an option" at bounding box center [221, 285] width 9 height 9
click at [225, 281] on input "Select an option" at bounding box center [221, 285] width 9 height 9
click at [105, 252] on span "Select an option" at bounding box center [105, 253] width 9 height 9
click at [105, 252] on input "Select an option" at bounding box center [105, 253] width 9 height 9
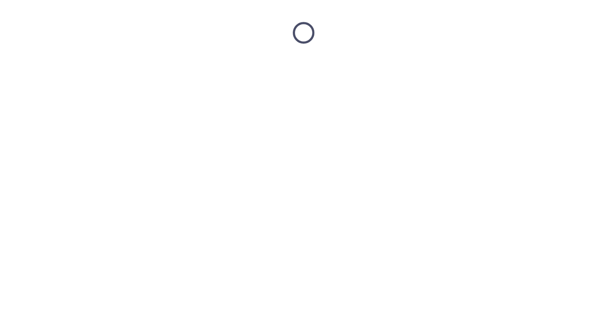
scroll to position [0, 0]
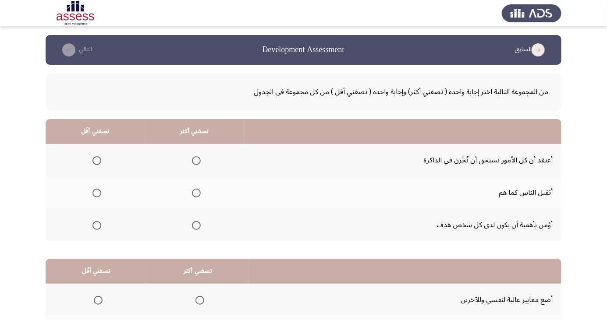
click at [193, 227] on span "Select an option" at bounding box center [196, 225] width 9 height 9
click at [193, 227] on input "Select an option" at bounding box center [196, 225] width 9 height 9
click at [97, 161] on span "Select an option" at bounding box center [97, 161] width 0 height 0
click at [97, 160] on input "Select an option" at bounding box center [96, 160] width 9 height 9
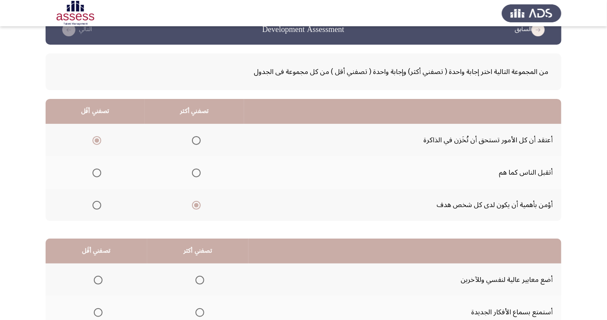
scroll to position [80, 0]
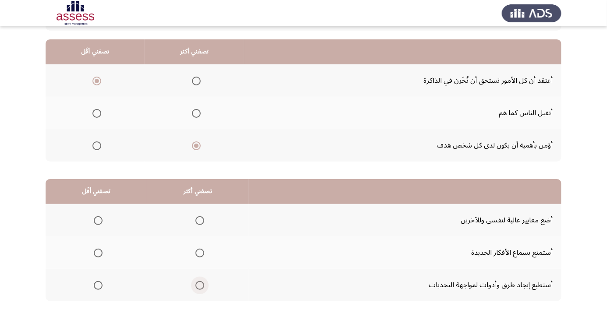
click at [200, 282] on span "Select an option" at bounding box center [199, 285] width 9 height 9
click at [200, 282] on input "Select an option" at bounding box center [199, 285] width 9 height 9
click at [96, 217] on span "Select an option" at bounding box center [98, 220] width 9 height 9
click at [96, 217] on input "Select an option" at bounding box center [98, 220] width 9 height 9
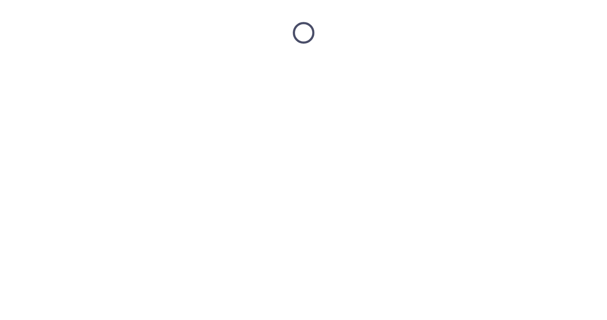
scroll to position [0, 0]
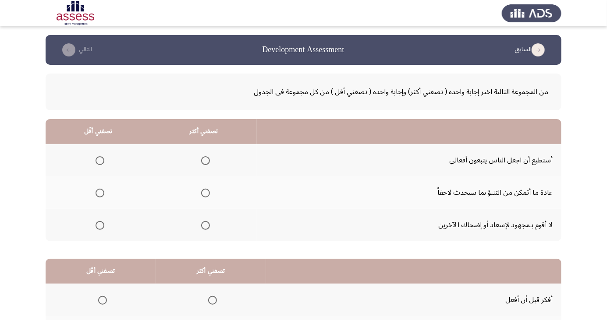
click at [93, 225] on label "Select an option" at bounding box center [98, 225] width 12 height 9
click at [96, 225] on input "Select an option" at bounding box center [100, 225] width 9 height 9
click at [206, 161] on span "Select an option" at bounding box center [206, 161] width 0 height 0
click at [204, 160] on input "Select an option" at bounding box center [205, 160] width 9 height 9
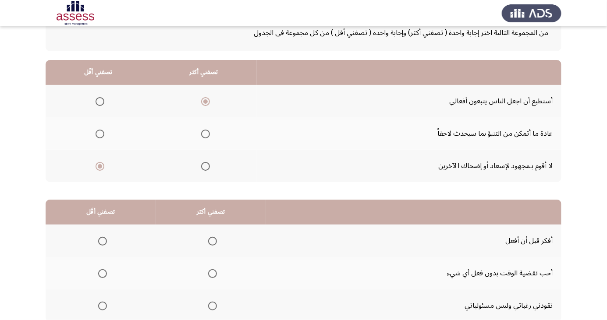
scroll to position [80, 0]
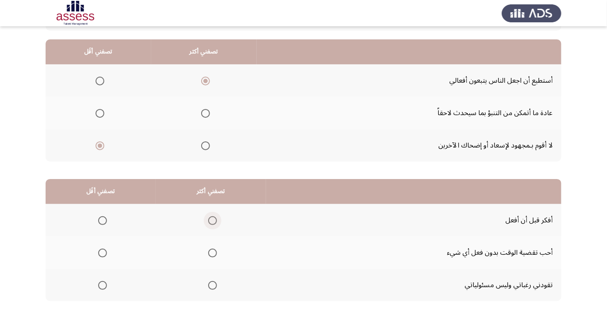
click at [210, 220] on span "Select an option" at bounding box center [212, 220] width 9 height 9
click at [210, 220] on input "Select an option" at bounding box center [212, 220] width 9 height 9
click at [103, 253] on span "Select an option" at bounding box center [103, 253] width 0 height 0
click at [102, 252] on input "Select an option" at bounding box center [102, 253] width 9 height 9
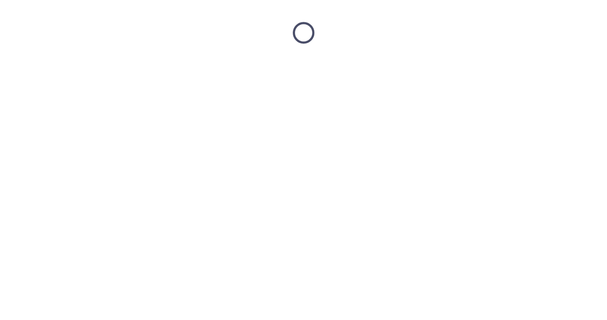
scroll to position [0, 0]
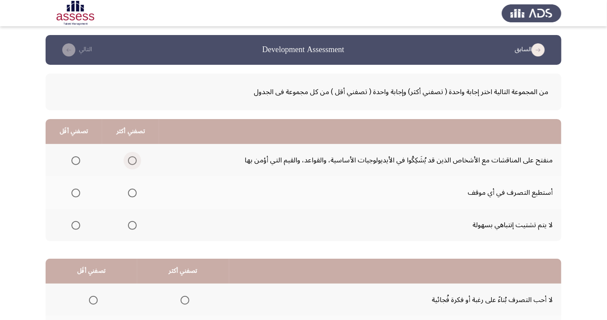
click at [132, 161] on span "Select an option" at bounding box center [132, 161] width 0 height 0
click at [131, 160] on input "Select an option" at bounding box center [132, 160] width 9 height 9
click at [73, 224] on span "Select an option" at bounding box center [75, 225] width 9 height 9
click at [73, 224] on input "Select an option" at bounding box center [75, 225] width 9 height 9
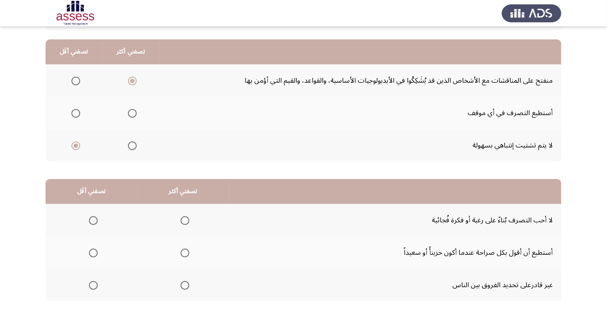
click at [185, 253] on span "Select an option" at bounding box center [185, 253] width 0 height 0
click at [183, 252] on input "Select an option" at bounding box center [185, 253] width 9 height 9
click at [85, 220] on label "Select an option" at bounding box center [91, 220] width 12 height 9
click at [89, 220] on input "Select an option" at bounding box center [93, 220] width 9 height 9
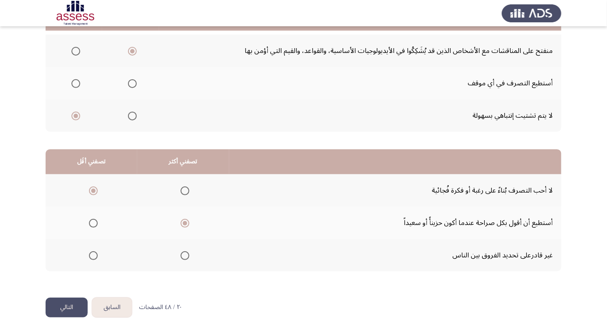
scroll to position [117, 0]
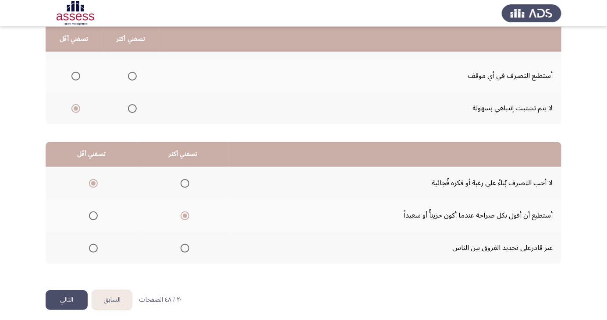
click at [75, 298] on button "التالي" at bounding box center [67, 301] width 42 height 20
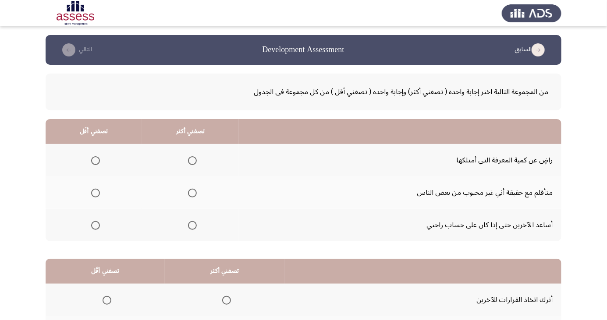
click at [190, 229] on span "Select an option" at bounding box center [192, 225] width 9 height 9
click at [190, 229] on input "Select an option" at bounding box center [192, 225] width 9 height 9
click at [93, 190] on span "Select an option" at bounding box center [95, 193] width 9 height 9
click at [93, 190] on input "Select an option" at bounding box center [95, 193] width 9 height 9
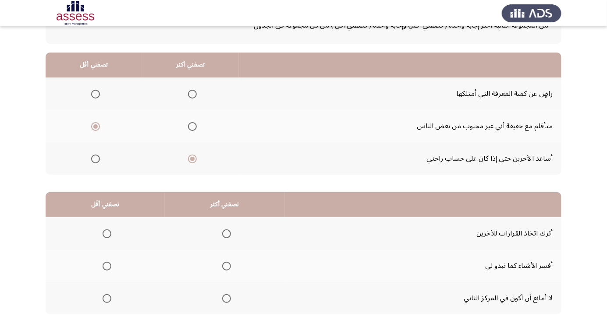
scroll to position [80, 0]
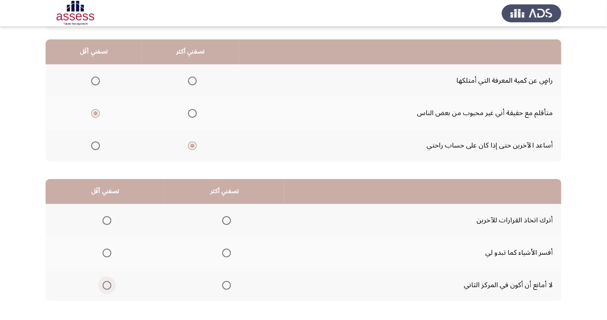
click at [107, 285] on span "Select an option" at bounding box center [107, 285] width 9 height 9
click at [107, 285] on input "Select an option" at bounding box center [107, 285] width 9 height 9
click at [223, 250] on span "Select an option" at bounding box center [226, 253] width 9 height 9
click at [223, 250] on input "Select an option" at bounding box center [226, 253] width 9 height 9
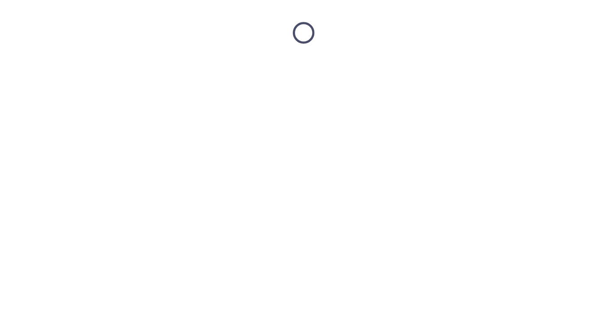
scroll to position [0, 0]
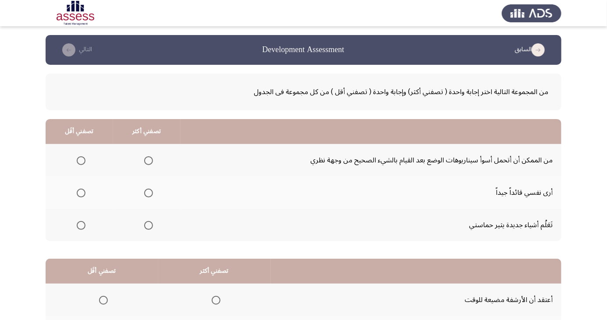
click at [144, 193] on span "Select an option" at bounding box center [148, 193] width 9 height 9
click at [144, 193] on input "Select an option" at bounding box center [148, 193] width 9 height 9
click at [81, 226] on span "Select an option" at bounding box center [81, 226] width 0 height 0
click at [80, 225] on input "Select an option" at bounding box center [81, 225] width 9 height 9
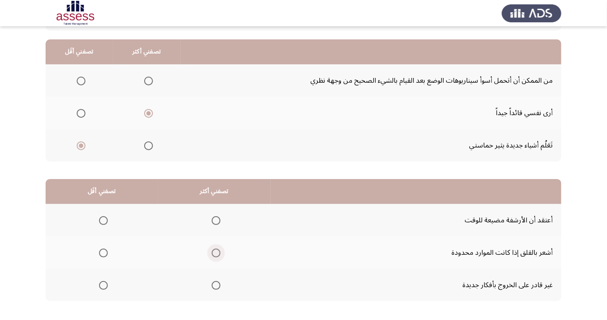
click at [212, 249] on span "Select an option" at bounding box center [216, 253] width 9 height 9
click at [212, 249] on input "Select an option" at bounding box center [216, 253] width 9 height 9
click at [106, 220] on span "Select an option" at bounding box center [103, 220] width 9 height 9
click at [106, 220] on input "Select an option" at bounding box center [103, 220] width 9 height 9
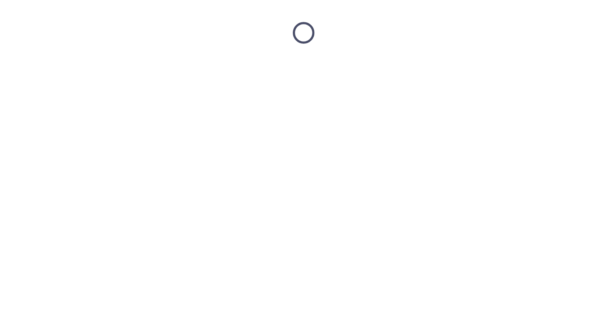
scroll to position [0, 0]
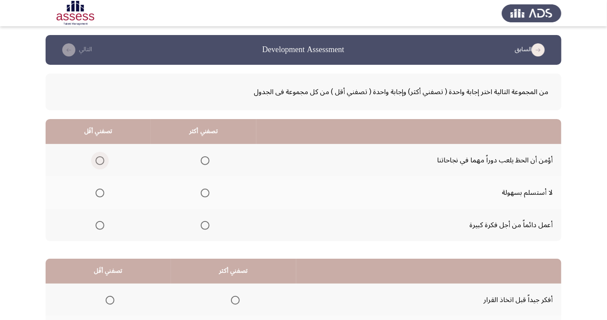
click at [100, 161] on span "Select an option" at bounding box center [100, 161] width 0 height 0
click at [99, 160] on input "Select an option" at bounding box center [100, 160] width 9 height 9
click at [201, 194] on span "Select an option" at bounding box center [205, 193] width 9 height 9
click at [201, 194] on input "Select an option" at bounding box center [205, 193] width 9 height 9
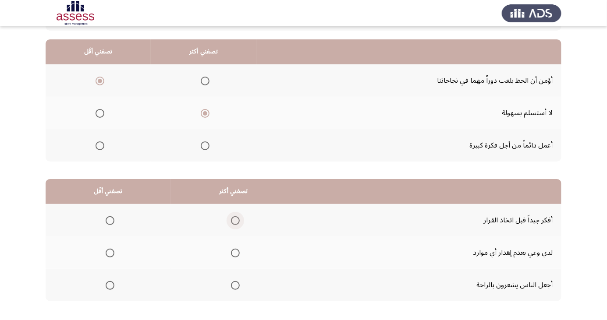
click at [231, 218] on span "Select an option" at bounding box center [235, 220] width 9 height 9
click at [231, 218] on input "Select an option" at bounding box center [235, 220] width 9 height 9
click at [110, 286] on span "Select an option" at bounding box center [110, 286] width 0 height 0
click at [109, 285] on input "Select an option" at bounding box center [110, 285] width 9 height 9
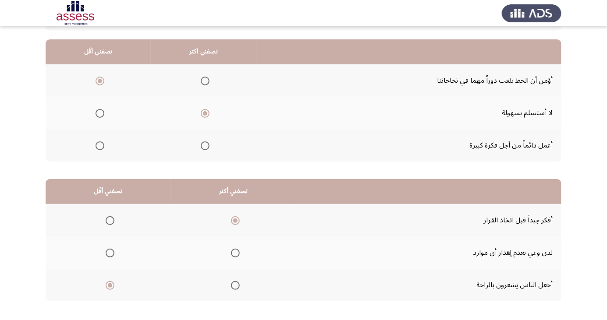
scroll to position [0, 0]
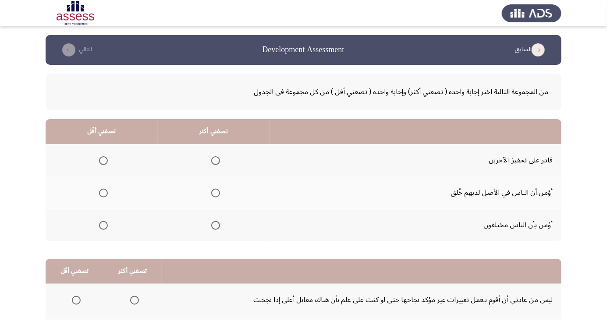
click at [100, 224] on span "Select an option" at bounding box center [103, 225] width 9 height 9
click at [100, 224] on input "Select an option" at bounding box center [103, 225] width 9 height 9
click at [215, 161] on span "Select an option" at bounding box center [215, 161] width 0 height 0
click at [215, 160] on input "Select an option" at bounding box center [215, 160] width 9 height 9
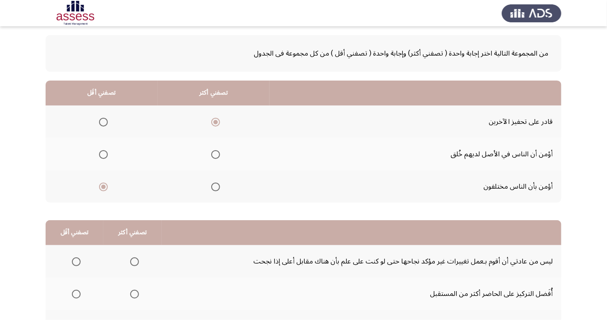
scroll to position [80, 0]
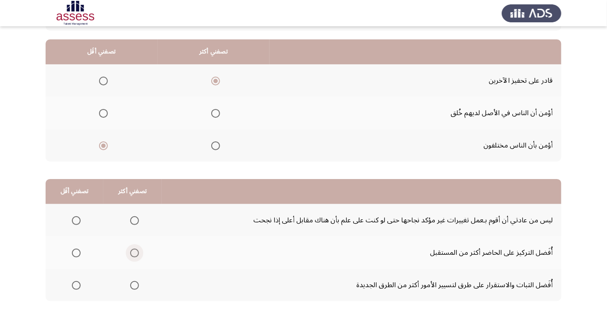
click at [136, 251] on span "Select an option" at bounding box center [134, 253] width 9 height 9
click at [136, 251] on input "Select an option" at bounding box center [134, 253] width 9 height 9
click at [75, 220] on span "Select an option" at bounding box center [76, 220] width 9 height 9
click at [75, 220] on input "Select an option" at bounding box center [76, 220] width 9 height 9
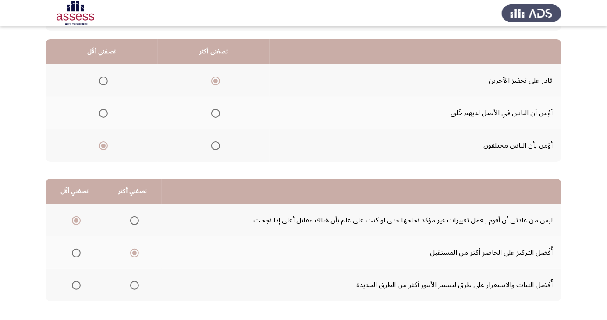
scroll to position [0, 0]
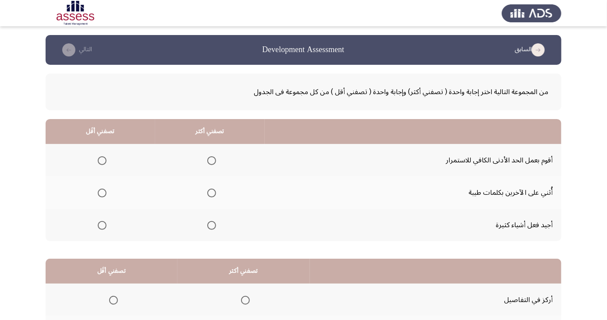
click at [212, 226] on span "Select an option" at bounding box center [212, 226] width 0 height 0
click at [210, 225] on input "Select an option" at bounding box center [211, 225] width 9 height 9
click at [102, 160] on span "Select an option" at bounding box center [102, 160] width 9 height 9
click at [102, 160] on input "Select an option" at bounding box center [102, 160] width 9 height 9
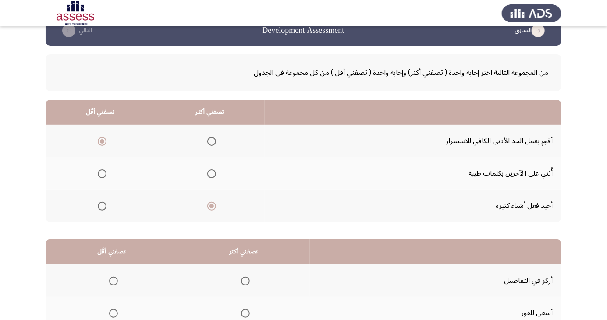
scroll to position [80, 0]
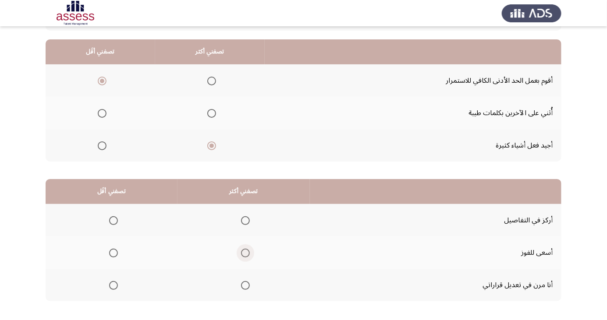
click at [245, 253] on span "Select an option" at bounding box center [245, 253] width 0 height 0
click at [243, 252] on input "Select an option" at bounding box center [245, 253] width 9 height 9
click at [112, 218] on span "Select an option" at bounding box center [113, 220] width 9 height 9
click at [112, 218] on input "Select an option" at bounding box center [113, 220] width 9 height 9
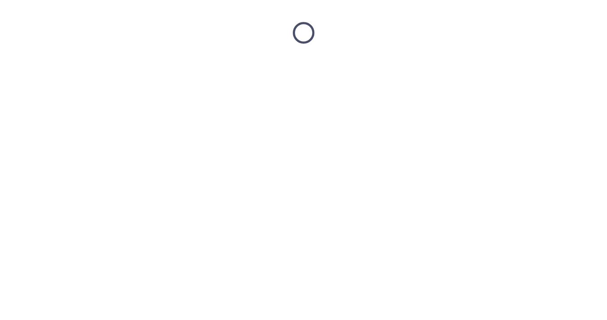
scroll to position [0, 0]
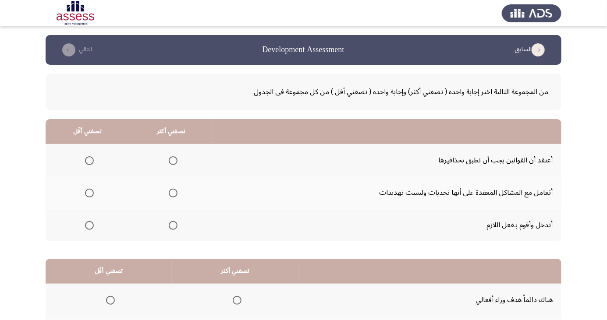
click at [172, 157] on span "Select an option" at bounding box center [173, 160] width 9 height 9
click at [172, 157] on input "Select an option" at bounding box center [173, 160] width 9 height 9
click at [89, 226] on span "Select an option" at bounding box center [89, 226] width 0 height 0
click at [89, 225] on input "Select an option" at bounding box center [89, 225] width 9 height 9
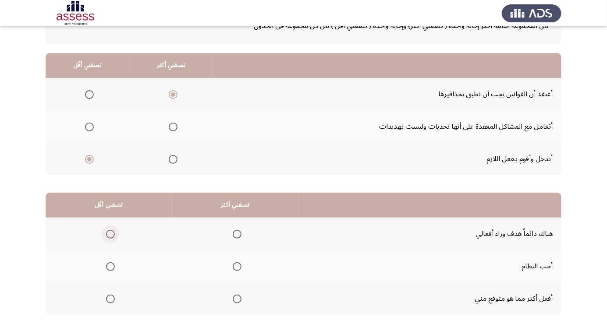
scroll to position [80, 0]
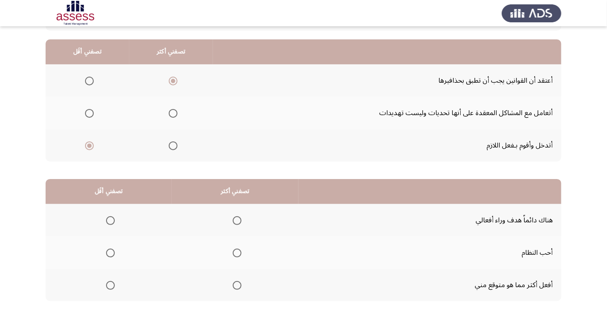
click at [237, 255] on span "Select an option" at bounding box center [237, 253] width 9 height 9
click at [237, 255] on input "Select an option" at bounding box center [237, 253] width 9 height 9
click at [110, 217] on span "Select an option" at bounding box center [110, 220] width 9 height 9
click at [110, 217] on input "Select an option" at bounding box center [110, 220] width 9 height 9
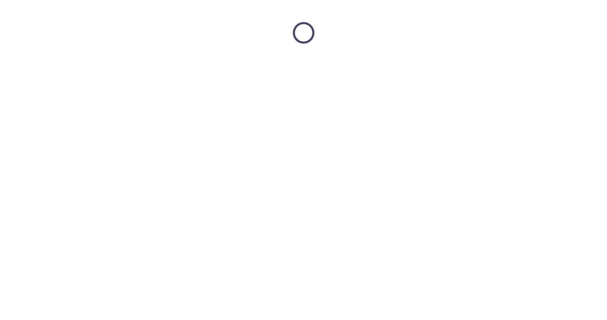
scroll to position [0, 0]
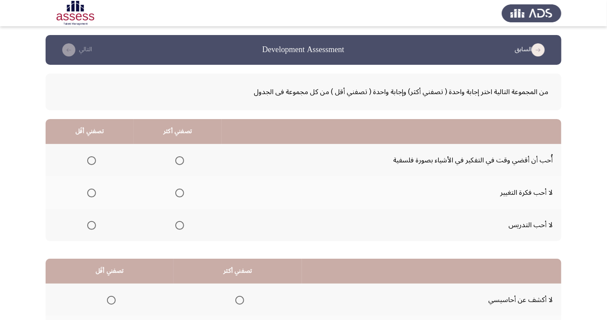
click at [178, 225] on span "Select an option" at bounding box center [179, 225] width 9 height 9
click at [178, 225] on input "Select an option" at bounding box center [179, 225] width 9 height 9
click at [91, 157] on span "Select an option" at bounding box center [91, 160] width 9 height 9
click at [91, 157] on input "Select an option" at bounding box center [91, 160] width 9 height 9
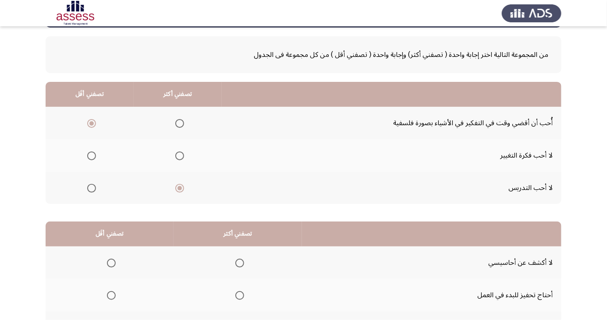
scroll to position [80, 0]
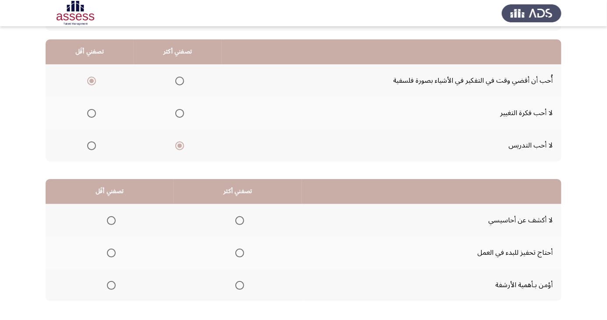
click at [238, 250] on span "Select an option" at bounding box center [239, 253] width 9 height 9
click at [238, 250] on input "Select an option" at bounding box center [239, 253] width 9 height 9
click at [111, 217] on span "Select an option" at bounding box center [111, 220] width 9 height 9
click at [111, 217] on input "Select an option" at bounding box center [111, 220] width 9 height 9
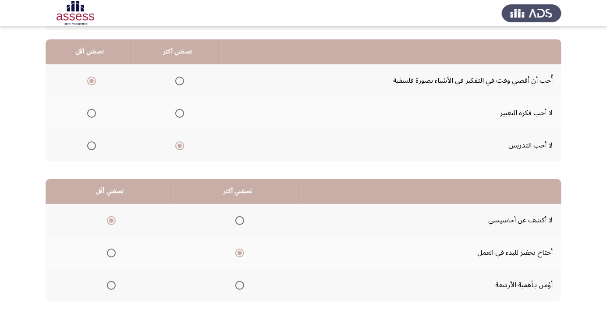
scroll to position [0, 0]
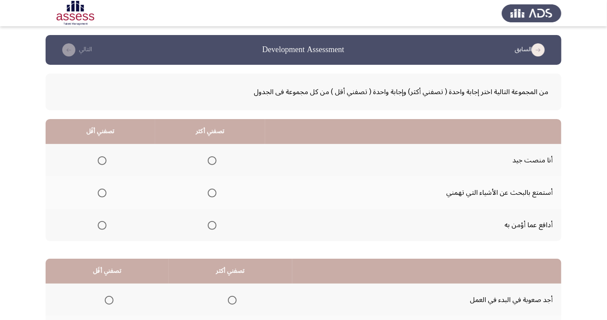
click at [214, 158] on span "Select an option" at bounding box center [212, 160] width 9 height 9
click at [214, 158] on input "Select an option" at bounding box center [212, 160] width 9 height 9
click at [99, 225] on span "Select an option" at bounding box center [102, 225] width 9 height 9
click at [99, 225] on input "Select an option" at bounding box center [102, 225] width 9 height 9
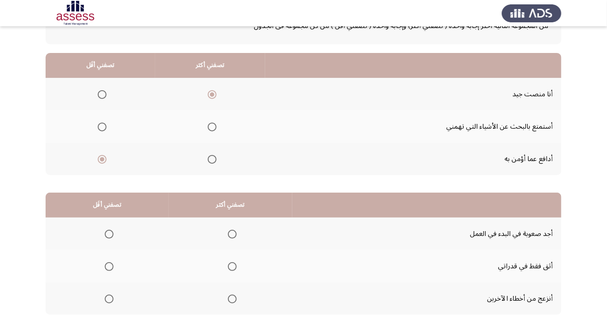
scroll to position [80, 0]
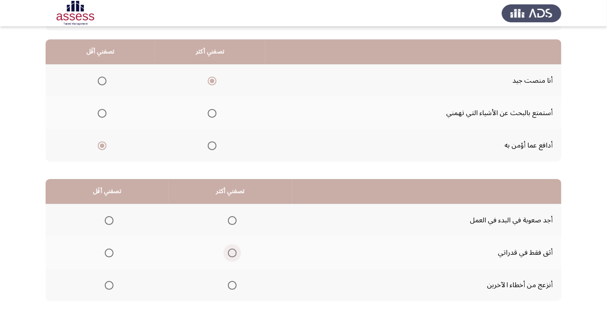
click at [234, 250] on span "Select an option" at bounding box center [232, 253] width 9 height 9
click at [234, 250] on input "Select an option" at bounding box center [232, 253] width 9 height 9
click at [106, 219] on span "Select an option" at bounding box center [109, 220] width 9 height 9
click at [106, 219] on input "Select an option" at bounding box center [109, 220] width 9 height 9
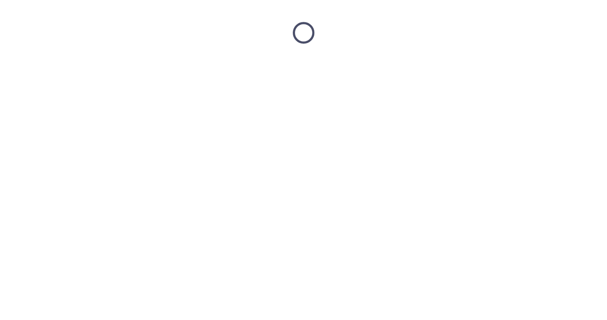
scroll to position [0, 0]
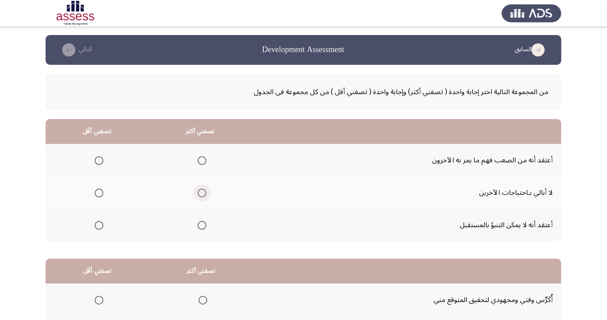
click at [199, 189] on span "Select an option" at bounding box center [202, 193] width 9 height 9
click at [199, 189] on input "Select an option" at bounding box center [202, 193] width 9 height 9
click at [98, 160] on span "Select an option" at bounding box center [99, 160] width 9 height 9
click at [98, 160] on input "Select an option" at bounding box center [99, 160] width 9 height 9
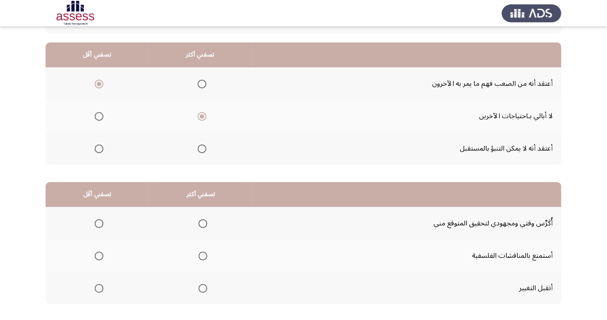
scroll to position [80, 0]
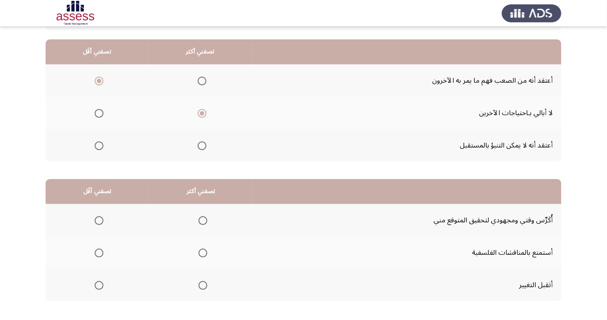
click at [199, 281] on span "Select an option" at bounding box center [203, 285] width 9 height 9
click at [199, 281] on input "Select an option" at bounding box center [203, 285] width 9 height 9
click at [99, 221] on span "Select an option" at bounding box center [99, 221] width 0 height 0
click at [99, 220] on input "Select an option" at bounding box center [99, 220] width 9 height 9
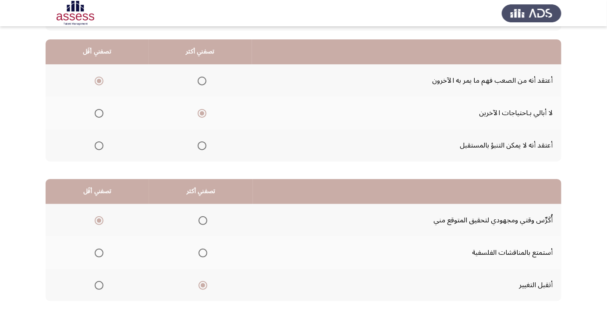
scroll to position [0, 0]
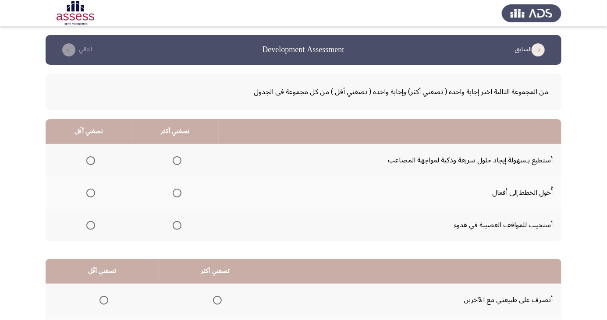
click at [177, 161] on span "Select an option" at bounding box center [177, 161] width 0 height 0
click at [175, 160] on input "Select an option" at bounding box center [177, 160] width 9 height 9
click at [90, 189] on span "Select an option" at bounding box center [90, 193] width 9 height 9
click at [90, 189] on input "Select an option" at bounding box center [90, 193] width 9 height 9
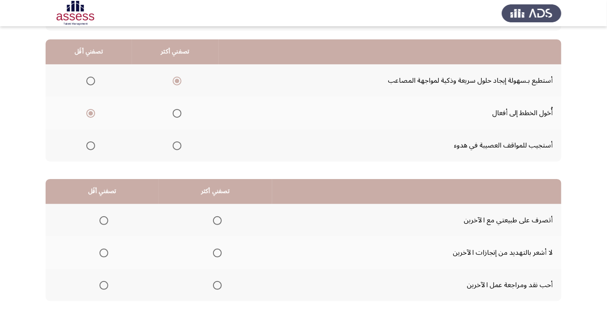
click at [210, 216] on label "Select an option" at bounding box center [215, 220] width 12 height 9
click at [213, 216] on input "Select an option" at bounding box center [217, 220] width 9 height 9
click at [218, 218] on span "Select an option" at bounding box center [217, 220] width 9 height 9
click at [218, 218] on input "Select an option" at bounding box center [217, 220] width 9 height 9
click at [218, 286] on span "Select an option" at bounding box center [217, 285] width 9 height 9
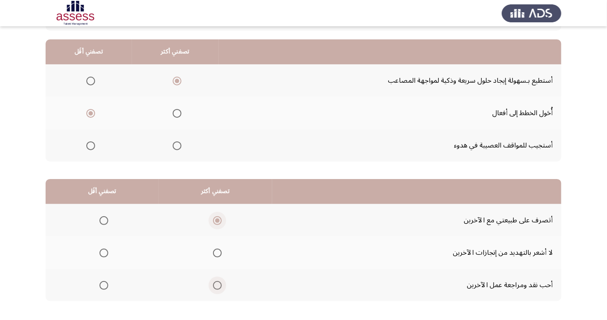
click at [218, 286] on input "Select an option" at bounding box center [217, 285] width 9 height 9
click at [216, 217] on span "Select an option" at bounding box center [217, 220] width 9 height 9
click at [216, 217] on input "Select an option" at bounding box center [217, 220] width 9 height 9
click at [104, 286] on span "Select an option" at bounding box center [104, 286] width 0 height 0
click at [103, 285] on input "Select an option" at bounding box center [103, 285] width 9 height 9
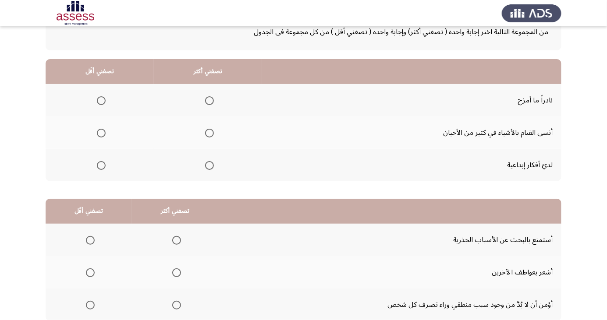
scroll to position [65, 0]
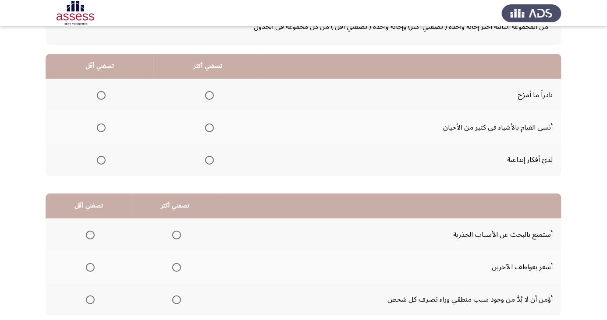
click at [205, 156] on span "Select an option" at bounding box center [209, 160] width 9 height 9
click at [205, 156] on input "Select an option" at bounding box center [209, 160] width 9 height 9
click at [103, 91] on span "Select an option" at bounding box center [101, 95] width 9 height 9
click at [103, 91] on input "Select an option" at bounding box center [101, 95] width 9 height 9
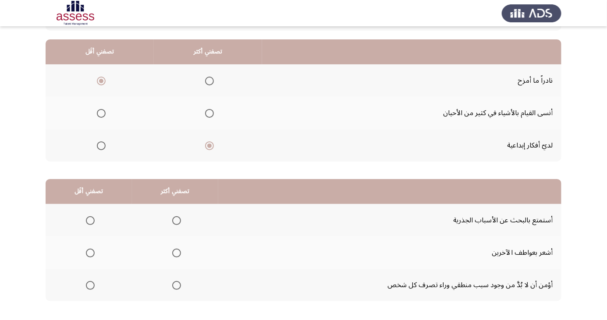
click at [178, 285] on span "Select an option" at bounding box center [176, 285] width 9 height 9
click at [178, 285] on input "Select an option" at bounding box center [176, 285] width 9 height 9
click at [92, 217] on span "Select an option" at bounding box center [90, 220] width 9 height 9
click at [92, 217] on input "Select an option" at bounding box center [90, 220] width 9 height 9
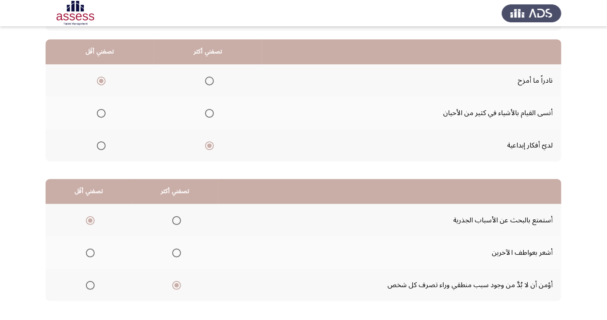
scroll to position [0, 0]
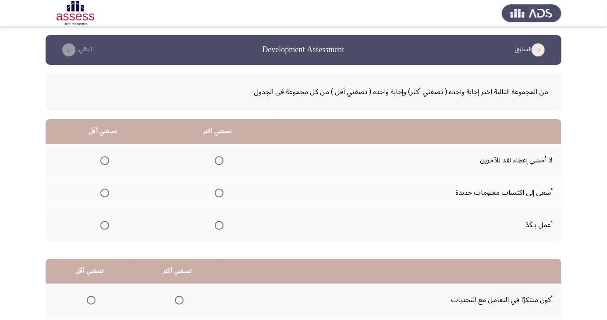
click at [222, 160] on span "Select an option" at bounding box center [219, 160] width 9 height 9
click at [222, 160] on input "Select an option" at bounding box center [219, 160] width 9 height 9
click at [119, 193] on th at bounding box center [103, 193] width 114 height 32
click at [108, 192] on span "Select an option" at bounding box center [104, 193] width 9 height 9
click at [108, 192] on input "Select an option" at bounding box center [104, 193] width 9 height 9
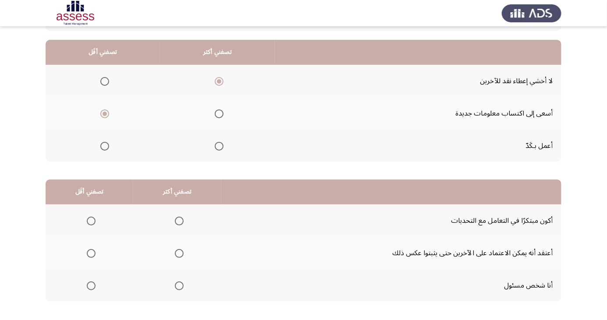
scroll to position [80, 0]
click at [179, 286] on span "Select an option" at bounding box center [179, 286] width 0 height 0
click at [177, 285] on input "Select an option" at bounding box center [179, 285] width 9 height 9
click at [91, 253] on span "Select an option" at bounding box center [91, 253] width 0 height 0
click at [91, 252] on input "Select an option" at bounding box center [91, 253] width 9 height 9
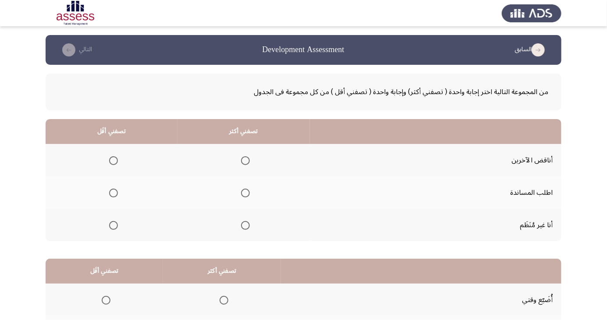
click at [114, 226] on span "Select an option" at bounding box center [114, 226] width 0 height 0
click at [112, 225] on input "Select an option" at bounding box center [113, 225] width 9 height 9
click at [241, 156] on span "Select an option" at bounding box center [245, 160] width 9 height 9
click at [241, 156] on input "Select an option" at bounding box center [245, 160] width 9 height 9
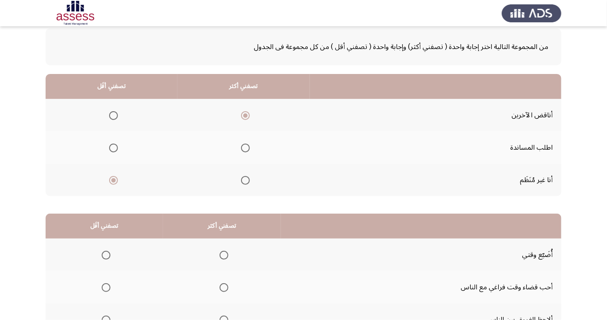
scroll to position [80, 0]
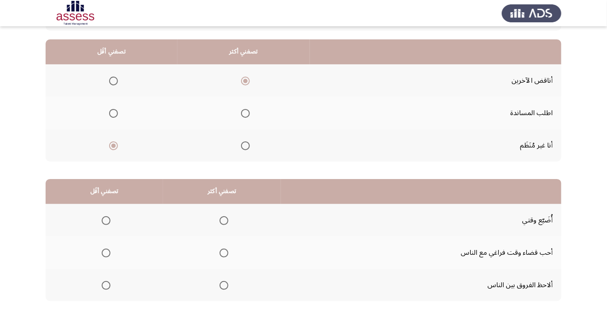
click at [224, 253] on span "Select an option" at bounding box center [224, 253] width 0 height 0
click at [223, 252] on input "Select an option" at bounding box center [224, 253] width 9 height 9
click at [106, 217] on span "Select an option" at bounding box center [106, 220] width 9 height 9
click at [106, 217] on input "Select an option" at bounding box center [106, 220] width 9 height 9
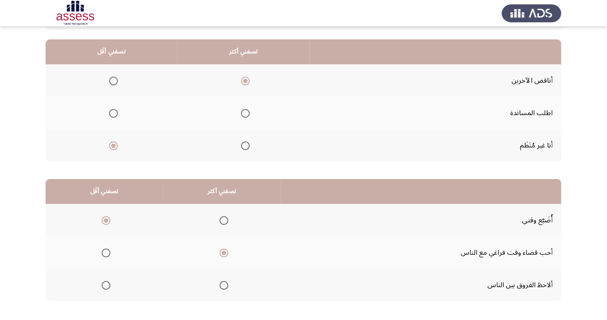
scroll to position [0, 0]
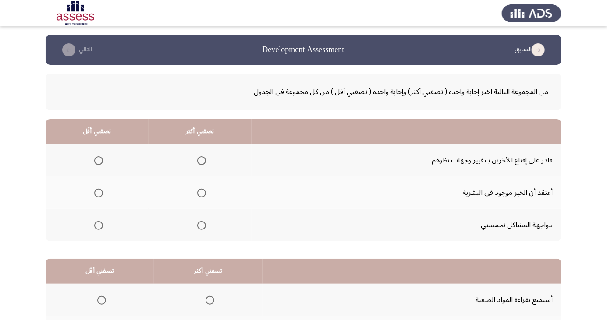
click at [202, 193] on span "Select an option" at bounding box center [202, 193] width 0 height 0
click at [199, 193] on input "Select an option" at bounding box center [201, 193] width 9 height 9
click at [200, 156] on span "Select an option" at bounding box center [201, 160] width 9 height 9
click at [200, 156] on input "Select an option" at bounding box center [201, 160] width 9 height 9
click at [98, 190] on span "Select an option" at bounding box center [98, 193] width 9 height 9
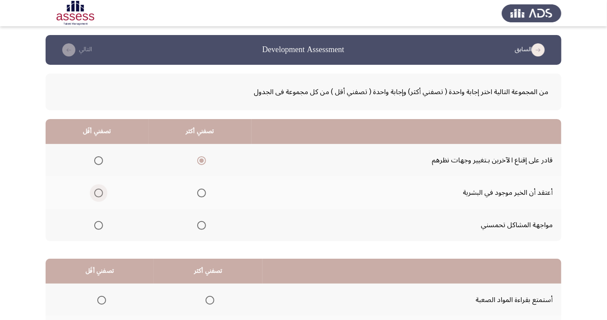
click at [98, 190] on input "Select an option" at bounding box center [98, 193] width 9 height 9
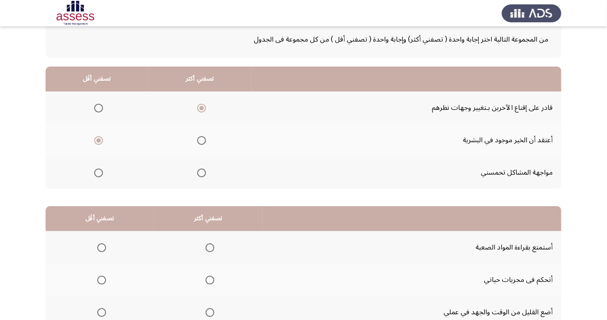
scroll to position [80, 0]
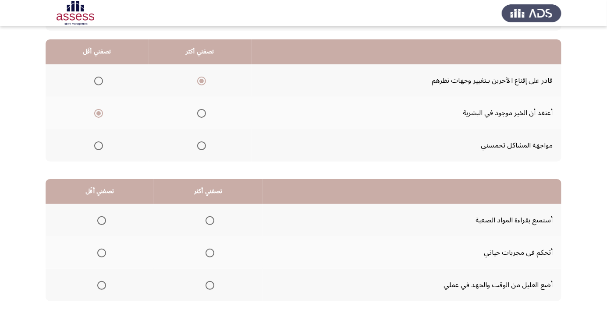
click at [210, 253] on span "Select an option" at bounding box center [210, 253] width 0 height 0
click at [209, 252] on input "Select an option" at bounding box center [210, 253] width 9 height 9
click at [98, 216] on span "Select an option" at bounding box center [101, 220] width 9 height 9
click at [98, 216] on input "Select an option" at bounding box center [101, 220] width 9 height 9
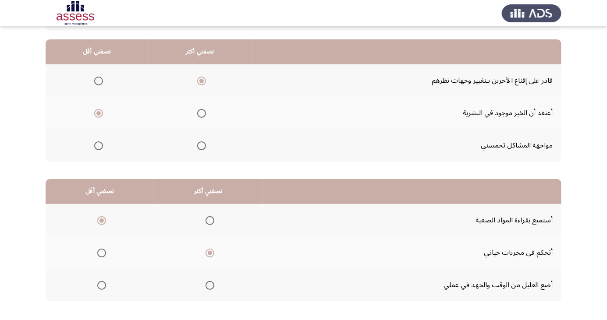
scroll to position [0, 0]
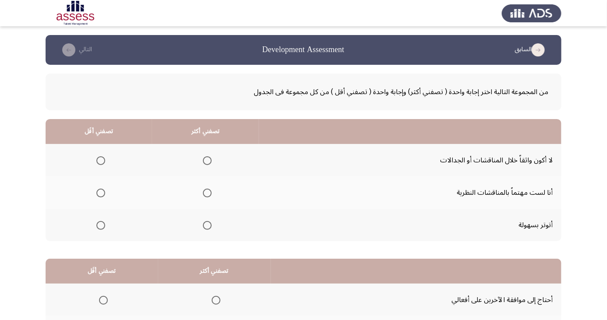
click at [206, 193] on span "Select an option" at bounding box center [207, 193] width 9 height 9
click at [206, 193] on input "Select an option" at bounding box center [207, 193] width 9 height 9
click at [99, 158] on span "Select an option" at bounding box center [100, 160] width 9 height 9
click at [99, 158] on input "Select an option" at bounding box center [100, 160] width 9 height 9
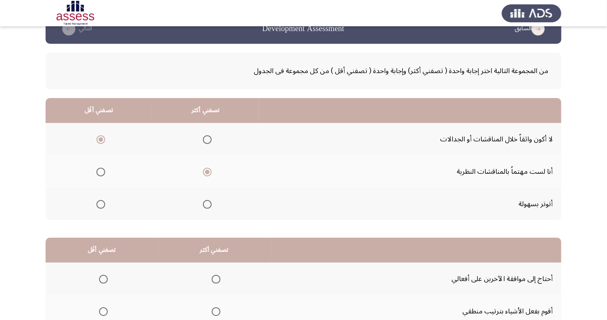
scroll to position [80, 0]
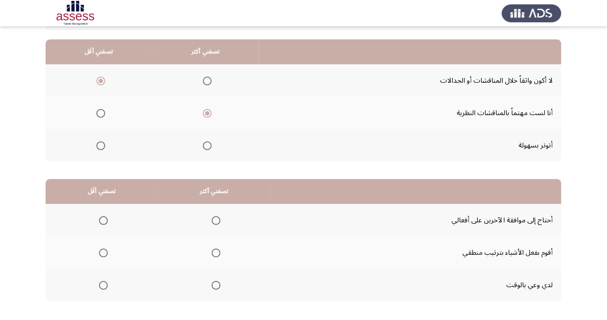
click at [214, 255] on span "Select an option" at bounding box center [216, 253] width 9 height 9
click at [214, 255] on input "Select an option" at bounding box center [216, 253] width 9 height 9
click at [103, 285] on span "Select an option" at bounding box center [103, 285] width 9 height 9
click at [103, 285] on input "Select an option" at bounding box center [103, 285] width 9 height 9
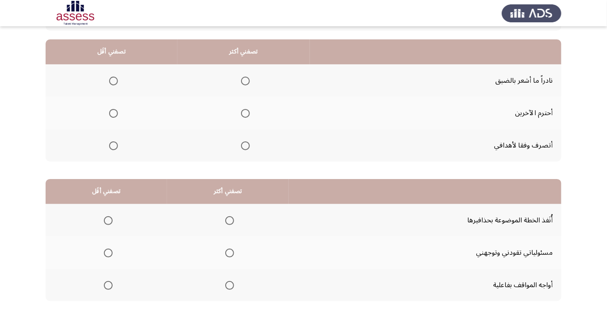
click at [245, 84] on span "Select an option" at bounding box center [245, 81] width 9 height 9
click at [245, 84] on input "Select an option" at bounding box center [245, 81] width 9 height 9
click at [110, 110] on span "Select an option" at bounding box center [113, 113] width 9 height 9
click at [110, 110] on input "Select an option" at bounding box center [113, 113] width 9 height 9
click at [227, 220] on span "Select an option" at bounding box center [229, 220] width 9 height 9
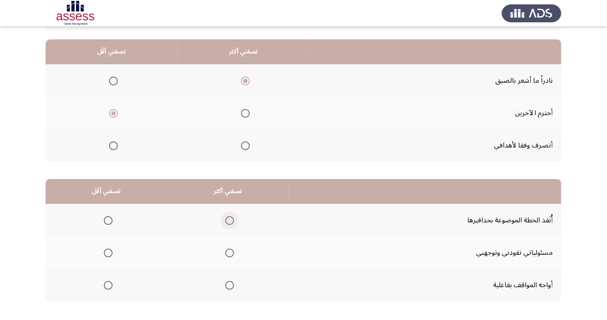
click at [227, 220] on input "Select an option" at bounding box center [229, 220] width 9 height 9
click at [108, 253] on span "Select an option" at bounding box center [108, 253] width 0 height 0
click at [107, 252] on input "Select an option" at bounding box center [108, 253] width 9 height 9
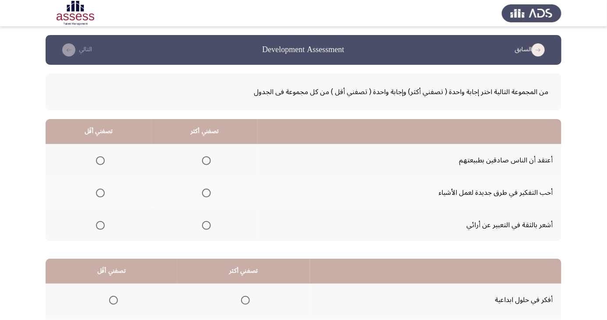
click at [206, 193] on span "Select an option" at bounding box center [206, 193] width 0 height 0
click at [204, 193] on input "Select an option" at bounding box center [206, 193] width 9 height 9
click at [98, 158] on span "Select an option" at bounding box center [100, 160] width 9 height 9
click at [99, 160] on span "Select an option" at bounding box center [100, 160] width 9 height 9
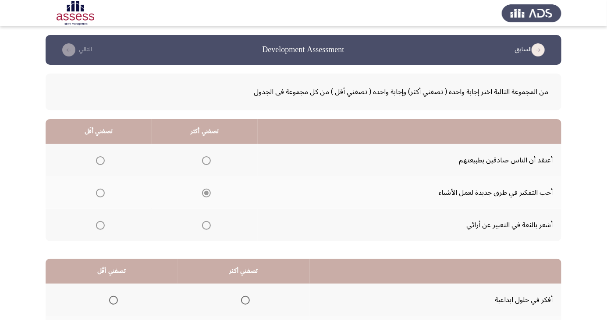
click at [96, 161] on span "Select an option" at bounding box center [100, 160] width 9 height 9
click at [98, 157] on span "Select an option" at bounding box center [100, 160] width 9 height 9
click at [98, 157] on input "Select an option" at bounding box center [100, 160] width 9 height 9
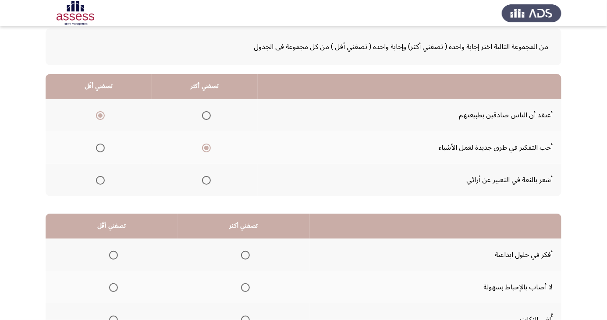
scroll to position [80, 0]
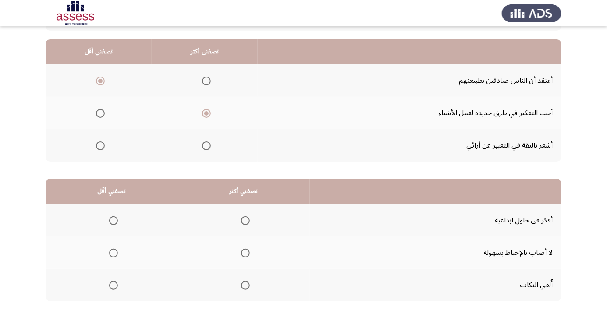
click at [245, 221] on span "Select an option" at bounding box center [245, 221] width 0 height 0
click at [243, 220] on input "Select an option" at bounding box center [245, 220] width 9 height 9
click at [114, 253] on span "Select an option" at bounding box center [114, 253] width 0 height 0
click at [112, 252] on input "Select an option" at bounding box center [113, 253] width 9 height 9
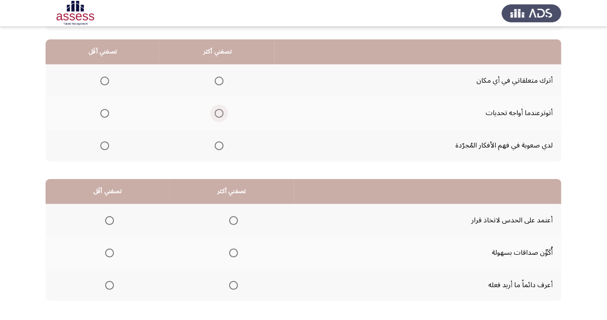
click at [219, 114] on span "Select an option" at bounding box center [219, 114] width 0 height 0
click at [219, 113] on input "Select an option" at bounding box center [219, 113] width 9 height 9
click at [105, 81] on span "Select an option" at bounding box center [105, 81] width 0 height 0
click at [104, 81] on input "Select an option" at bounding box center [104, 81] width 9 height 9
click at [234, 281] on span "Select an option" at bounding box center [233, 285] width 9 height 9
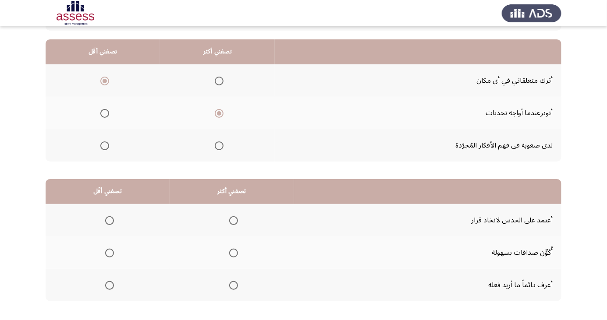
click at [234, 281] on input "Select an option" at bounding box center [233, 285] width 9 height 9
click at [112, 218] on span "Select an option" at bounding box center [109, 220] width 9 height 9
click at [112, 218] on input "Select an option" at bounding box center [109, 220] width 9 height 9
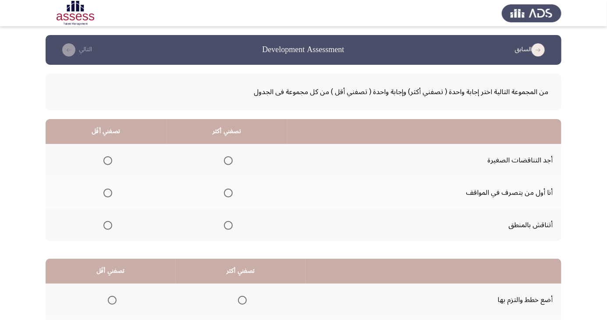
click at [228, 226] on span "Select an option" at bounding box center [228, 226] width 0 height 0
click at [227, 225] on input "Select an option" at bounding box center [228, 225] width 9 height 9
click at [109, 190] on span "Select an option" at bounding box center [107, 193] width 9 height 9
click at [109, 190] on input "Select an option" at bounding box center [107, 193] width 9 height 9
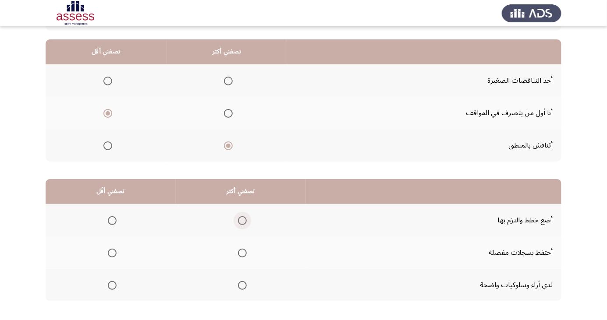
click at [240, 217] on span "Select an option" at bounding box center [242, 220] width 9 height 9
click at [240, 217] on input "Select an option" at bounding box center [242, 220] width 9 height 9
click at [105, 254] on label "Select an option" at bounding box center [110, 253] width 12 height 9
click at [108, 254] on input "Select an option" at bounding box center [112, 253] width 9 height 9
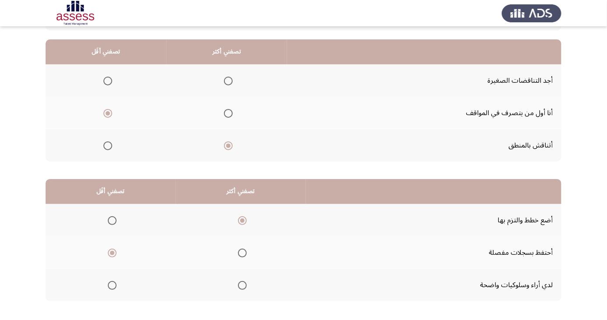
scroll to position [0, 0]
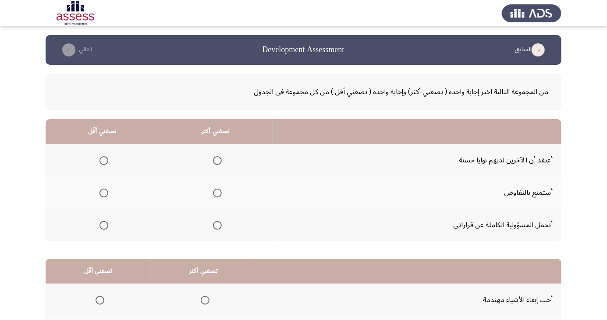
click at [217, 226] on span "Select an option" at bounding box center [217, 226] width 0 height 0
click at [216, 225] on input "Select an option" at bounding box center [217, 225] width 9 height 9
click at [104, 161] on span "Select an option" at bounding box center [104, 161] width 0 height 0
click at [103, 160] on input "Select an option" at bounding box center [103, 160] width 9 height 9
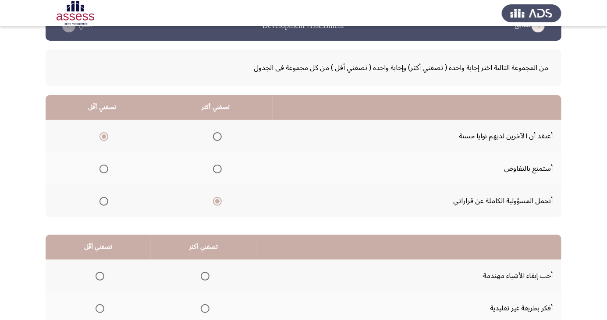
scroll to position [80, 0]
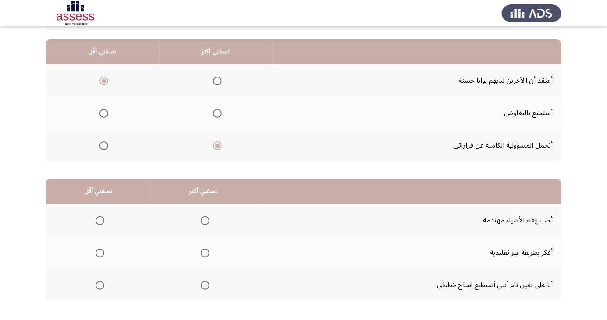
click at [205, 286] on span "Select an option" at bounding box center [205, 286] width 0 height 0
click at [203, 285] on input "Select an option" at bounding box center [205, 285] width 9 height 9
click at [99, 217] on span "Select an option" at bounding box center [100, 220] width 9 height 9
click at [99, 217] on input "Select an option" at bounding box center [100, 220] width 9 height 9
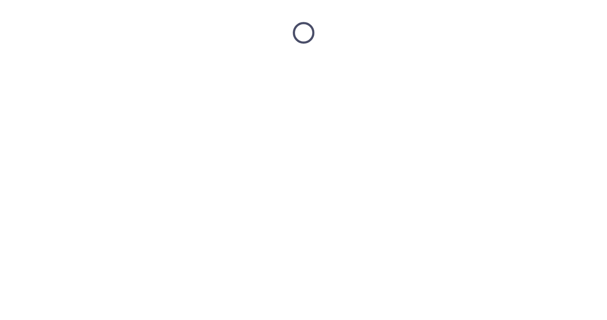
scroll to position [0, 0]
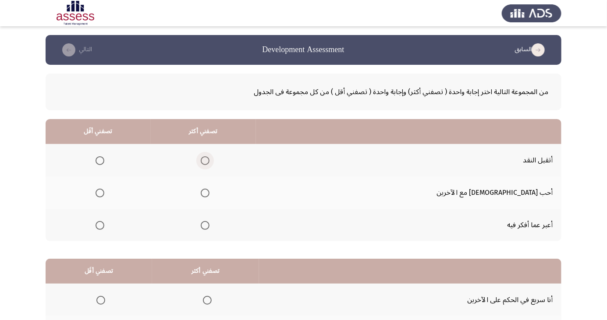
click at [205, 161] on span "Select an option" at bounding box center [205, 161] width 0 height 0
click at [209, 160] on input "Select an option" at bounding box center [205, 160] width 9 height 9
click at [100, 193] on span "Select an option" at bounding box center [100, 193] width 0 height 0
click at [104, 193] on input "Select an option" at bounding box center [100, 193] width 9 height 9
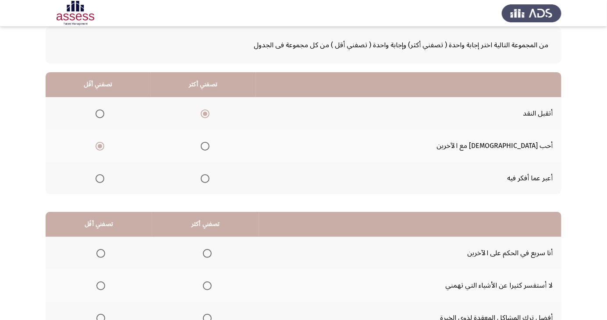
scroll to position [80, 0]
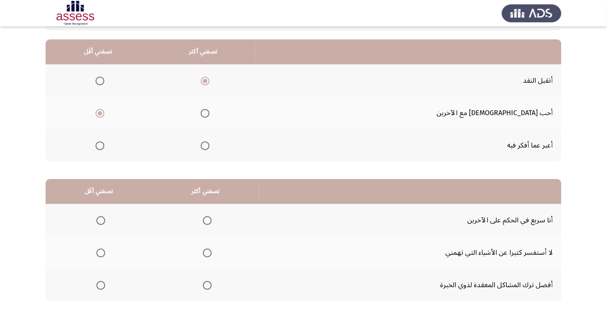
click at [203, 256] on span "Select an option" at bounding box center [207, 253] width 9 height 9
click at [203, 256] on input "Select an option" at bounding box center [207, 253] width 9 height 9
click at [98, 284] on span "Select an option" at bounding box center [100, 285] width 9 height 9
click at [98, 284] on input "Select an option" at bounding box center [100, 285] width 9 height 9
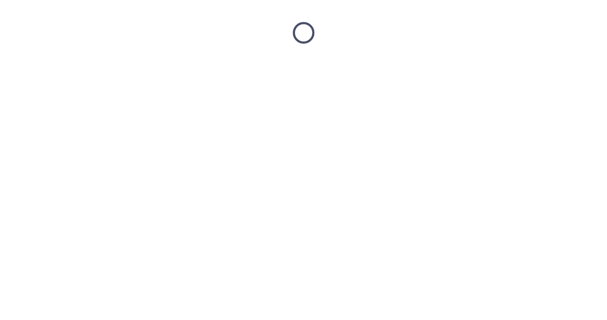
scroll to position [0, 0]
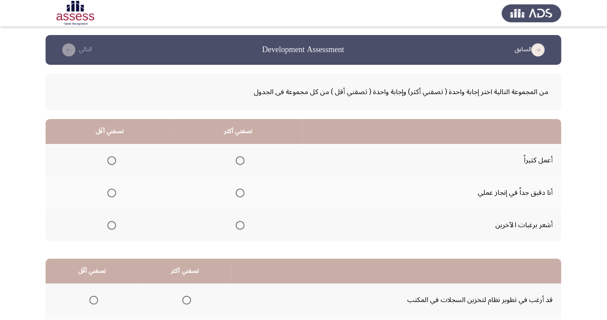
click at [112, 226] on span "Select an option" at bounding box center [112, 226] width 0 height 0
click at [111, 225] on input "Select an option" at bounding box center [111, 225] width 9 height 9
click at [238, 189] on span "Select an option" at bounding box center [240, 193] width 9 height 9
click at [238, 189] on input "Select an option" at bounding box center [240, 193] width 9 height 9
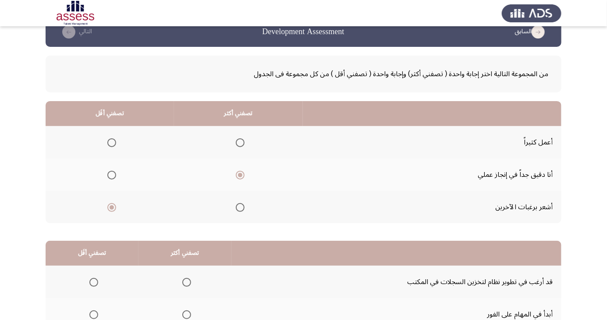
scroll to position [80, 0]
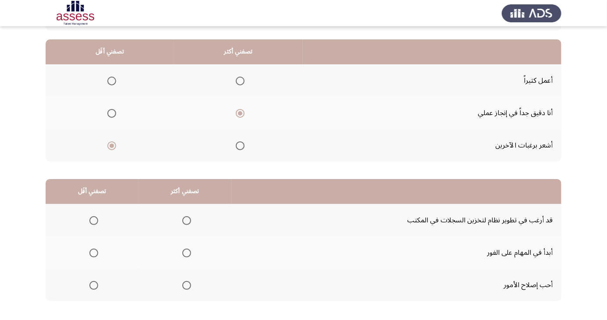
click at [185, 295] on th at bounding box center [184, 285] width 93 height 32
click at [187, 286] on span "Select an option" at bounding box center [187, 286] width 0 height 0
click at [185, 285] on input "Select an option" at bounding box center [186, 285] width 9 height 9
click at [87, 208] on th at bounding box center [92, 220] width 93 height 32
click at [84, 209] on th at bounding box center [92, 220] width 93 height 32
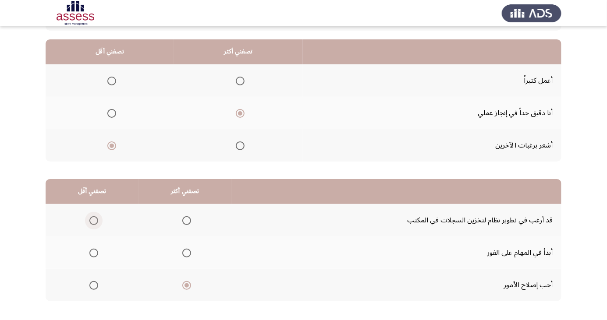
click at [93, 218] on span "Select an option" at bounding box center [93, 220] width 9 height 9
click at [93, 218] on input "Select an option" at bounding box center [93, 220] width 9 height 9
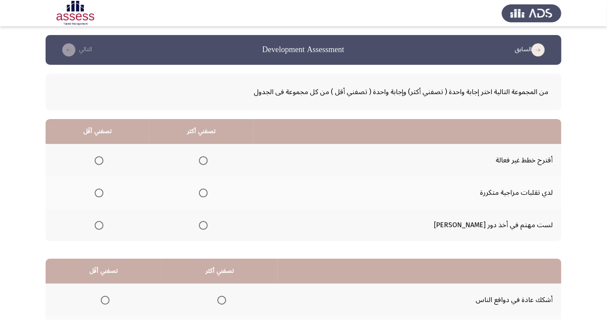
click at [237, 188] on th at bounding box center [201, 193] width 104 height 32
click at [208, 190] on span "Select an option" at bounding box center [203, 193] width 9 height 9
click at [208, 190] on input "Select an option" at bounding box center [203, 193] width 9 height 9
click at [101, 228] on label "Select an option" at bounding box center [97, 225] width 12 height 9
click at [101, 228] on input "Select an option" at bounding box center [99, 225] width 9 height 9
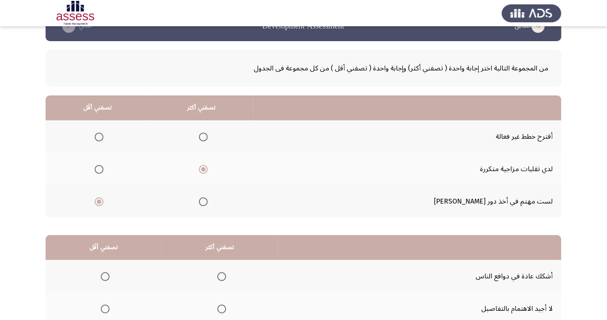
scroll to position [80, 0]
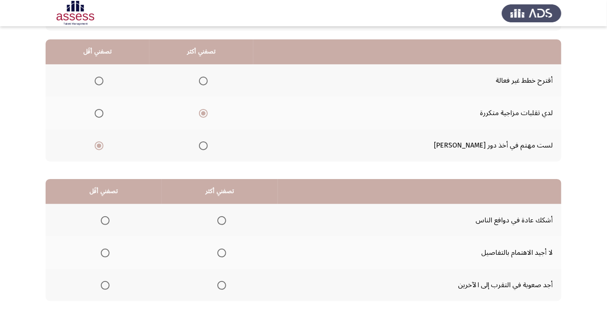
click at [94, 242] on th at bounding box center [104, 253] width 116 height 32
click at [105, 253] on span "Select an option" at bounding box center [105, 253] width 0 height 0
click at [105, 252] on input "Select an option" at bounding box center [105, 253] width 9 height 9
click at [221, 286] on span "Select an option" at bounding box center [221, 286] width 0 height 0
click at [220, 285] on input "Select an option" at bounding box center [221, 285] width 9 height 9
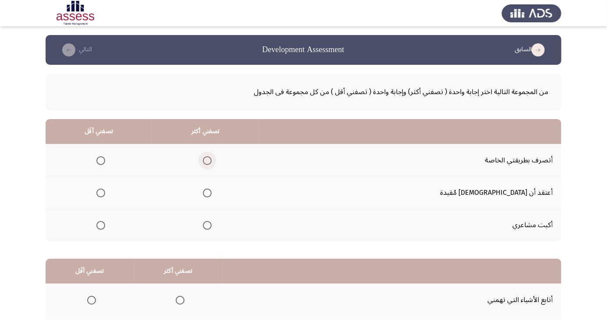
click at [212, 157] on span "Select an option" at bounding box center [207, 160] width 9 height 9
click at [212, 157] on input "Select an option" at bounding box center [207, 160] width 9 height 9
click at [105, 193] on span "Select an option" at bounding box center [100, 193] width 9 height 9
click at [105, 193] on input "Select an option" at bounding box center [100, 193] width 9 height 9
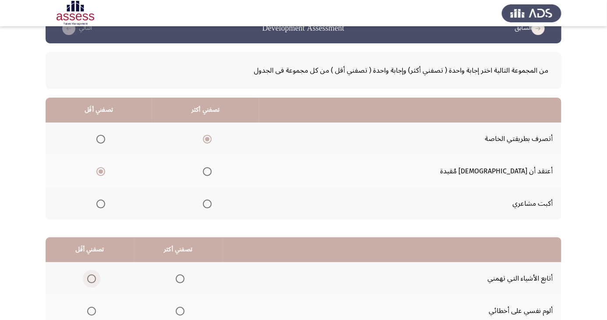
scroll to position [80, 0]
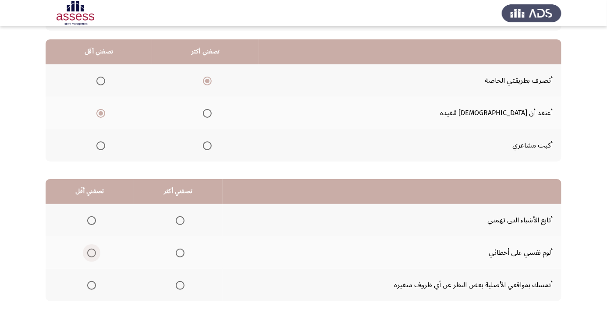
click at [92, 253] on span "Select an option" at bounding box center [92, 253] width 0 height 0
click at [91, 252] on input "Select an option" at bounding box center [91, 253] width 9 height 9
click at [176, 216] on span "Select an option" at bounding box center [180, 220] width 9 height 9
click at [176, 216] on input "Select an option" at bounding box center [180, 220] width 9 height 9
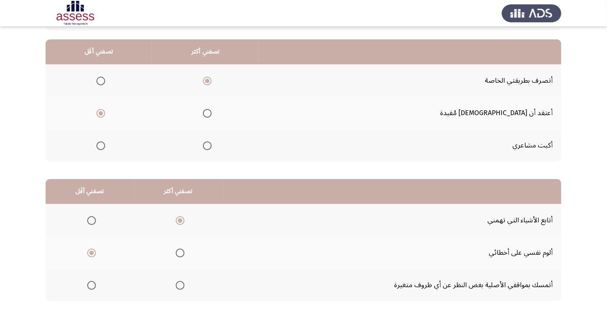
scroll to position [0, 0]
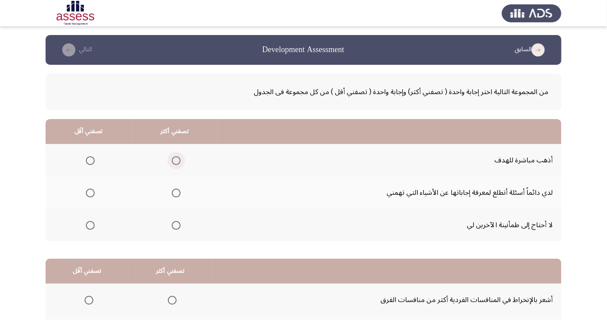
click at [176, 161] on span "Select an option" at bounding box center [176, 161] width 0 height 0
click at [175, 160] on input "Select an option" at bounding box center [176, 160] width 9 height 9
click at [90, 226] on span "Select an option" at bounding box center [90, 226] width 0 height 0
click at [90, 225] on input "Select an option" at bounding box center [90, 225] width 9 height 9
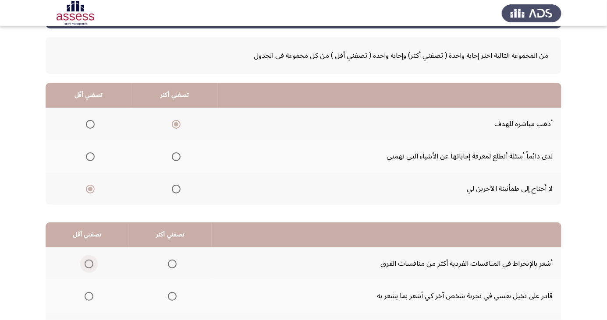
scroll to position [80, 0]
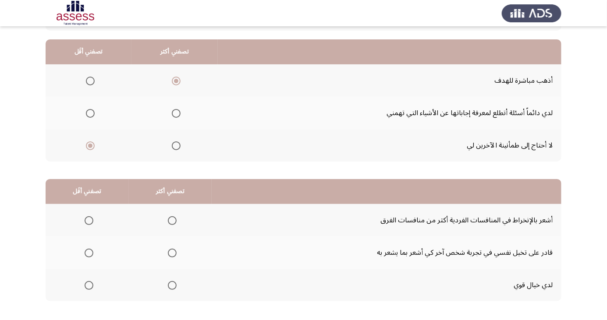
click at [85, 220] on span "Select an option" at bounding box center [89, 220] width 9 height 9
click at [85, 220] on input "Select an option" at bounding box center [89, 220] width 9 height 9
click at [172, 253] on span "Select an option" at bounding box center [172, 253] width 0 height 0
click at [170, 252] on input "Select an option" at bounding box center [172, 253] width 9 height 9
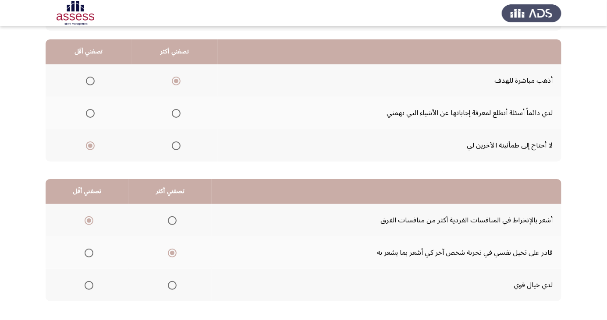
scroll to position [0, 0]
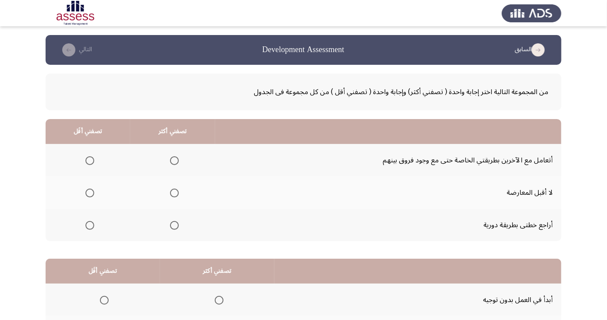
click at [170, 196] on span "Select an option" at bounding box center [174, 193] width 9 height 9
click at [170, 196] on input "Select an option" at bounding box center [174, 193] width 9 height 9
click at [85, 161] on span "Select an option" at bounding box center [89, 160] width 9 height 9
click at [85, 161] on input "Select an option" at bounding box center [89, 160] width 9 height 9
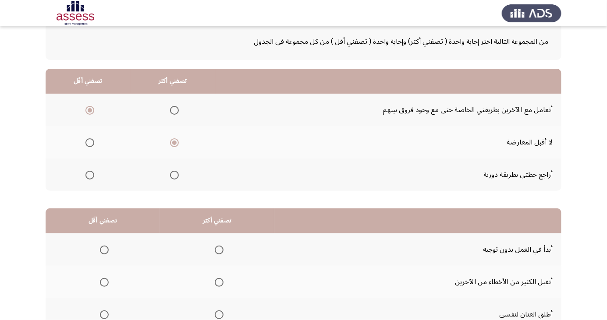
scroll to position [80, 0]
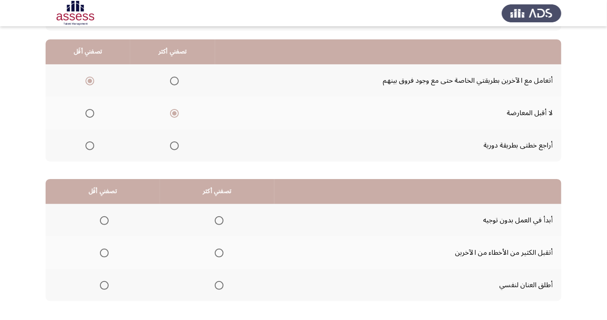
click at [222, 209] on th at bounding box center [217, 220] width 114 height 32
click at [219, 221] on span "Select an option" at bounding box center [219, 221] width 0 height 0
click at [218, 220] on input "Select an option" at bounding box center [219, 220] width 9 height 9
click at [102, 253] on span "Select an option" at bounding box center [104, 253] width 9 height 9
click at [102, 253] on input "Select an option" at bounding box center [104, 253] width 9 height 9
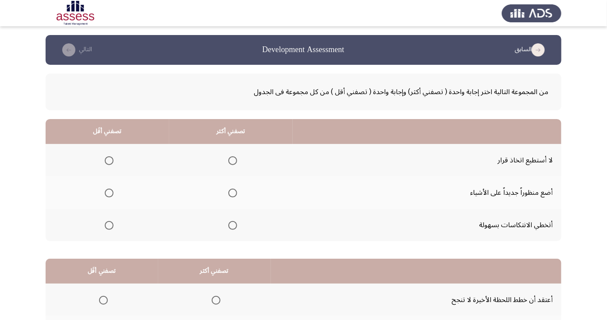
click at [234, 189] on span "Select an option" at bounding box center [232, 193] width 9 height 9
click at [234, 189] on input "Select an option" at bounding box center [232, 193] width 9 height 9
click at [108, 145] on th at bounding box center [108, 160] width 124 height 32
click at [109, 161] on span "Select an option" at bounding box center [109, 161] width 0 height 0
click at [108, 160] on input "Select an option" at bounding box center [109, 160] width 9 height 9
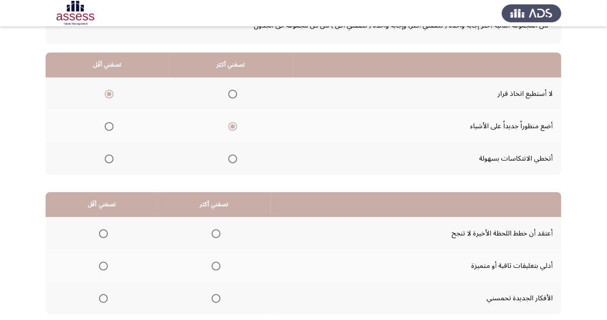
scroll to position [80, 0]
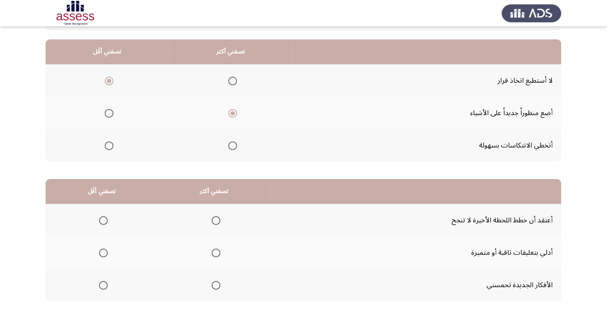
click at [212, 287] on span "Select an option" at bounding box center [216, 285] width 9 height 9
click at [212, 287] on input "Select an option" at bounding box center [216, 285] width 9 height 9
click at [106, 220] on span "Select an option" at bounding box center [103, 220] width 9 height 9
click at [106, 220] on input "Select an option" at bounding box center [103, 220] width 9 height 9
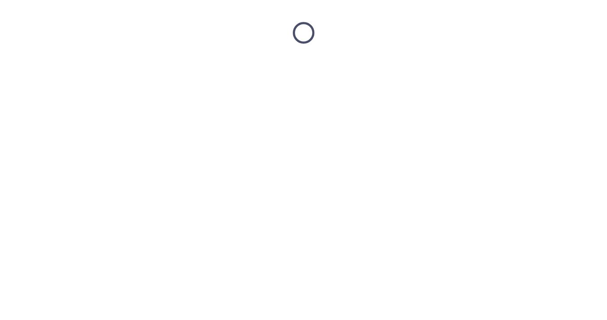
scroll to position [0, 0]
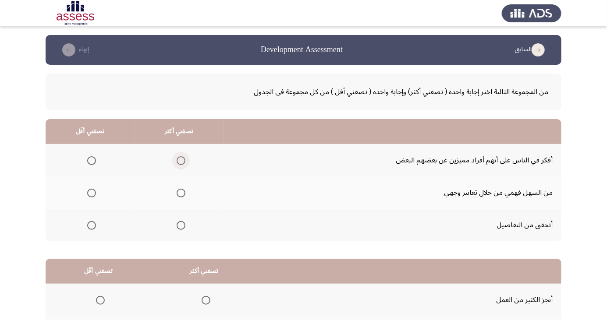
click at [183, 159] on span "Select an option" at bounding box center [181, 160] width 9 height 9
click at [183, 159] on input "Select an option" at bounding box center [181, 160] width 9 height 9
click at [91, 225] on span "Select an option" at bounding box center [91, 225] width 9 height 9
click at [91, 225] on input "Select an option" at bounding box center [91, 225] width 9 height 9
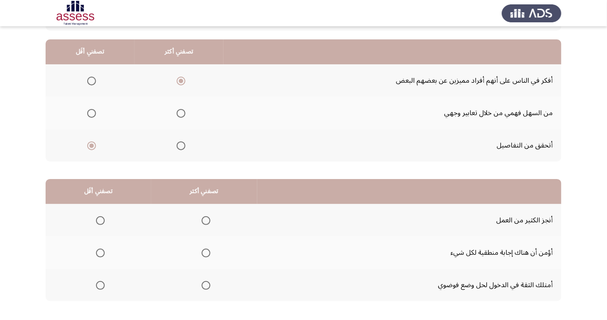
click at [214, 214] on th at bounding box center [204, 220] width 106 height 32
click at [202, 210] on th at bounding box center [204, 220] width 106 height 32
click at [207, 222] on span "Select an option" at bounding box center [206, 220] width 9 height 9
click at [207, 222] on input "Select an option" at bounding box center [206, 220] width 9 height 9
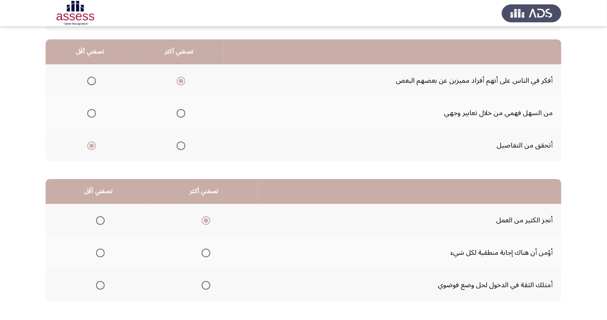
click at [100, 253] on span "Select an option" at bounding box center [100, 253] width 0 height 0
click at [99, 252] on input "Select an option" at bounding box center [100, 253] width 9 height 9
